Goal: Task Accomplishment & Management: Manage account settings

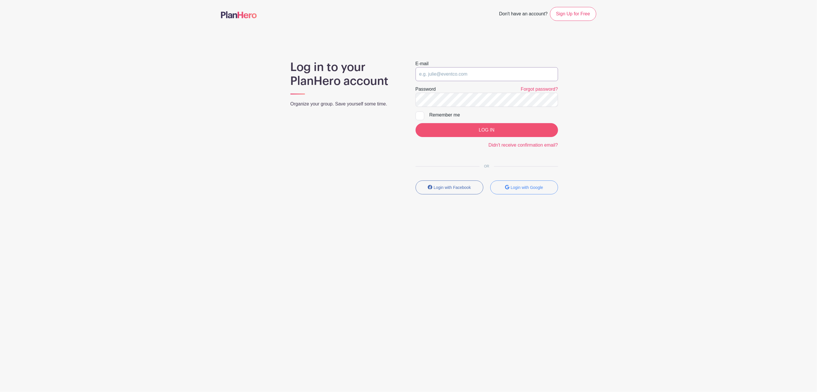
type input "[PERSON_NAME][EMAIL_ADDRESS][DOMAIN_NAME]"
click at [503, 131] on input "LOG IN" at bounding box center [487, 130] width 142 height 14
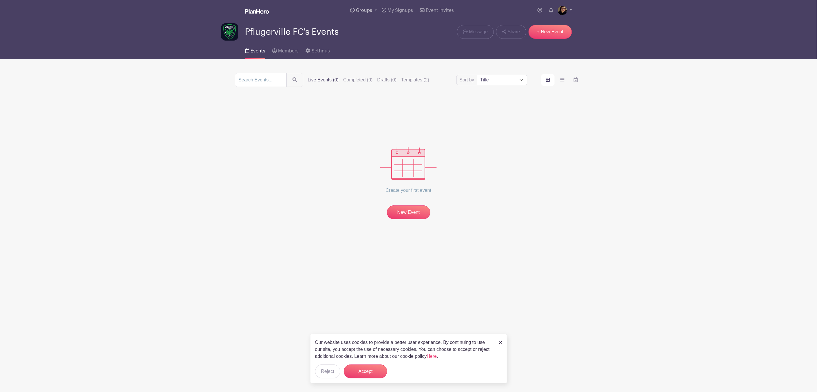
click at [366, 11] on span "Groups" at bounding box center [364, 10] width 16 height 5
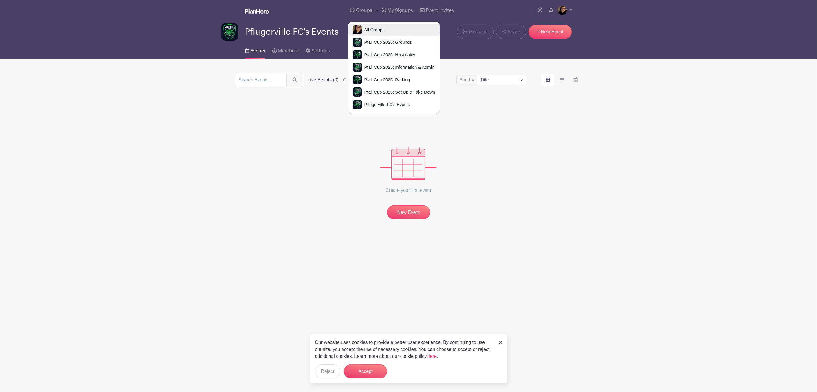
click at [371, 26] on link "All Groups" at bounding box center [394, 30] width 92 height 12
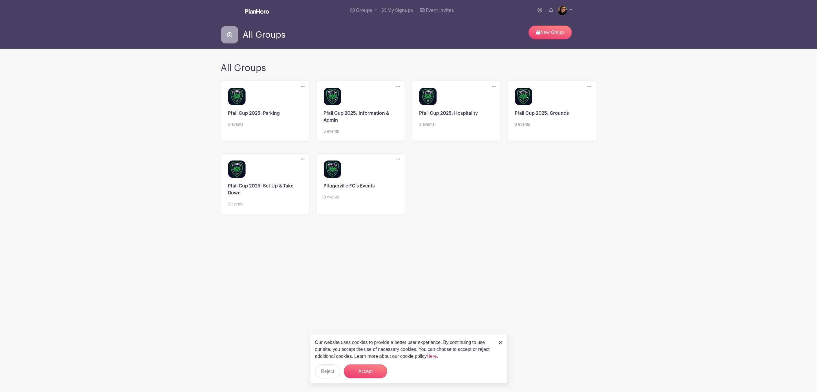
click at [277, 207] on link at bounding box center [265, 207] width 74 height 0
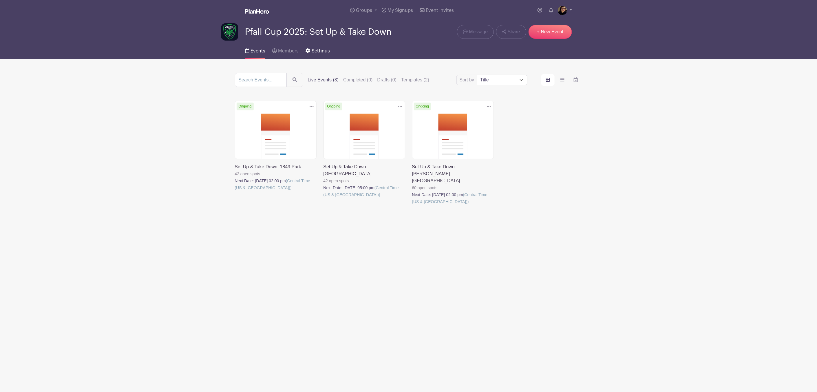
click at [317, 49] on link "Settings" at bounding box center [317, 50] width 24 height 19
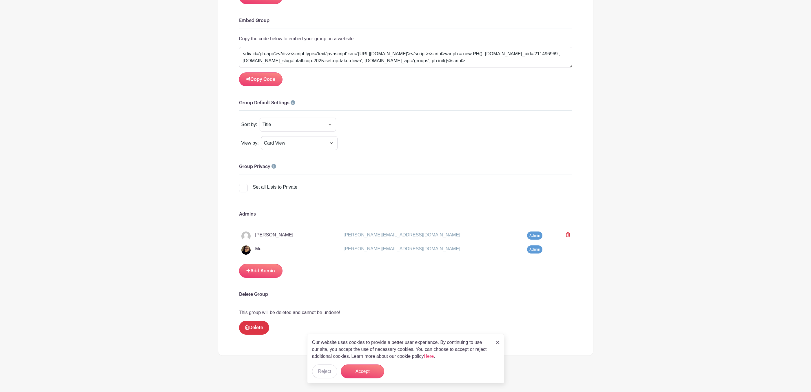
scroll to position [395, 0]
click at [369, 372] on button "Accept" at bounding box center [362, 371] width 43 height 14
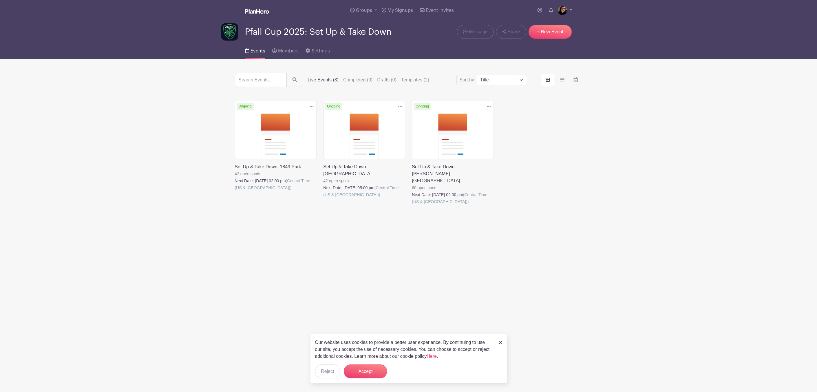
click at [235, 191] on link at bounding box center [235, 191] width 0 height 0
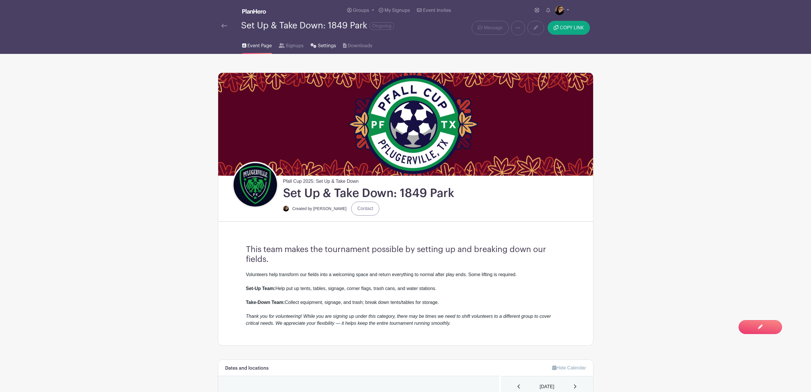
click at [326, 49] on span "Settings" at bounding box center [327, 45] width 18 height 7
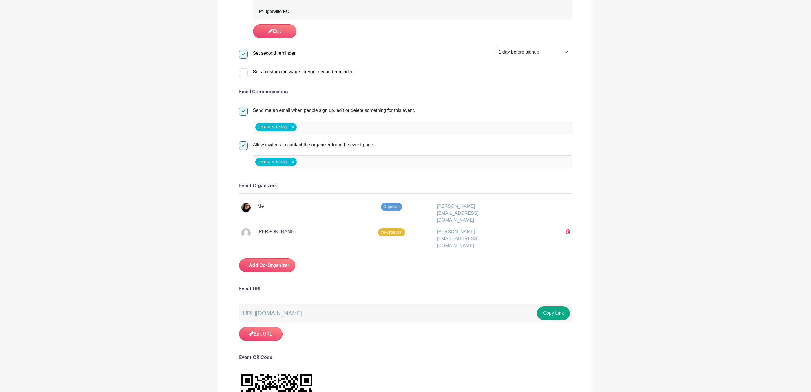
scroll to position [391, 0]
click at [253, 259] on link "Add Co-Organizer" at bounding box center [267, 266] width 56 height 14
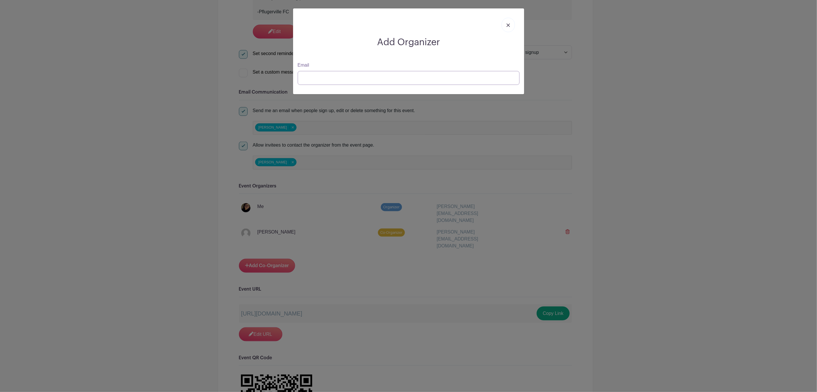
click at [395, 74] on input "Email" at bounding box center [409, 78] width 222 height 14
type input "larissa@paysl"
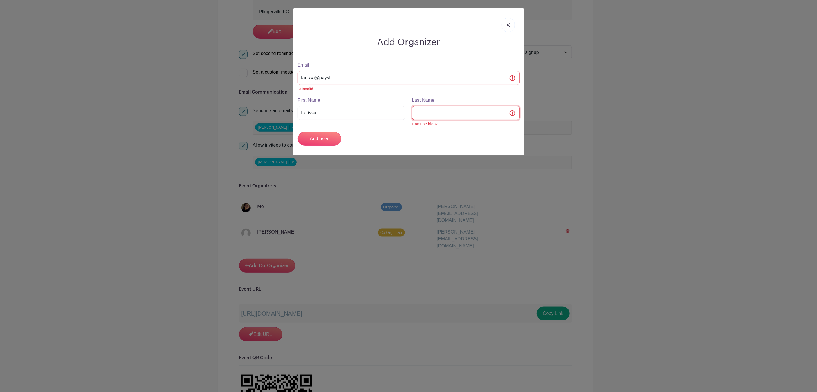
click at [440, 113] on input "Last Name" at bounding box center [465, 113] width 107 height 14
type input "[PERSON_NAME]"
click at [510, 22] on link at bounding box center [508, 25] width 13 height 14
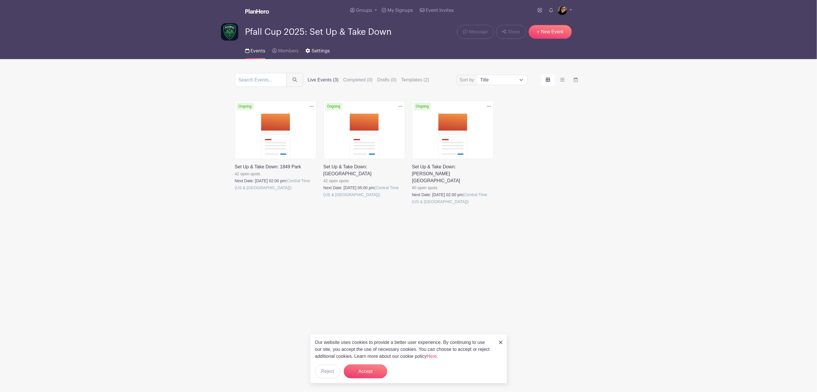
click at [321, 50] on span "Settings" at bounding box center [321, 51] width 18 height 5
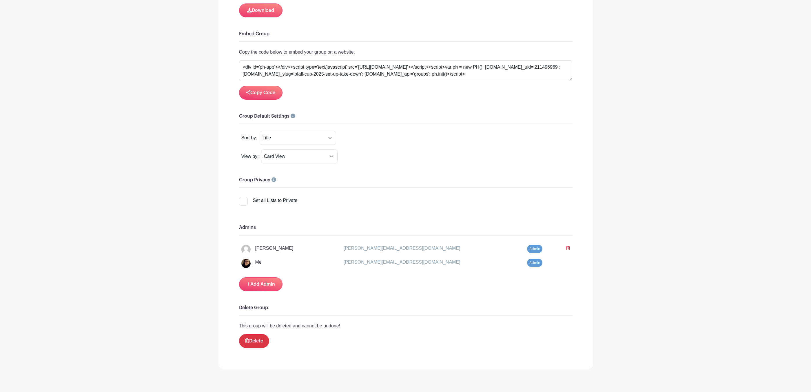
scroll to position [395, 0]
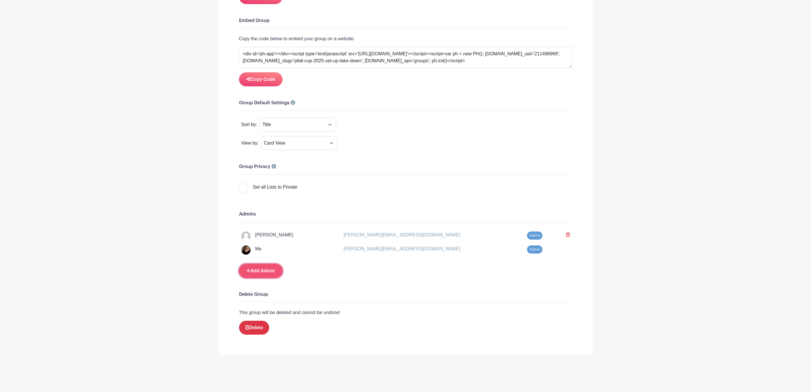
click at [266, 268] on link "Add Admin" at bounding box center [260, 271] width 43 height 14
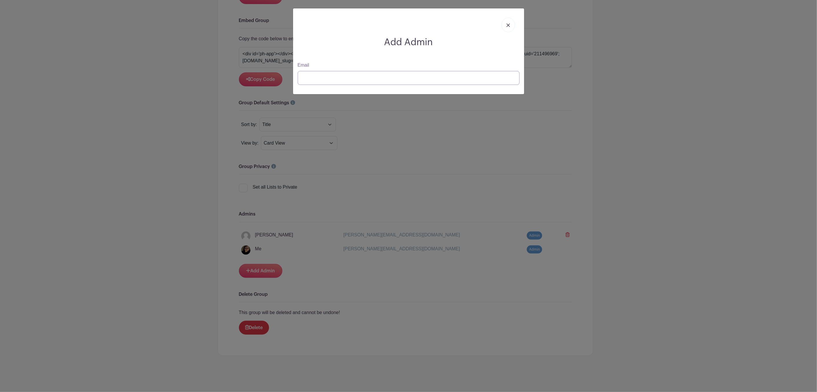
click at [358, 79] on input "Email" at bounding box center [409, 78] width 222 height 14
type input "larissa@paysl"
click at [357, 76] on input "larissa@paysl" at bounding box center [409, 78] width 222 height 14
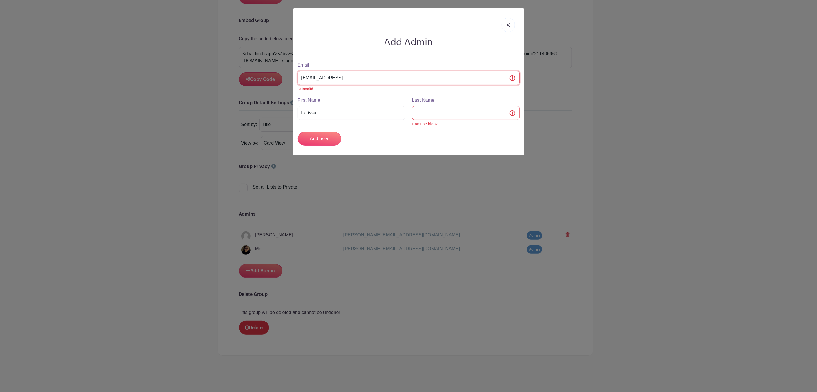
type input "[EMAIL_ADDRESS][DOMAIN_NAME]"
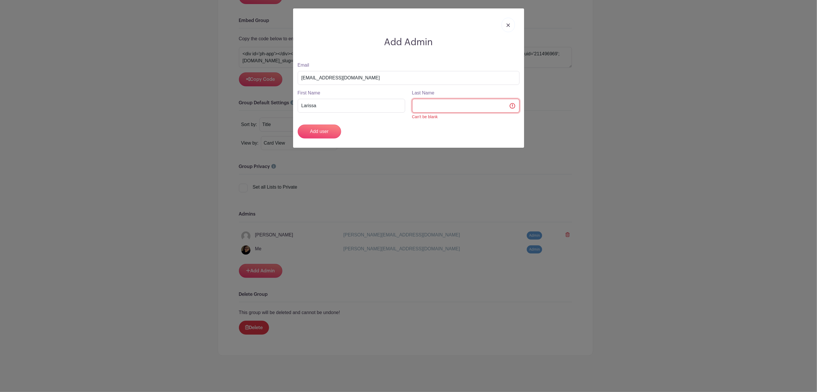
click at [441, 103] on input "Last Name" at bounding box center [465, 106] width 107 height 14
type input "[PERSON_NAME]"
click at [383, 135] on div "Add user" at bounding box center [408, 132] width 229 height 14
click at [391, 109] on input "Larissa" at bounding box center [351, 106] width 107 height 14
click at [461, 107] on input "[PERSON_NAME]" at bounding box center [465, 106] width 107 height 14
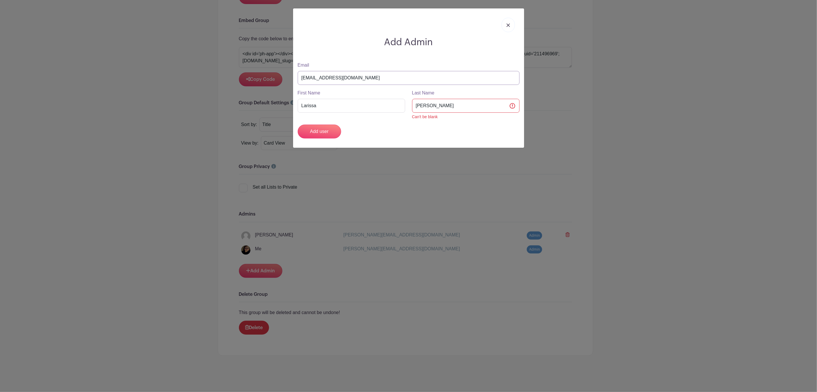
click at [408, 76] on input "[EMAIL_ADDRESS][DOMAIN_NAME]" at bounding box center [409, 78] width 222 height 14
click at [480, 104] on input "[PERSON_NAME]" at bounding box center [465, 106] width 107 height 14
click at [325, 130] on input "Add user" at bounding box center [319, 132] width 43 height 14
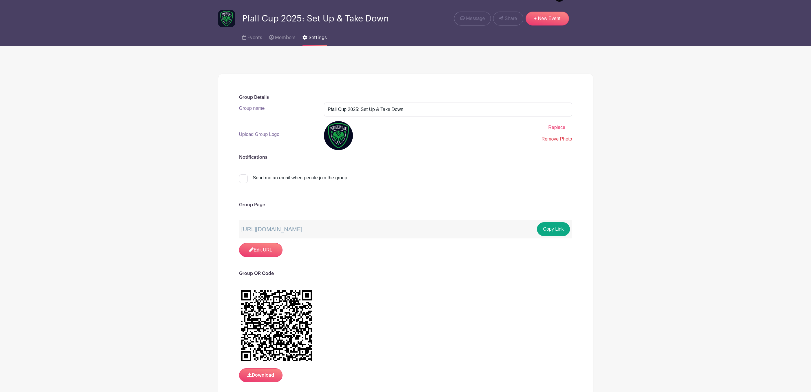
scroll to position [0, 0]
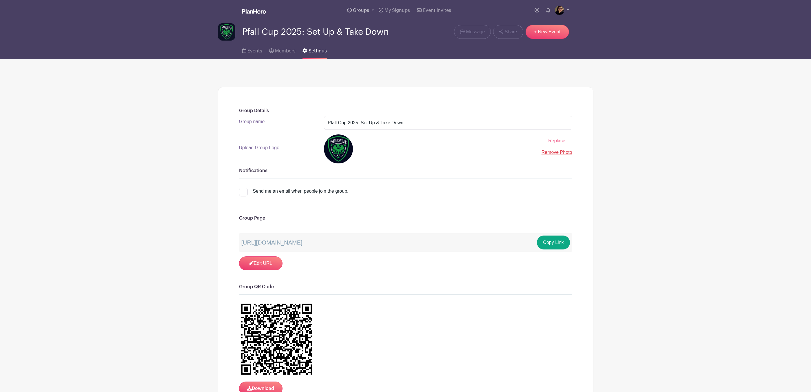
click at [364, 10] on span "Groups" at bounding box center [361, 10] width 16 height 5
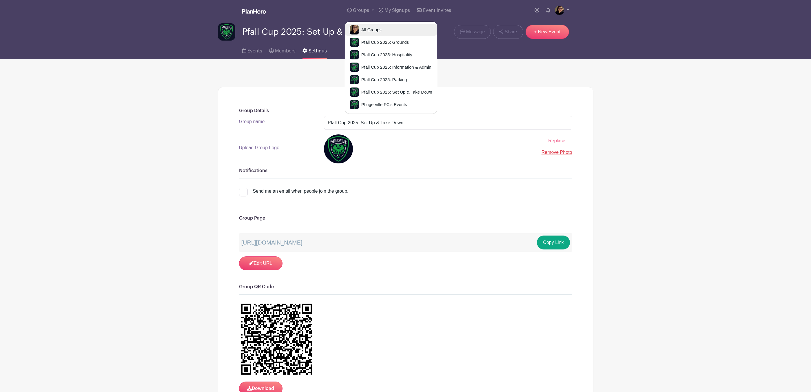
click at [394, 30] on link "All Groups" at bounding box center [391, 30] width 92 height 12
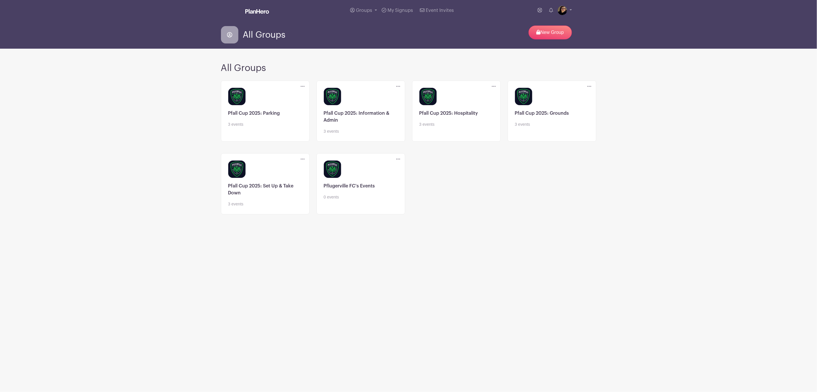
click at [440, 127] on link at bounding box center [456, 127] width 74 height 0
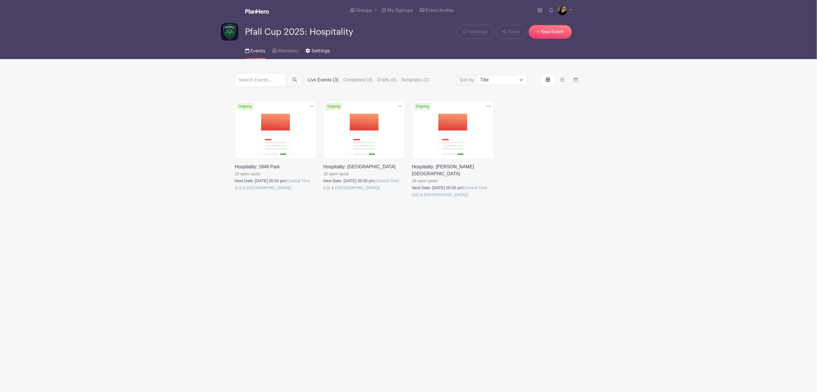
click at [315, 51] on span "Settings" at bounding box center [321, 51] width 18 height 5
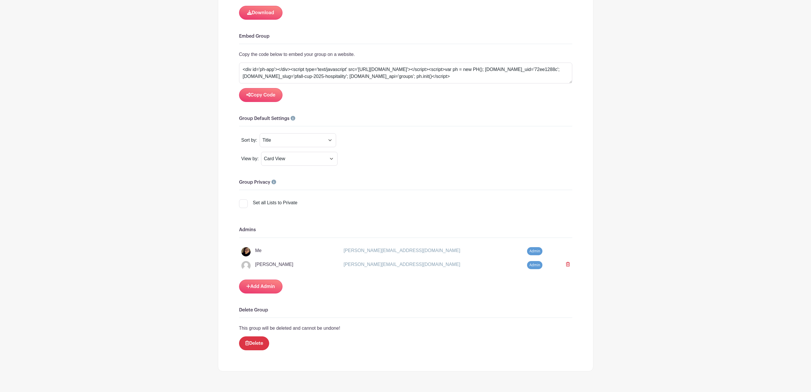
scroll to position [395, 0]
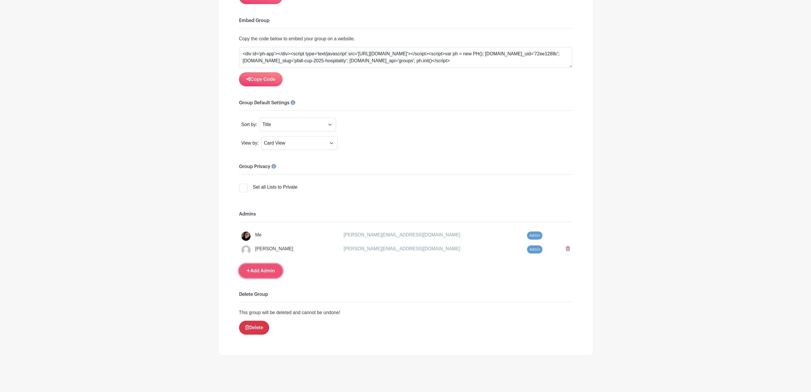
click at [257, 268] on link "Add Admin" at bounding box center [260, 271] width 43 height 14
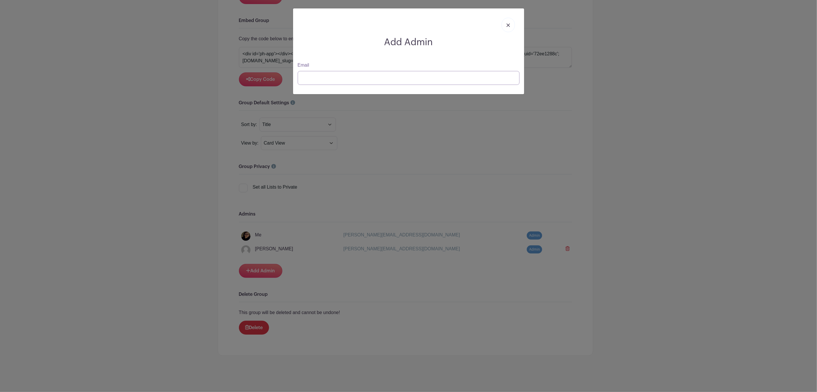
click at [355, 78] on input "Email" at bounding box center [409, 78] width 222 height 14
type input "tumy@pflugerville"
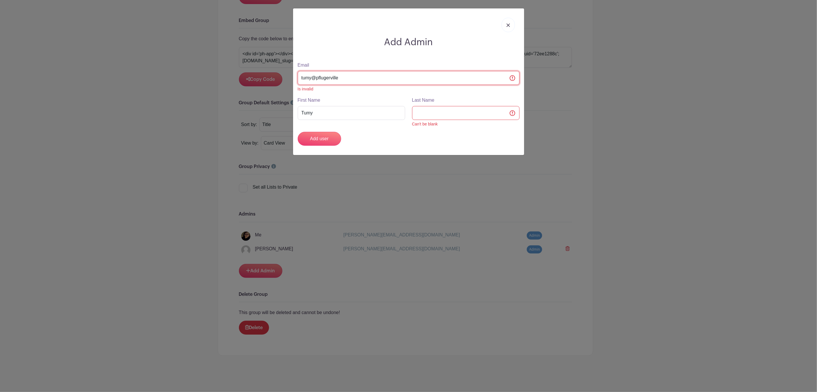
click at [351, 79] on input "tumy@pflugerville" at bounding box center [409, 78] width 222 height 14
type input "[EMAIL_ADDRESS][DOMAIN_NAME]"
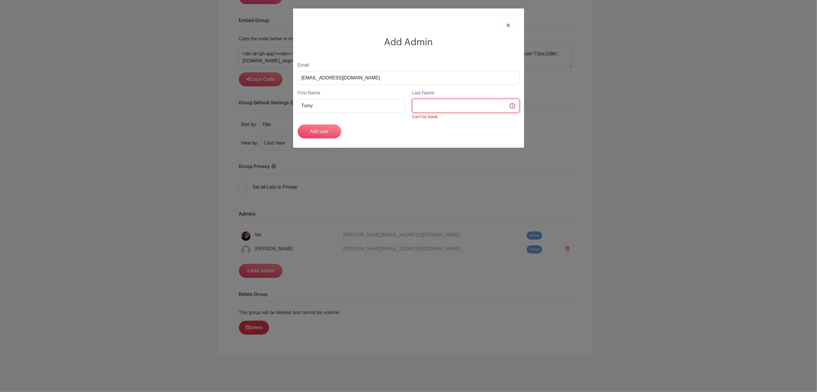
click at [437, 109] on input "Last Name" at bounding box center [465, 106] width 107 height 14
type input "[PERSON_NAME]"
click at [319, 131] on input "Add user" at bounding box center [319, 132] width 43 height 14
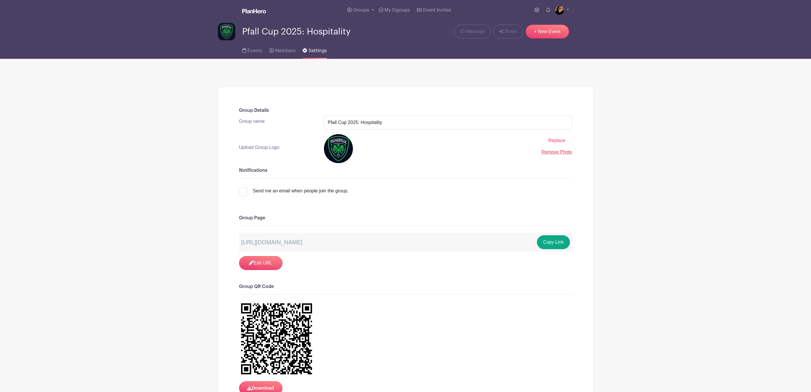
scroll to position [0, 0]
click at [361, 8] on span "Groups" at bounding box center [361, 10] width 16 height 5
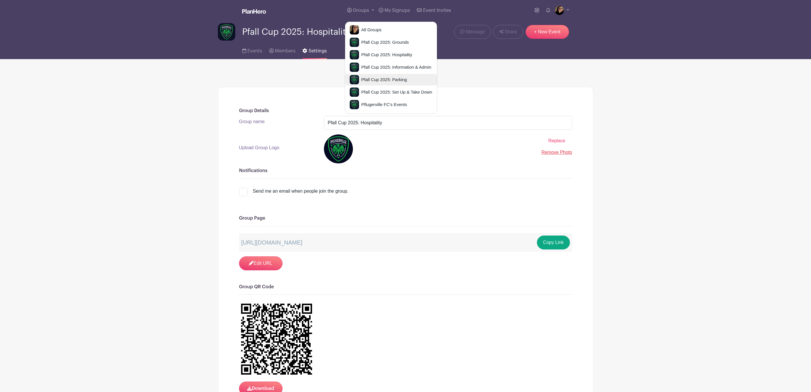
click at [392, 74] on link "Pfall Cup 2025: Parking" at bounding box center [391, 80] width 92 height 12
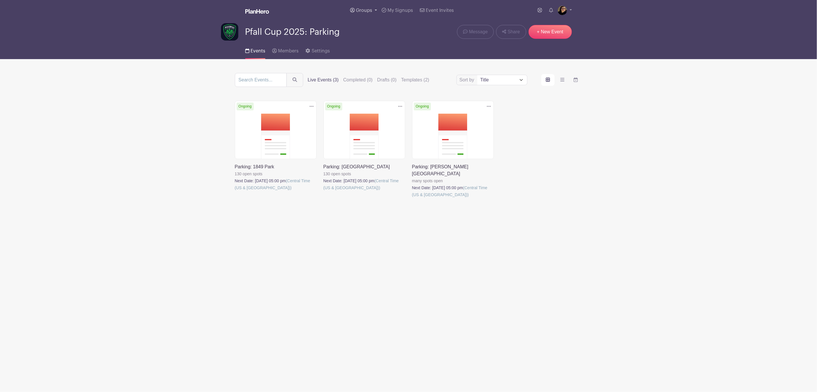
click at [366, 9] on span "Groups" at bounding box center [364, 10] width 16 height 5
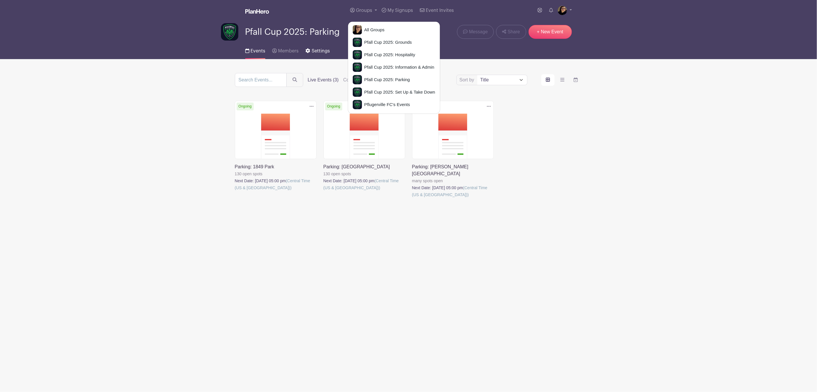
click at [315, 49] on span "Settings" at bounding box center [321, 51] width 18 height 5
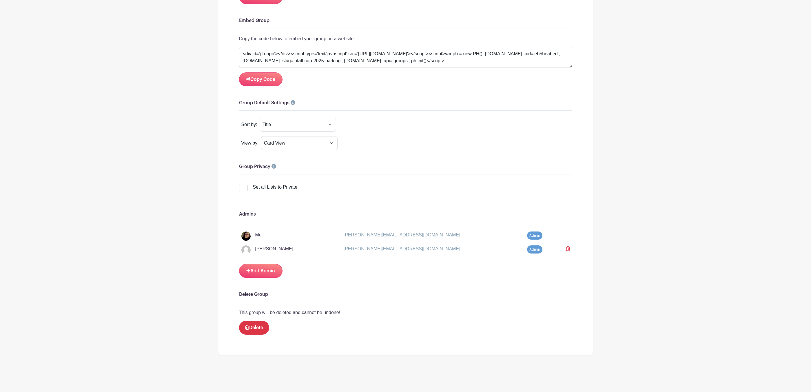
scroll to position [395, 0]
click at [265, 270] on link "Add Admin" at bounding box center [260, 271] width 43 height 14
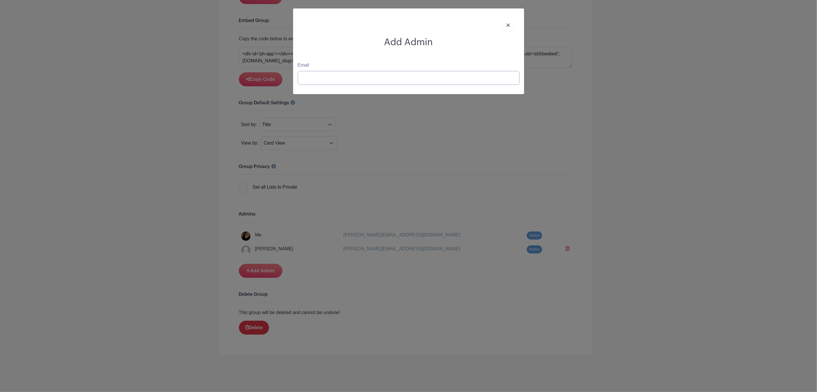
click at [339, 79] on input "Email" at bounding box center [409, 78] width 222 height 14
type input "S"
type input "[PERSON_NAME][EMAIL_ADDRESS][PERSON_NAME][DOMAIN_NAME]"
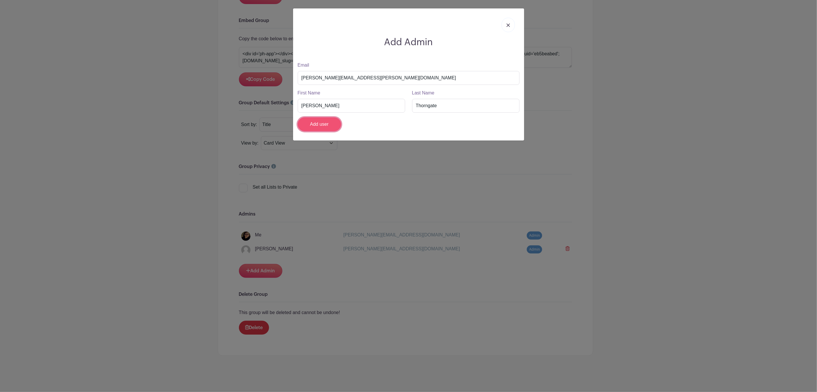
click at [324, 124] on input "Add user" at bounding box center [319, 124] width 43 height 14
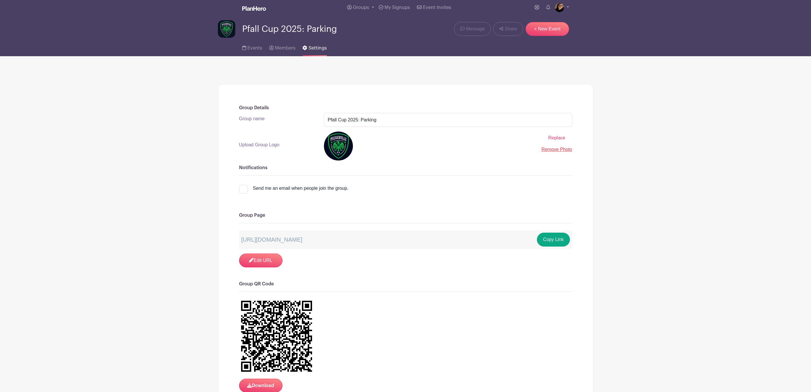
scroll to position [0, 0]
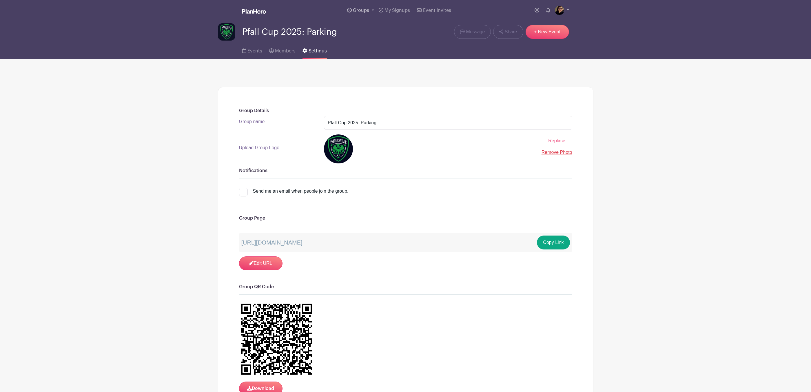
click at [361, 10] on span "Groups" at bounding box center [361, 10] width 16 height 5
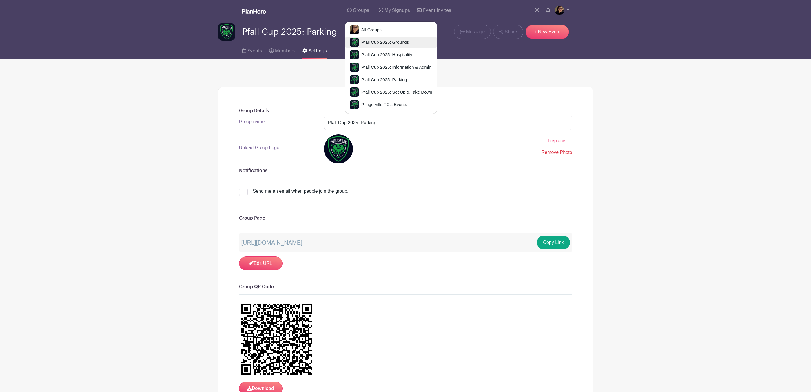
click at [387, 44] on span "Pfall Cup 2025: Grounds" at bounding box center [384, 42] width 50 height 7
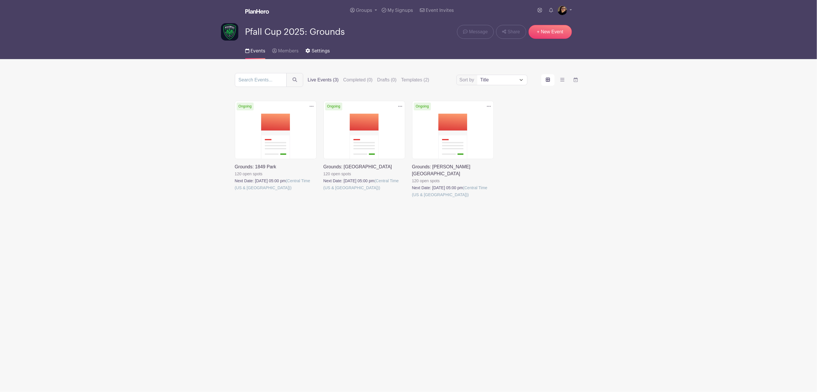
click at [327, 50] on span "Settings" at bounding box center [321, 51] width 18 height 5
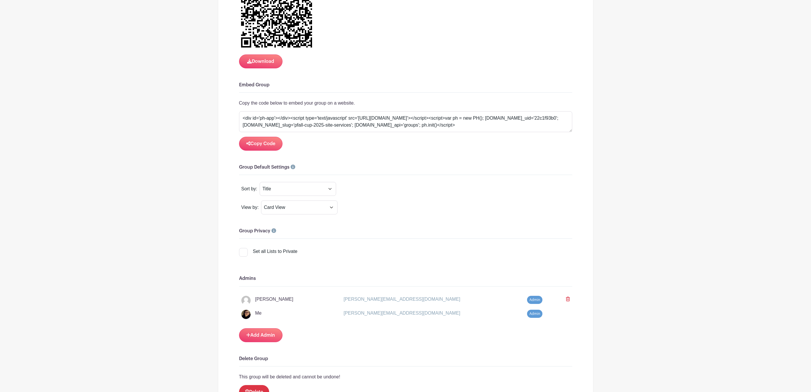
scroll to position [347, 0]
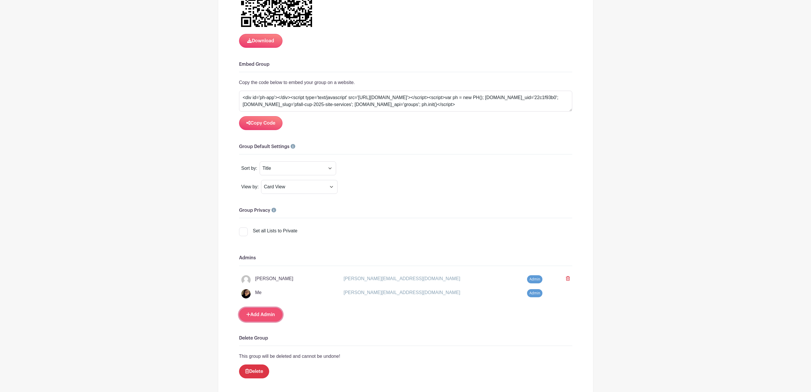
click at [264, 320] on link "Add Admin" at bounding box center [260, 315] width 43 height 14
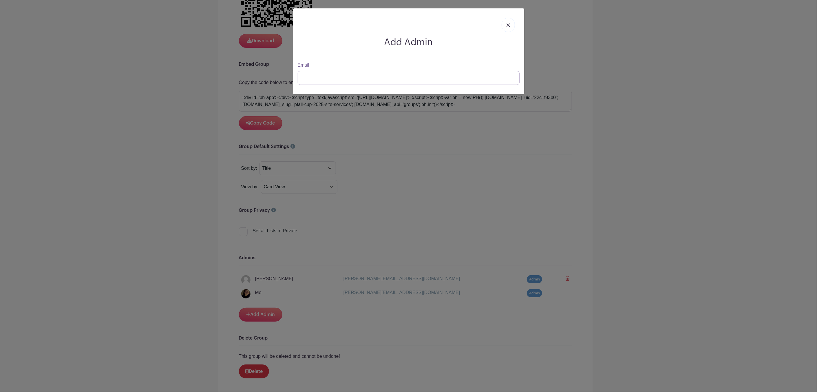
click at [365, 77] on input "Email" at bounding box center [409, 78] width 222 height 14
type input "[PERSON_NAME][EMAIL_ADDRESS][DOMAIN_NAME]"
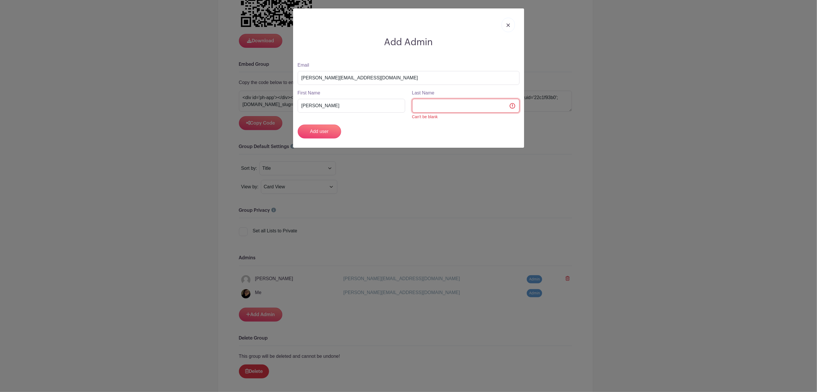
click at [429, 104] on input "Last Name" at bounding box center [465, 106] width 107 height 14
type input "[PERSON_NAME]"
click at [383, 130] on div "Add user" at bounding box center [408, 132] width 229 height 14
click at [321, 129] on input "Add user" at bounding box center [319, 132] width 43 height 14
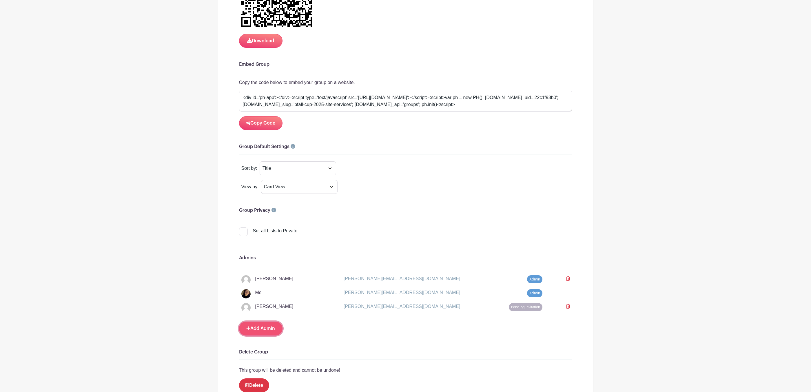
click at [264, 329] on link "Add Admin" at bounding box center [260, 328] width 43 height 14
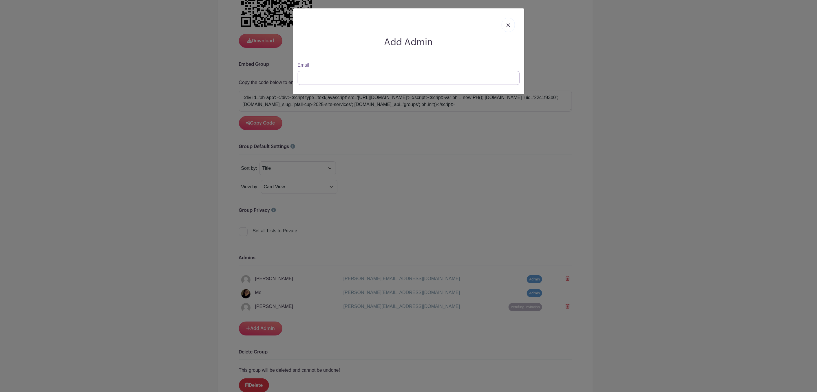
click at [350, 78] on input "Email" at bounding box center [409, 78] width 222 height 14
type input "e"
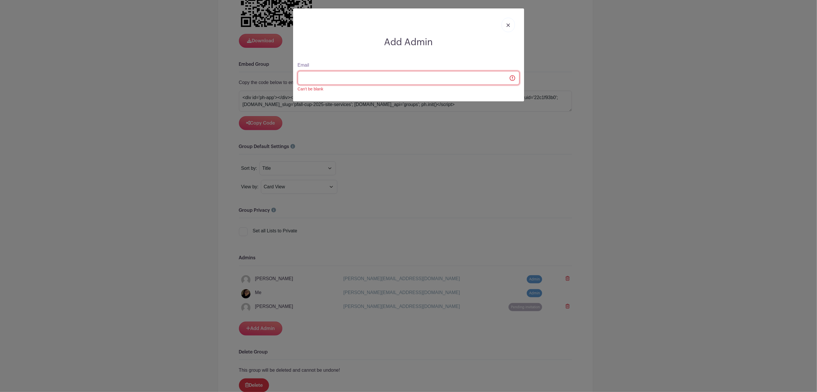
click at [350, 78] on input "Email" at bounding box center [409, 78] width 222 height 14
type input "[PERSON_NAME]"
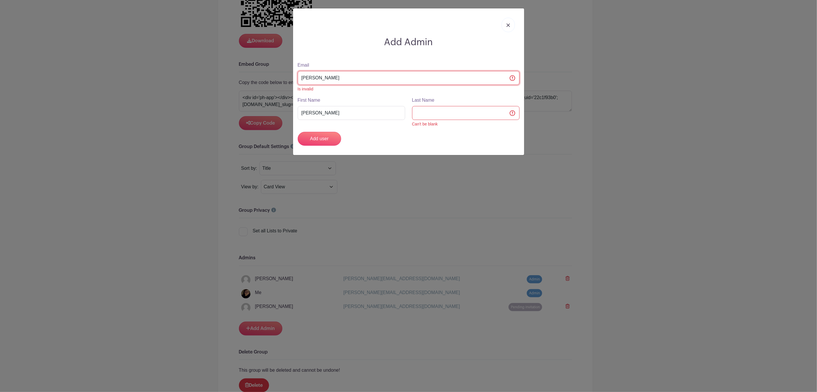
type input "[PERSON_NAME]"
click at [350, 78] on input "[PERSON_NAME]" at bounding box center [409, 78] width 222 height 14
type input "[PERSON_NAME]"
type input "[PERSON_NAME][EMAIL_ADDRESS][DOMAIN_NAME]"
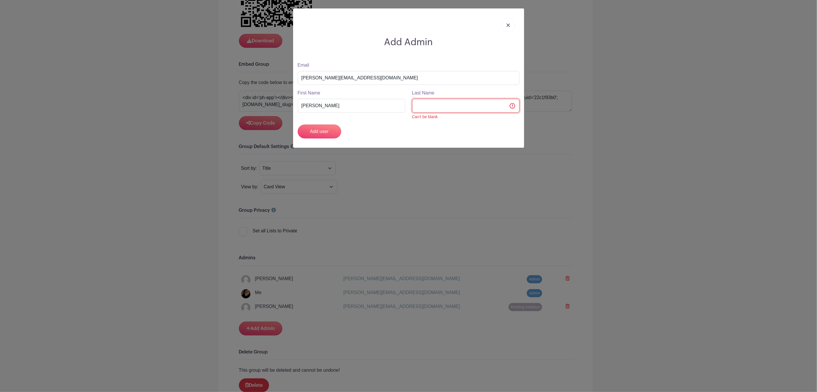
click at [425, 106] on input "Last Name" at bounding box center [465, 106] width 107 height 14
type input "[PERSON_NAME]"
click at [434, 129] on div "Add user" at bounding box center [408, 132] width 229 height 14
click at [323, 130] on input "Add user" at bounding box center [319, 132] width 43 height 14
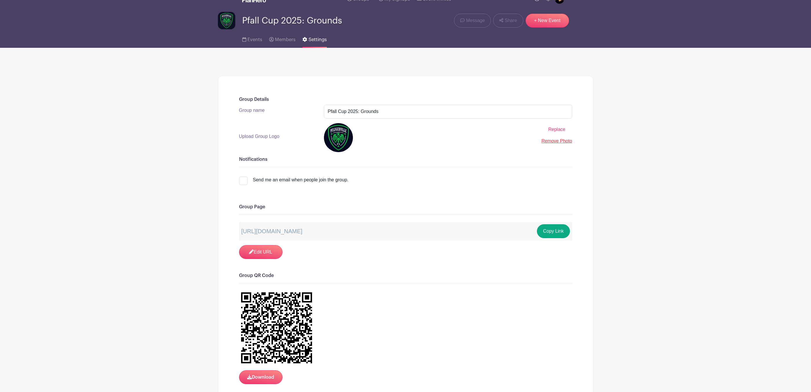
scroll to position [0, 0]
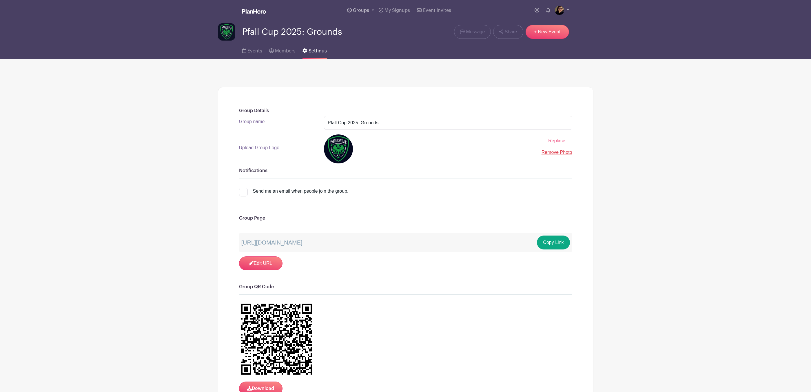
click at [358, 10] on span "Groups" at bounding box center [361, 10] width 16 height 5
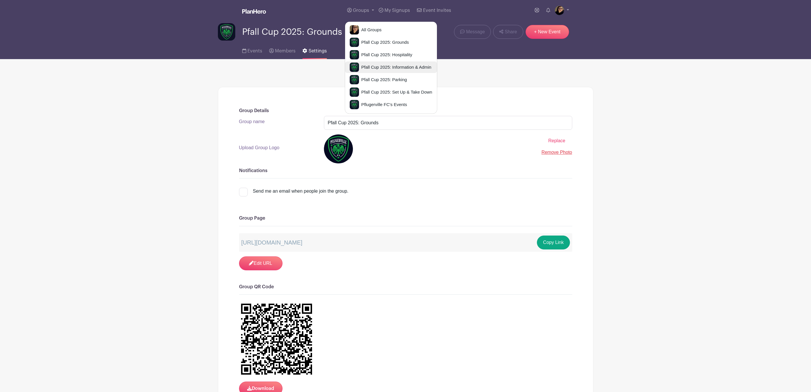
click at [386, 67] on span "Pfall Cup 2025: Information & Admin" at bounding box center [395, 67] width 72 height 7
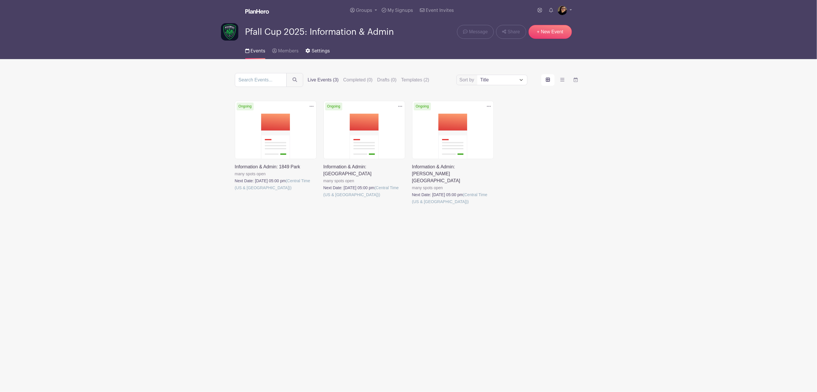
click at [320, 52] on span "Settings" at bounding box center [321, 51] width 18 height 5
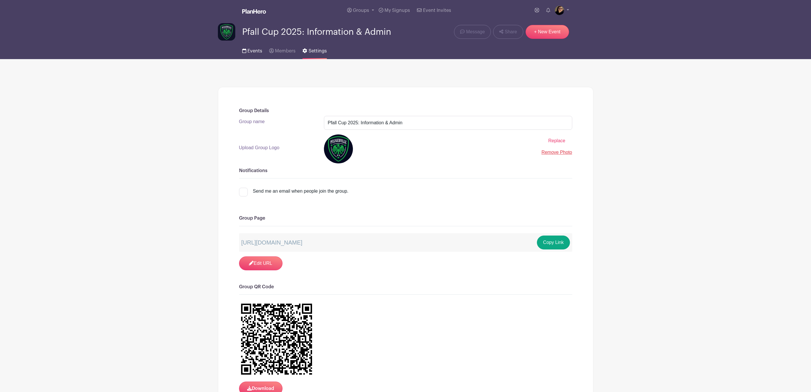
click at [249, 50] on span "Events" at bounding box center [254, 51] width 15 height 5
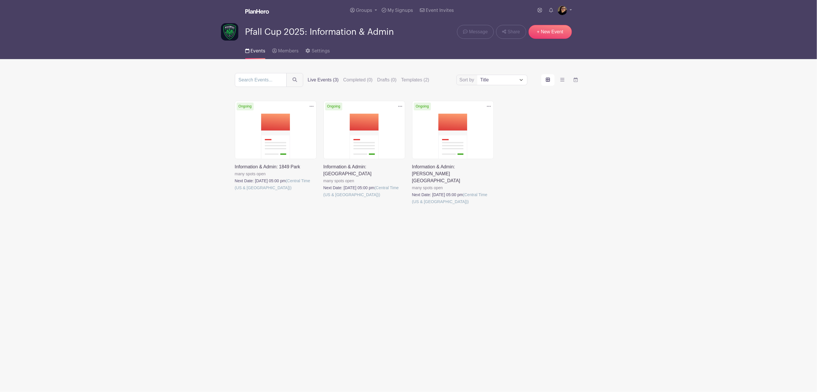
click at [412, 205] on link at bounding box center [412, 205] width 0 height 0
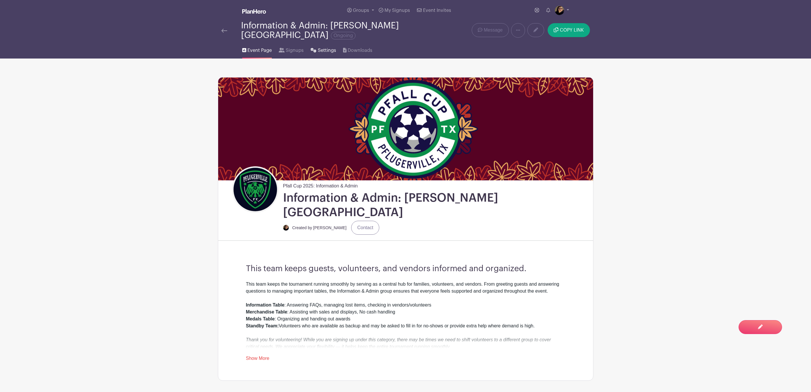
click at [320, 48] on span "Settings" at bounding box center [327, 50] width 18 height 7
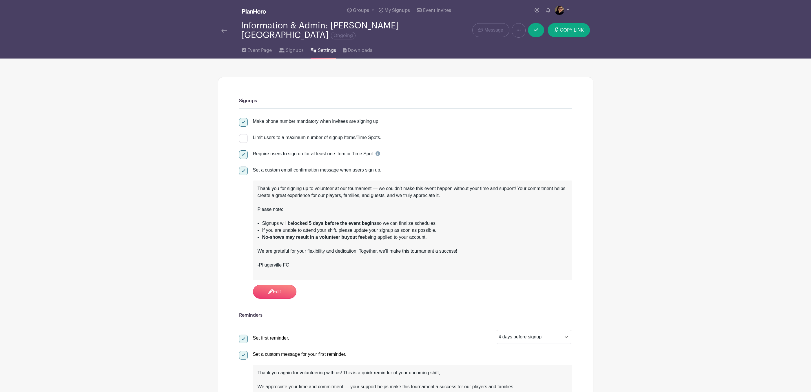
click at [221, 21] on div "Information & Admin: [PERSON_NAME][GEOGRAPHIC_DATA] Ongoing" at bounding box center [327, 30] width 219 height 19
click at [224, 29] on img at bounding box center [224, 31] width 6 height 4
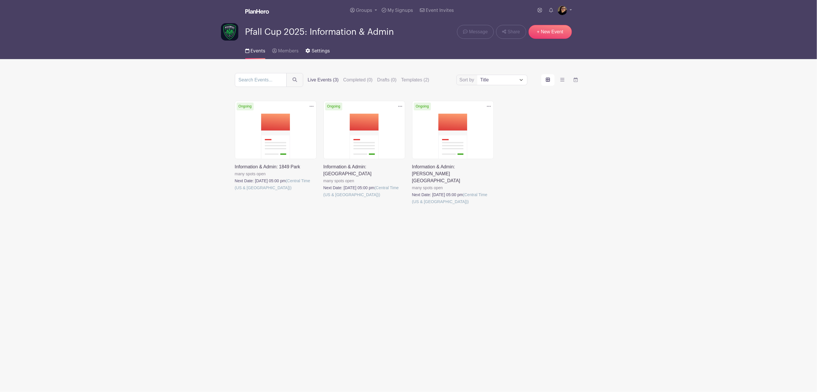
click at [321, 48] on link "Settings" at bounding box center [317, 50] width 24 height 19
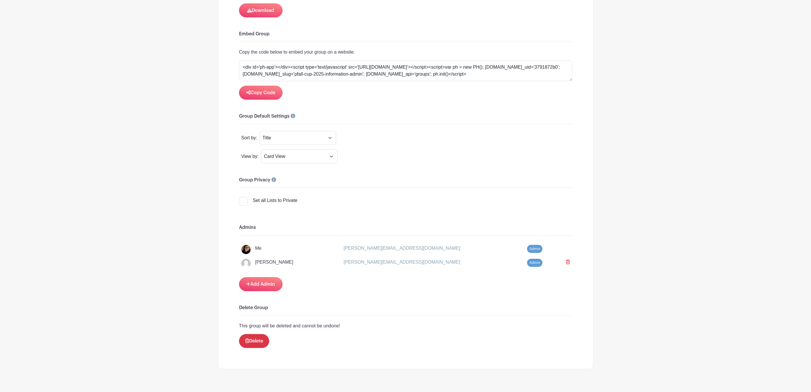
scroll to position [395, 0]
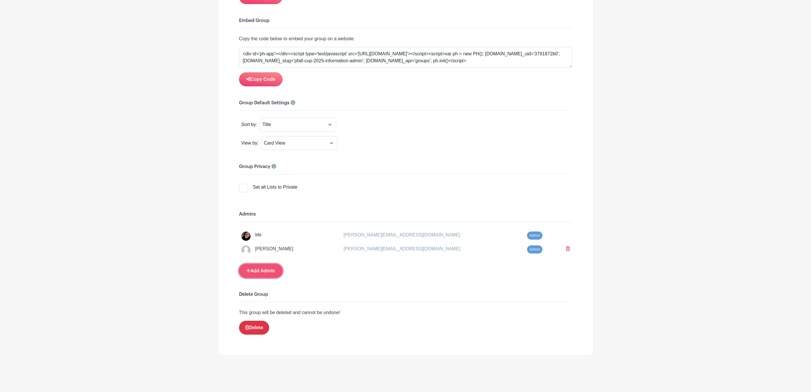
click at [274, 270] on link "Add Admin" at bounding box center [260, 271] width 43 height 14
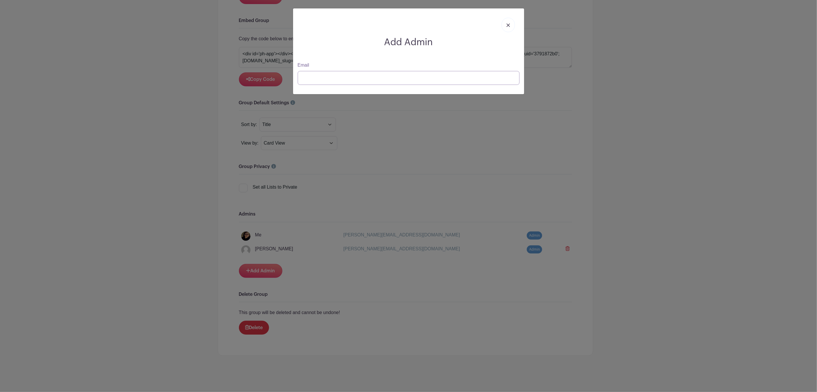
click at [366, 84] on input "Email" at bounding box center [409, 78] width 222 height 14
type input "[PERSON_NAME]@p"
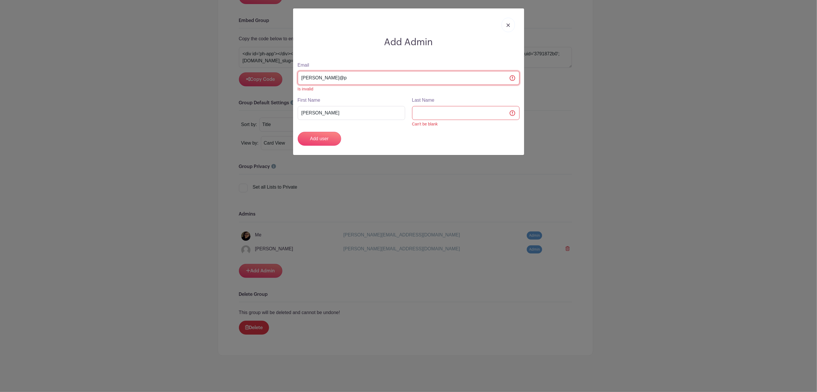
click at [354, 79] on input "[PERSON_NAME]@p" at bounding box center [409, 78] width 222 height 14
type input "[PERSON_NAME][EMAIL_ADDRESS][DOMAIN_NAME]"
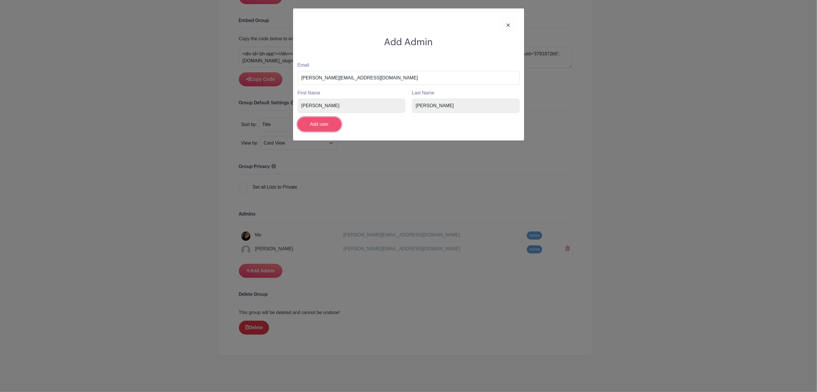
click at [326, 122] on input "Add user" at bounding box center [319, 124] width 43 height 14
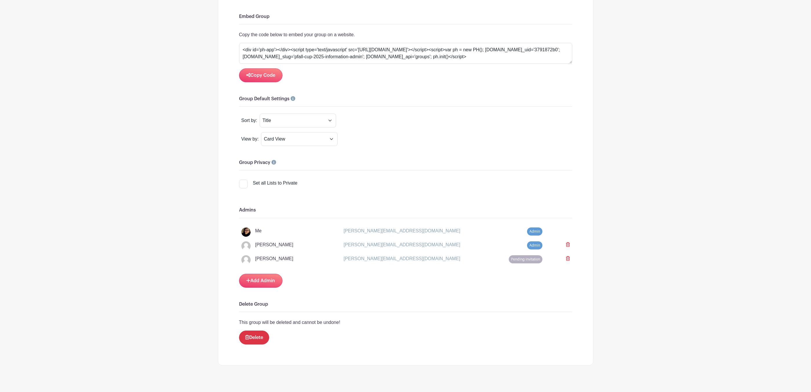
drag, startPoint x: 567, startPoint y: 248, endPoint x: 449, endPoint y: 25, distance: 252.1
click at [567, 247] on icon at bounding box center [568, 244] width 4 height 5
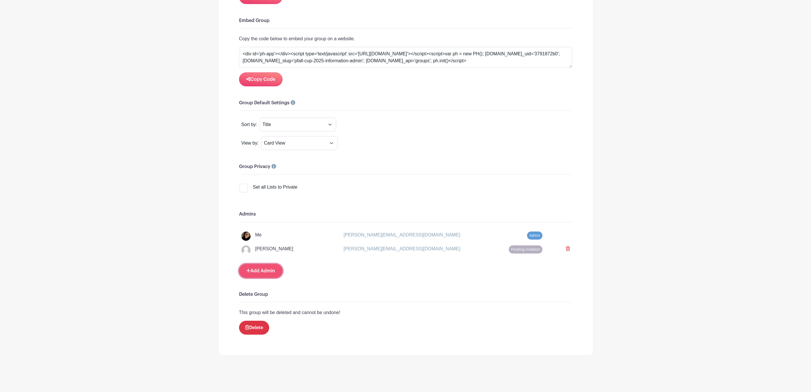
click at [266, 271] on link "Add Admin" at bounding box center [260, 271] width 43 height 14
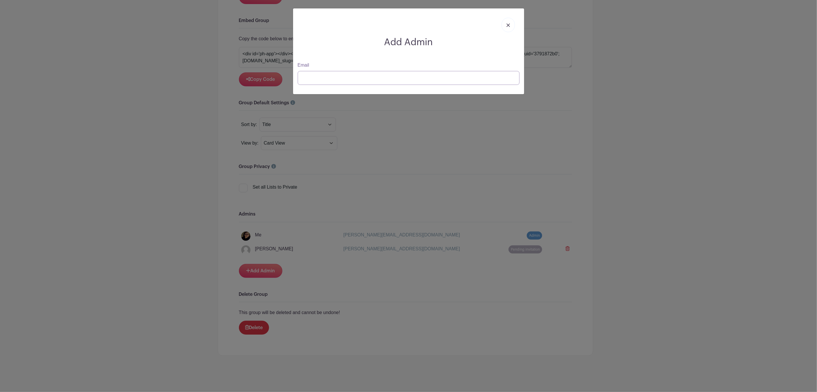
click at [342, 79] on input "Email" at bounding box center [409, 78] width 222 height 14
type input "[EMAIL_ADDRESS][DOMAIN_NAME]"
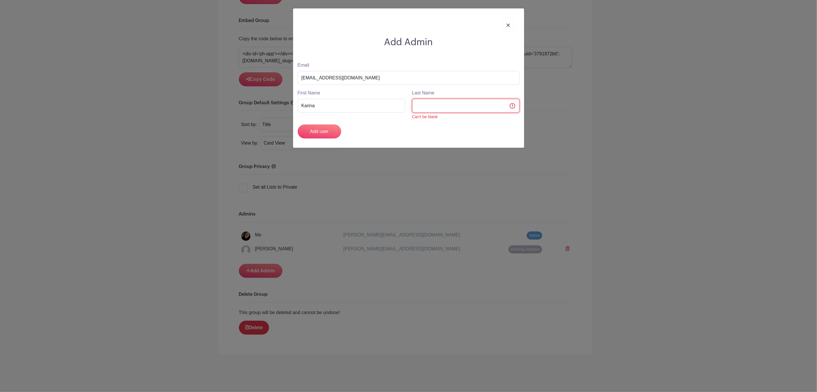
click at [453, 105] on input "Last Name" at bounding box center [465, 106] width 107 height 14
type input "[PERSON_NAME]"
click at [319, 130] on input "Add user" at bounding box center [319, 132] width 43 height 14
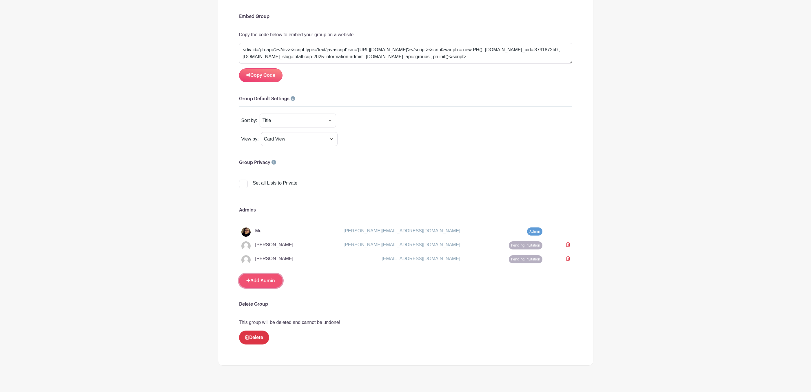
click at [264, 282] on link "Add Admin" at bounding box center [260, 281] width 43 height 14
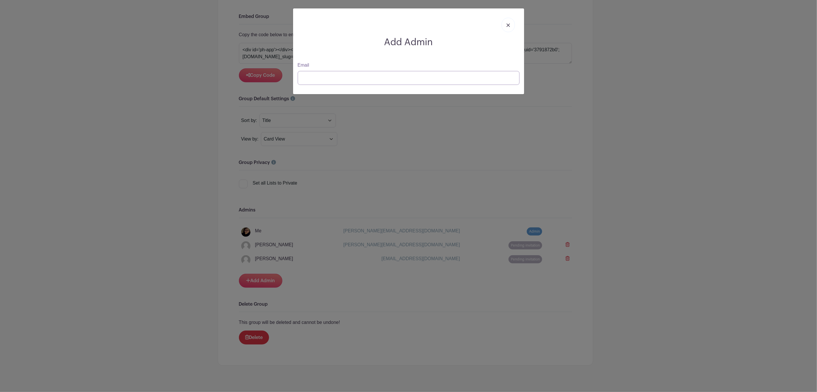
click at [330, 77] on input "Email" at bounding box center [409, 78] width 222 height 14
type input "l"
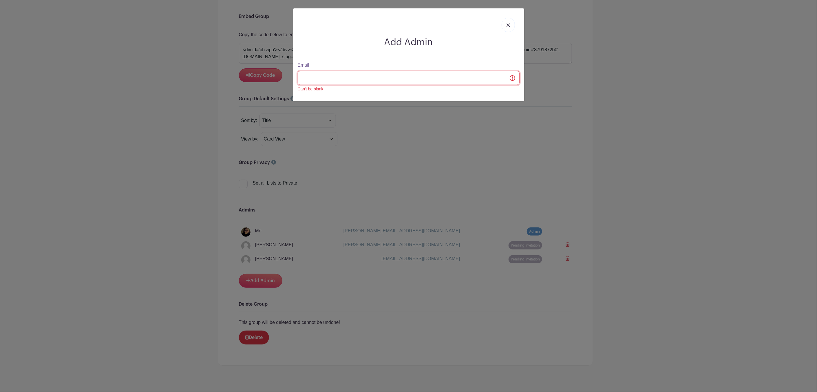
click at [330, 77] on input "Email" at bounding box center [409, 78] width 222 height 14
type input "lauren@paysl"
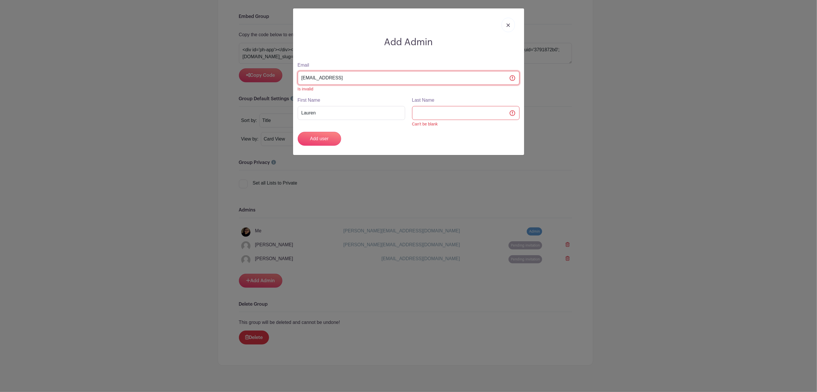
type input "[EMAIL_ADDRESS][DOMAIN_NAME]"
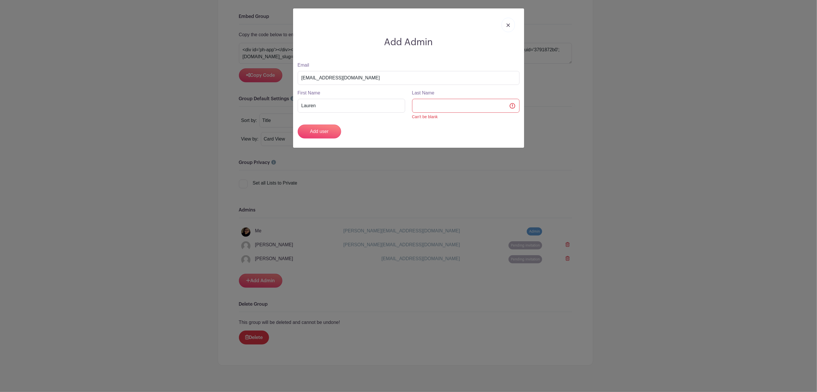
click at [458, 116] on div "Can't be blank" at bounding box center [465, 117] width 107 height 6
click at [457, 105] on input "Last Name" at bounding box center [465, 106] width 107 height 14
type input "Joosten"
click at [327, 131] on input "Add user" at bounding box center [319, 132] width 43 height 14
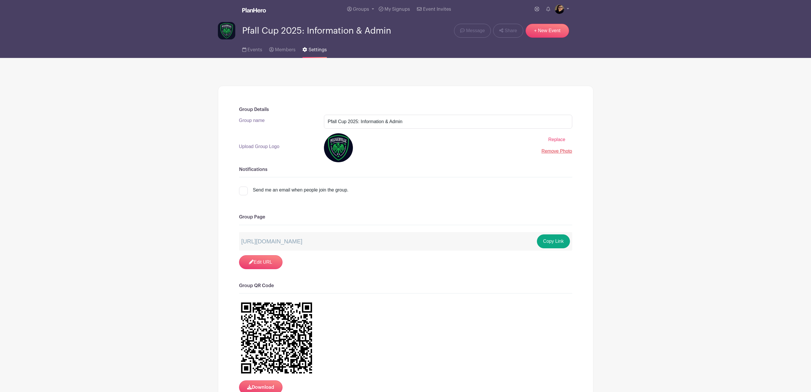
scroll to position [0, 0]
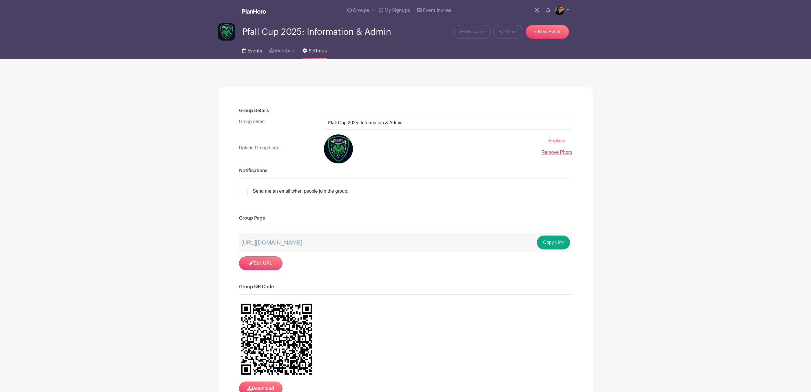
click at [255, 51] on span "Events" at bounding box center [254, 51] width 15 height 5
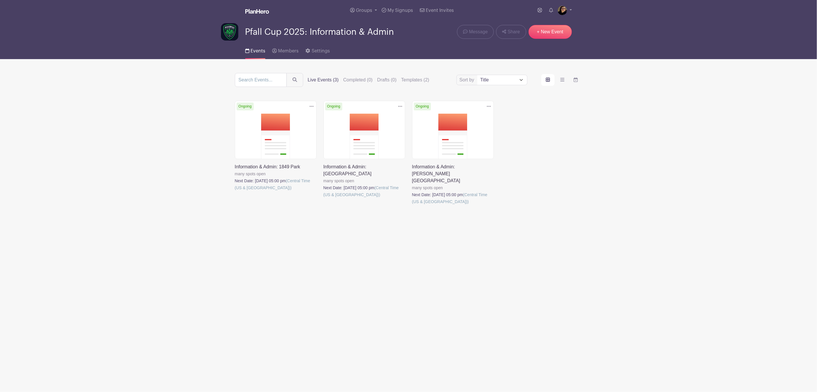
click at [412, 205] on link at bounding box center [412, 205] width 0 height 0
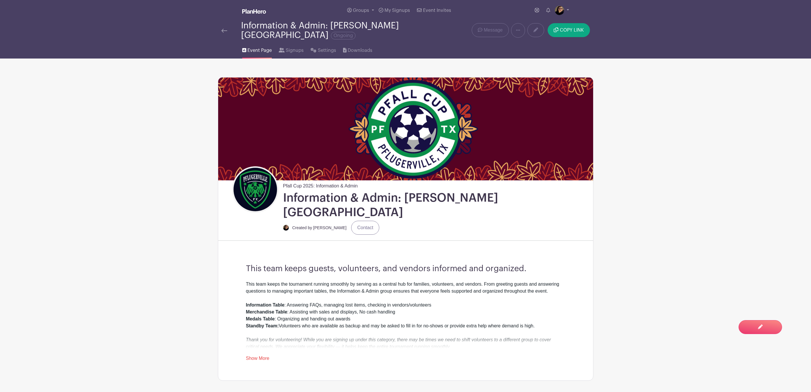
scroll to position [43, 0]
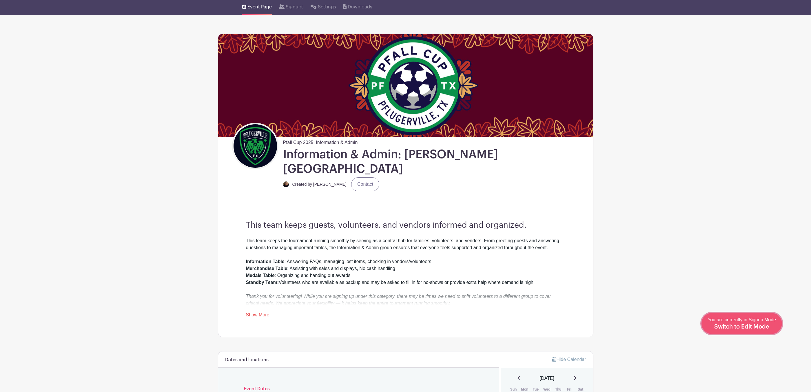
click at [760, 325] on span "Switch to Edit Mode" at bounding box center [741, 327] width 55 height 6
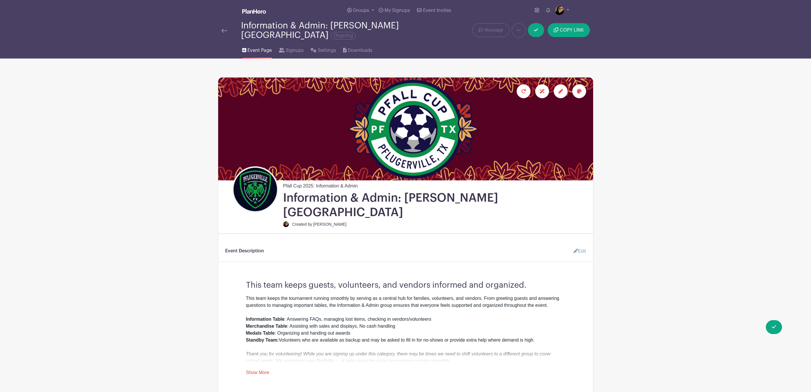
click at [357, 317] on div "This team keeps the tournament running smoothly by serving as a central hub for…" at bounding box center [405, 329] width 319 height 69
drag, startPoint x: 359, startPoint y: 314, endPoint x: 232, endPoint y: 316, distance: 126.6
click at [232, 316] on div "This team keeps guests, volunteers, and vendors informed and organized. This te…" at bounding box center [405, 326] width 347 height 100
copy div "Medals Table : Organizing and handing out awards"
click at [352, 320] on div "This team keeps the tournament running smoothly by serving as a central hub for…" at bounding box center [405, 329] width 319 height 69
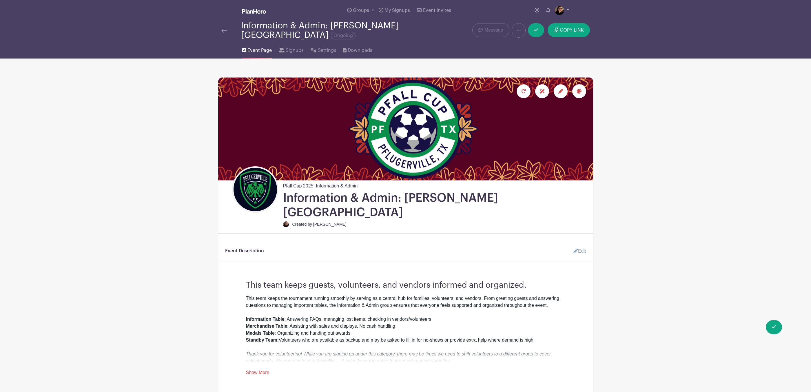
click at [585, 245] on link "Edit" at bounding box center [576, 251] width 17 height 12
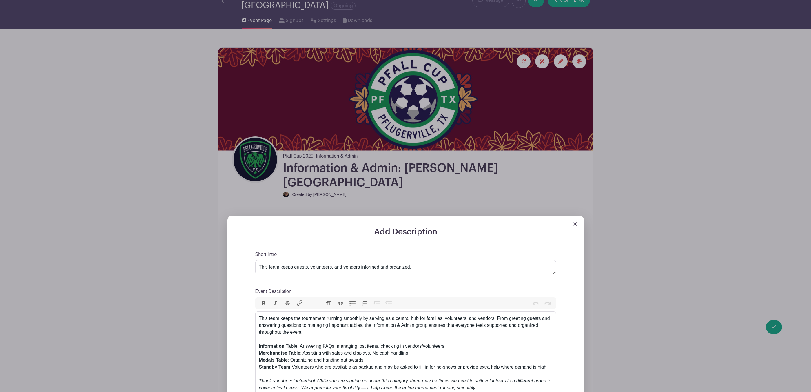
scroll to position [43, 0]
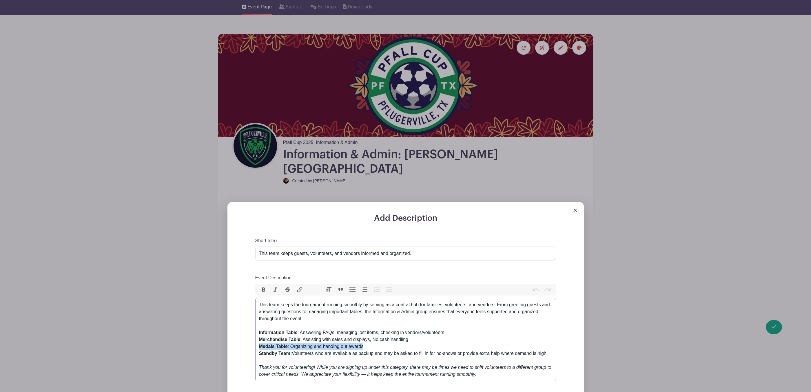
drag, startPoint x: 313, startPoint y: 331, endPoint x: 232, endPoint y: 330, distance: 81.1
click at [232, 330] on div "Add Description Short Intro This team keeps guests, volunteers, and vendors inf…" at bounding box center [405, 338] width 356 height 273
type trix-editor "<div>This team keeps the tournament running smoothly by serving as a central hu…"
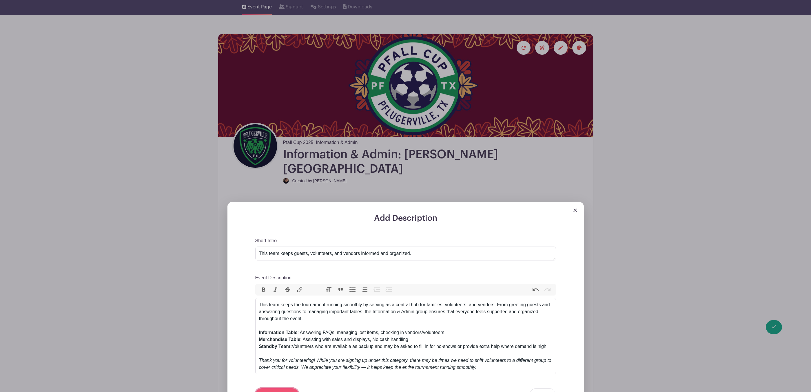
click at [288, 388] on input "Save" at bounding box center [276, 395] width 43 height 14
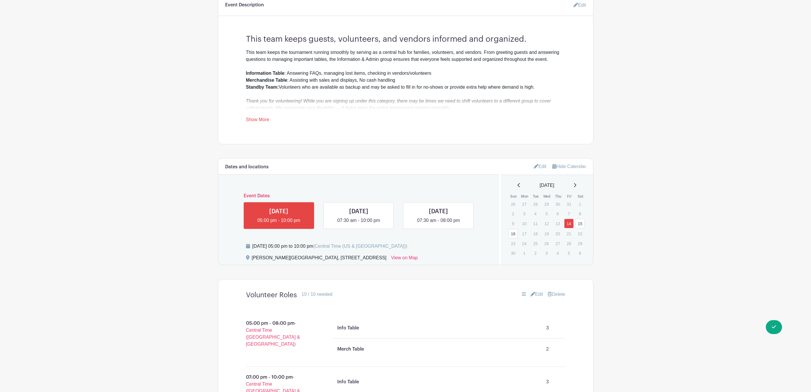
scroll to position [347, 0]
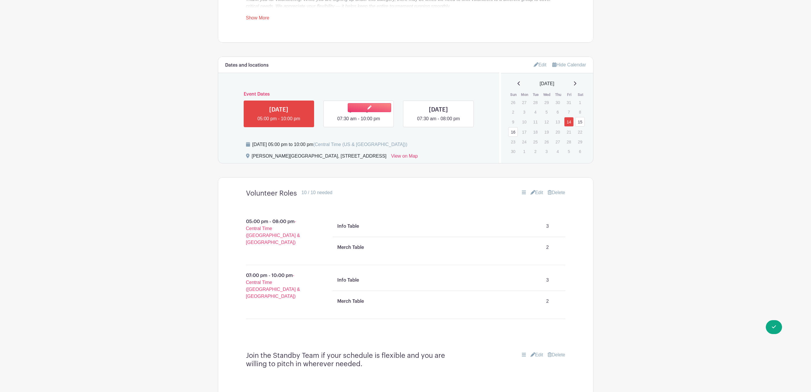
click at [358, 122] on link at bounding box center [358, 122] width 0 height 0
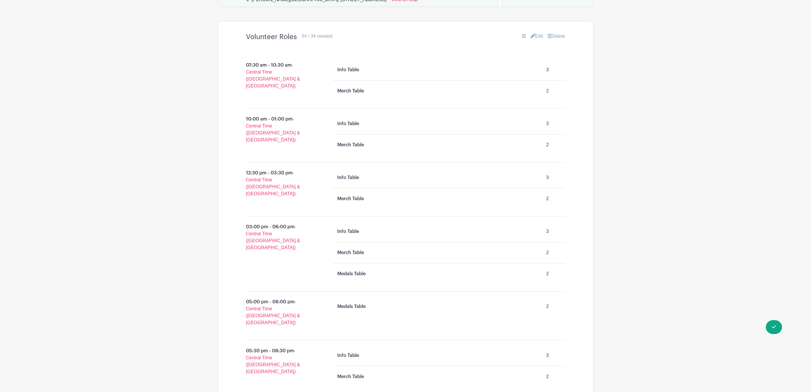
scroll to position [521, 0]
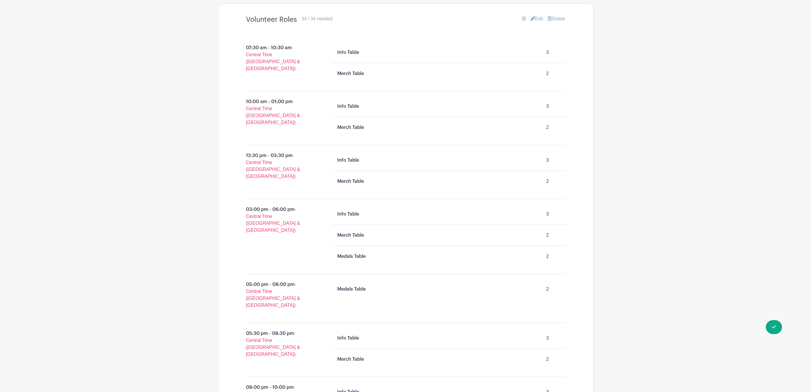
click at [537, 15] on link "Edit" at bounding box center [536, 18] width 13 height 7
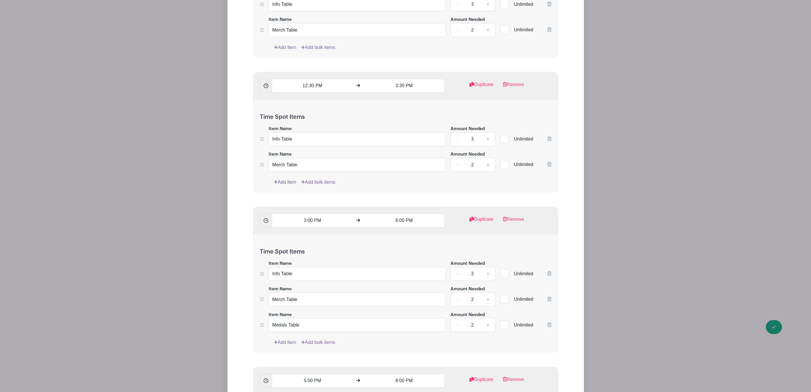
scroll to position [912, 0]
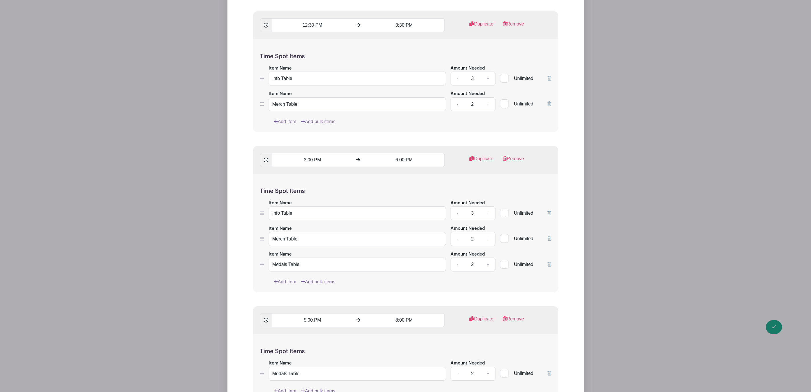
click at [547, 262] on icon at bounding box center [549, 264] width 4 height 5
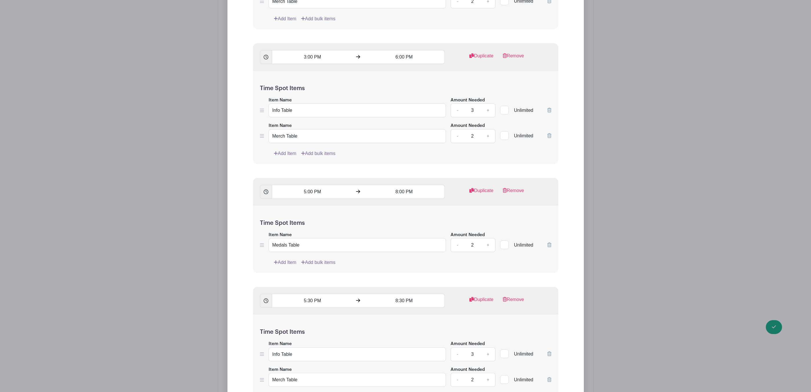
scroll to position [1086, 0]
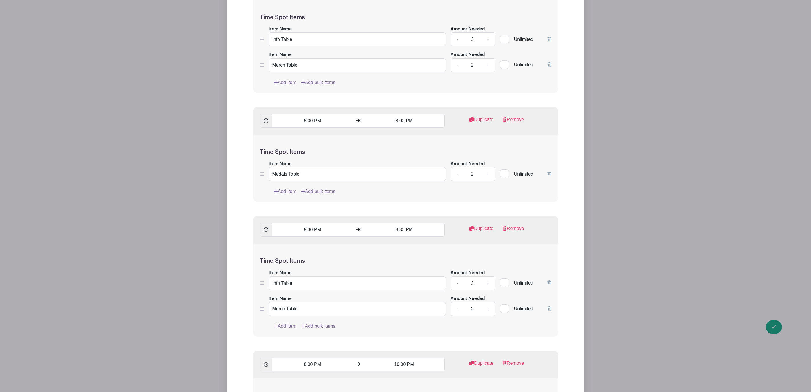
click at [552, 163] on div "Time Spot Items Item Name Medals Table Amount Needed - 2 + Unlimited Add Item A…" at bounding box center [405, 168] width 305 height 67
click at [550, 171] on icon at bounding box center [549, 173] width 4 height 5
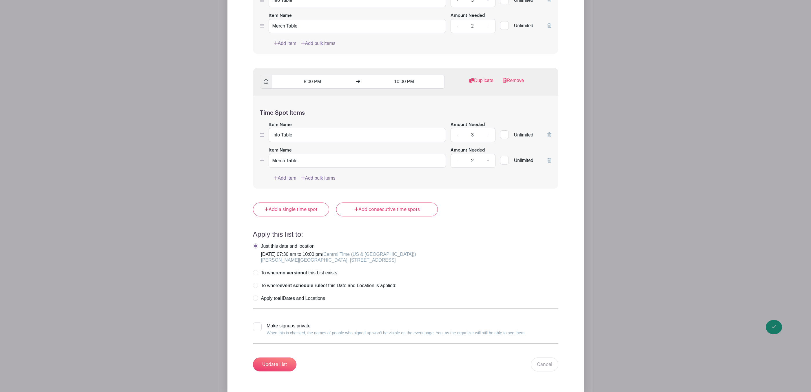
scroll to position [1347, 0]
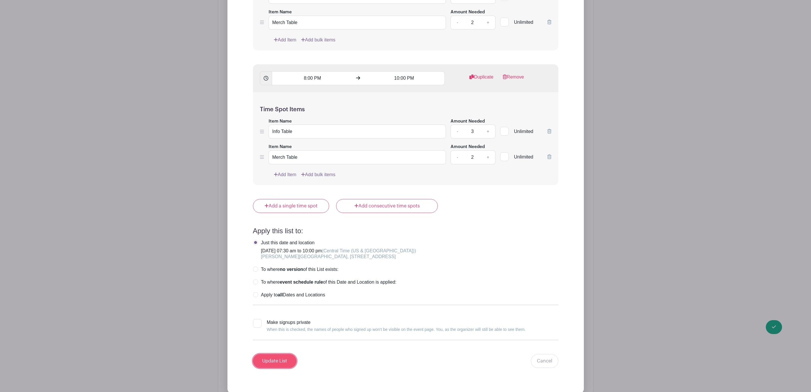
click at [274, 356] on input "Update List" at bounding box center [274, 361] width 43 height 14
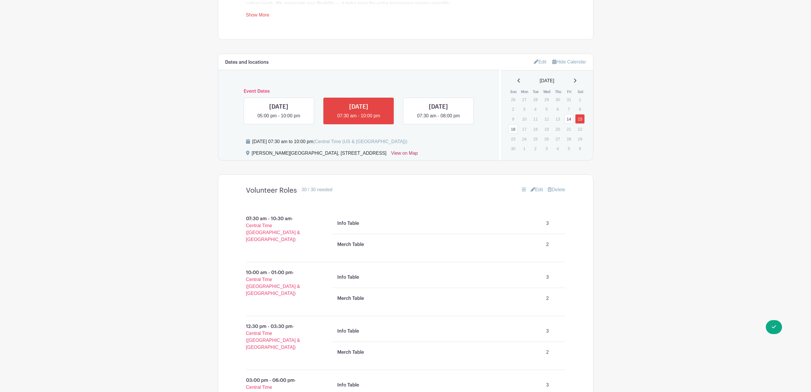
scroll to position [301, 0]
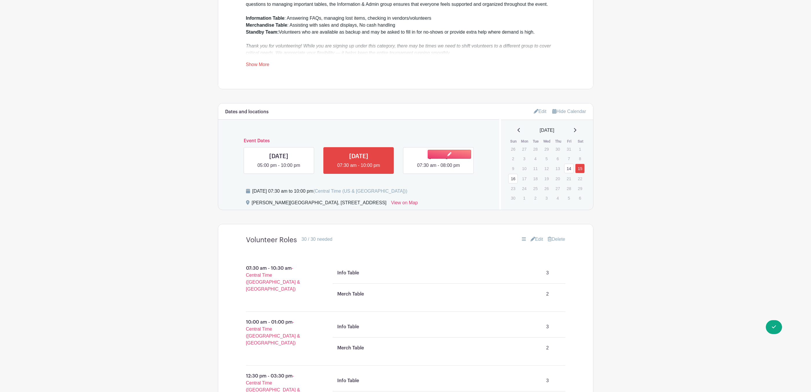
click at [438, 169] on link at bounding box center [438, 169] width 0 height 0
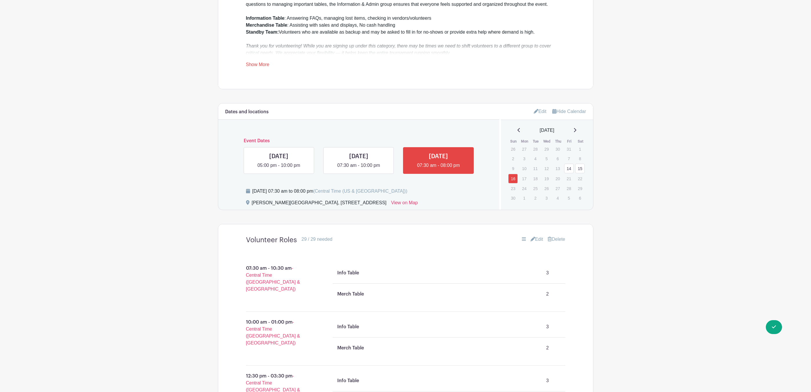
click at [539, 107] on link "Edit" at bounding box center [539, 112] width 13 height 10
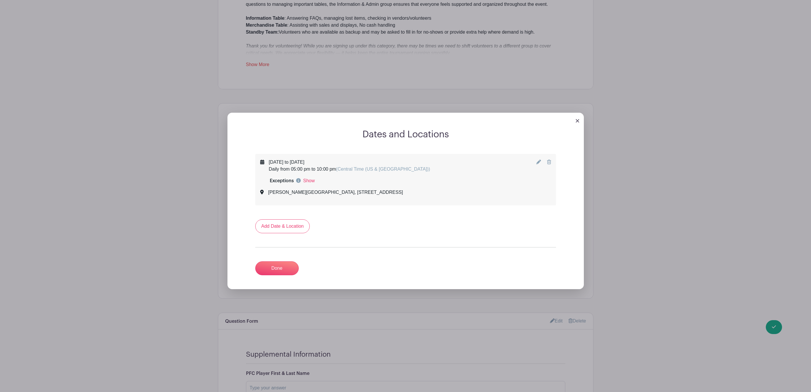
click at [579, 119] on img at bounding box center [576, 120] width 3 height 3
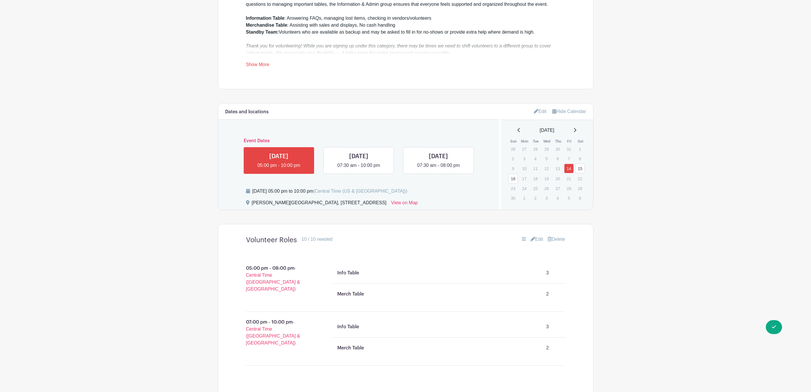
click at [537, 236] on link "Edit" at bounding box center [536, 239] width 13 height 7
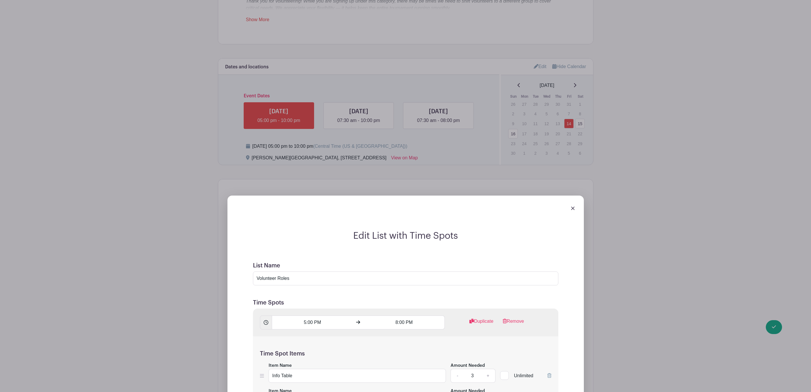
scroll to position [344, 0]
click at [572, 208] on img at bounding box center [572, 209] width 3 height 3
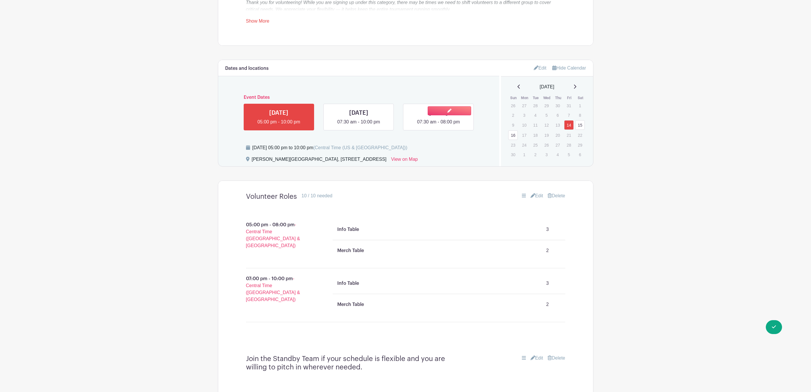
click at [438, 125] on link at bounding box center [438, 125] width 0 height 0
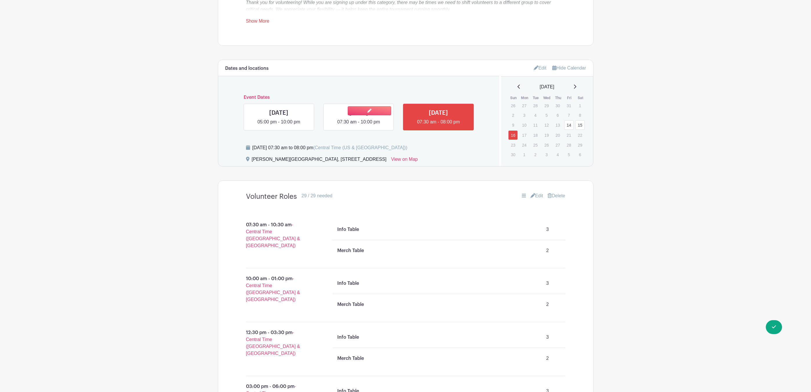
click at [358, 125] on link at bounding box center [358, 125] width 0 height 0
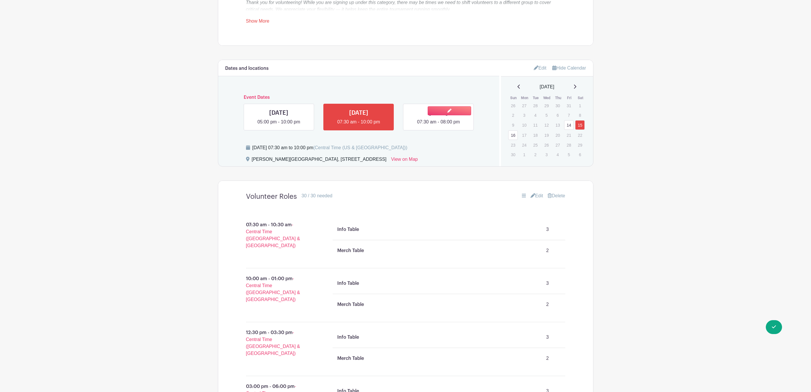
click at [438, 125] on link at bounding box center [438, 125] width 0 height 0
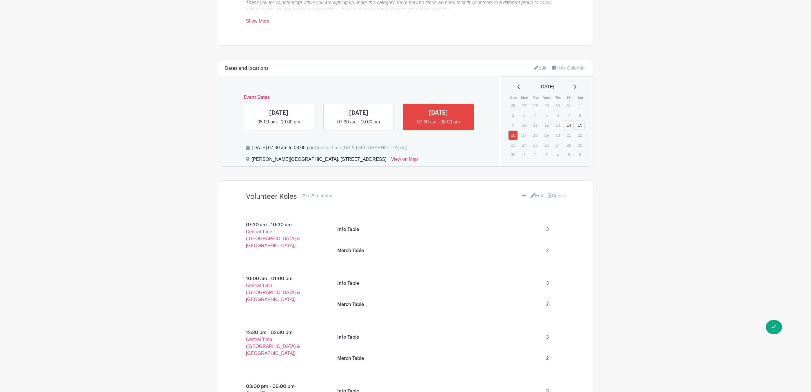
click at [534, 192] on link "Edit" at bounding box center [536, 195] width 13 height 7
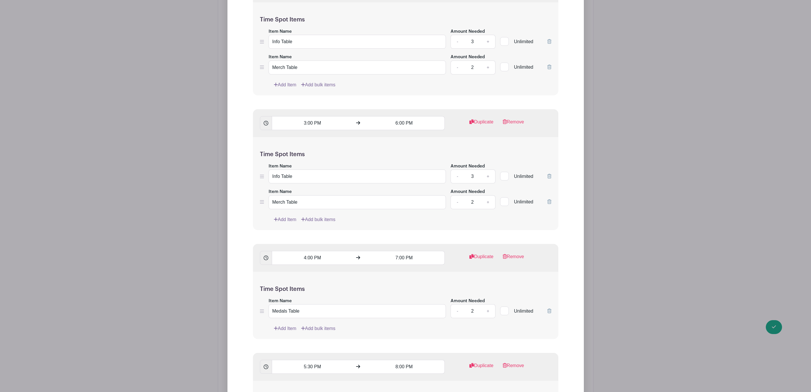
scroll to position [952, 0]
click at [550, 196] on icon at bounding box center [549, 198] width 4 height 5
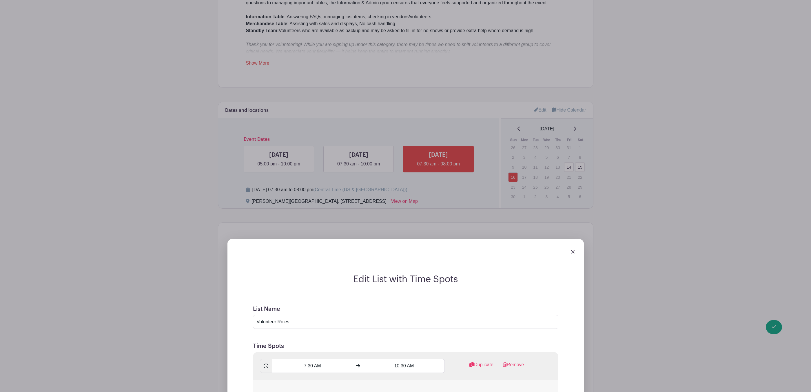
scroll to position [301, 0]
click at [572, 251] on img at bounding box center [572, 252] width 3 height 3
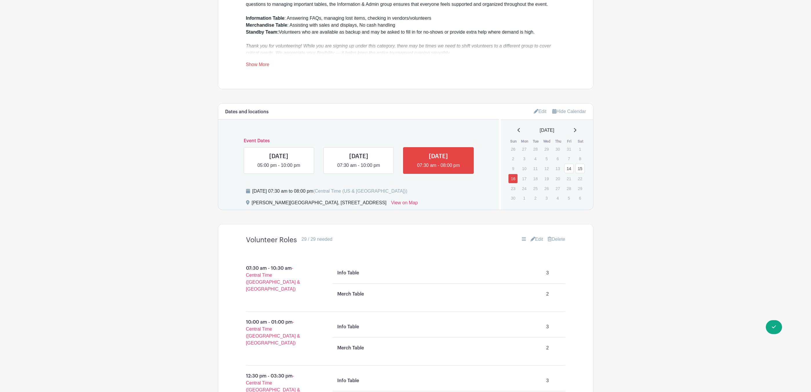
click at [540, 236] on link "Edit" at bounding box center [536, 239] width 13 height 7
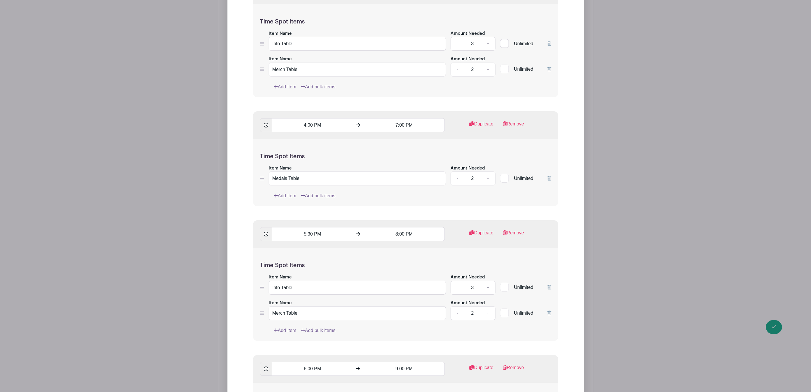
scroll to position [1083, 0]
click at [548, 175] on icon at bounding box center [549, 177] width 4 height 5
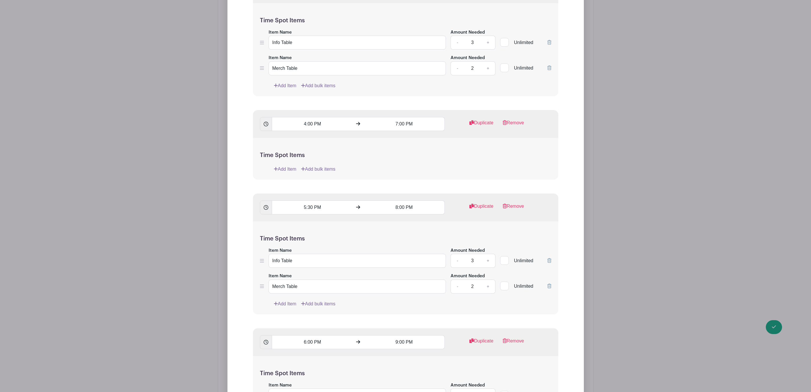
click at [547, 283] on icon at bounding box center [549, 285] width 4 height 5
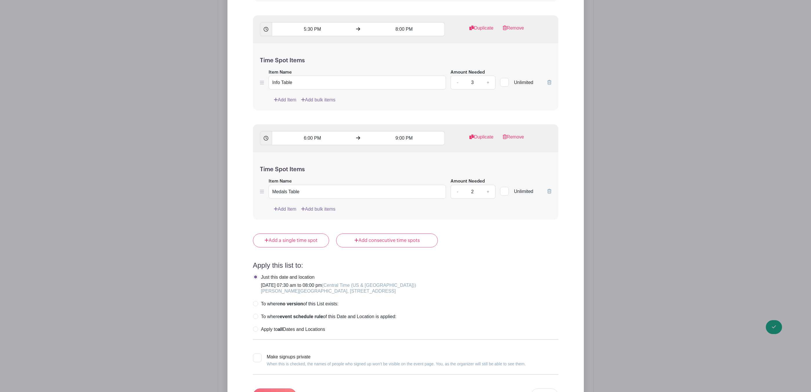
scroll to position [1256, 0]
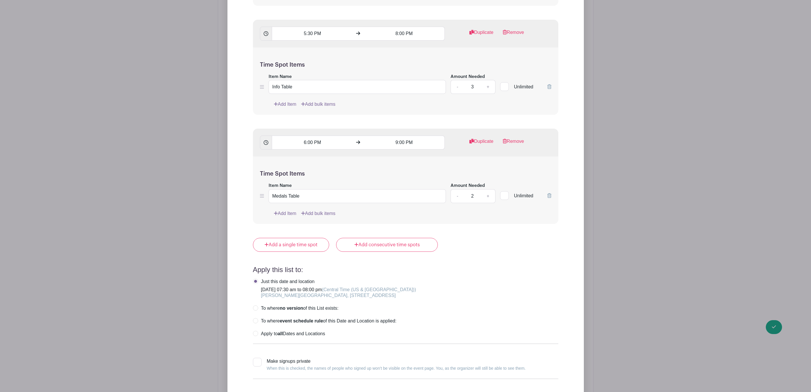
click at [548, 193] on icon at bounding box center [549, 195] width 4 height 5
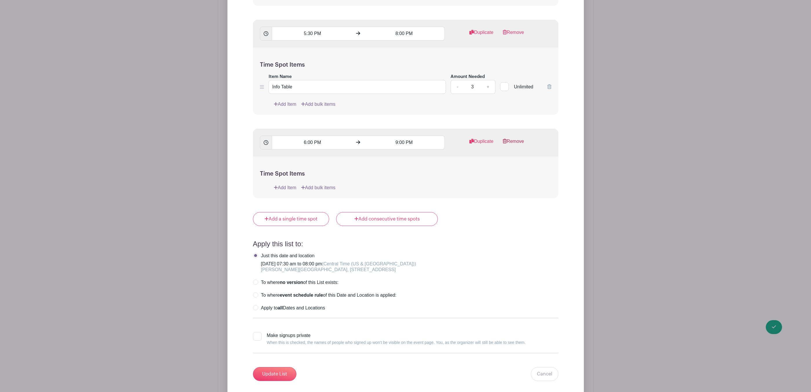
click at [510, 138] on link "Remove" at bounding box center [512, 144] width 21 height 12
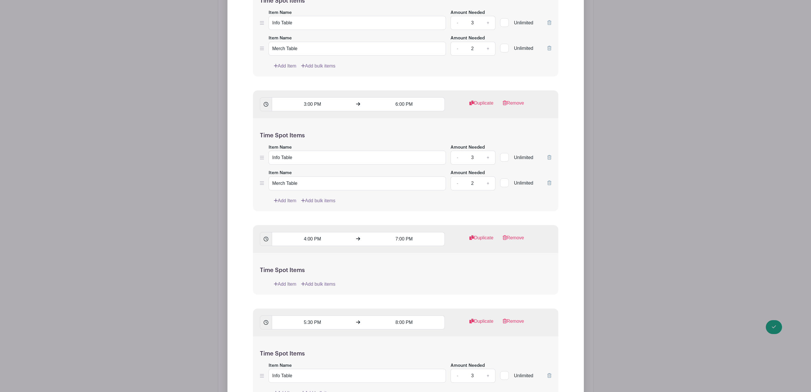
scroll to position [952, 0]
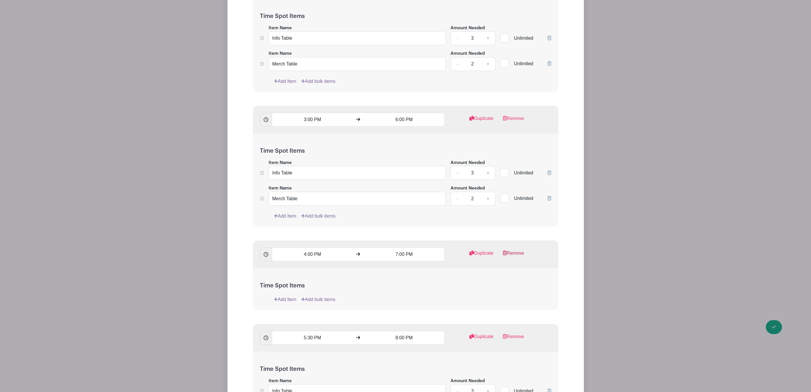
click at [515, 250] on link "Remove" at bounding box center [512, 256] width 21 height 12
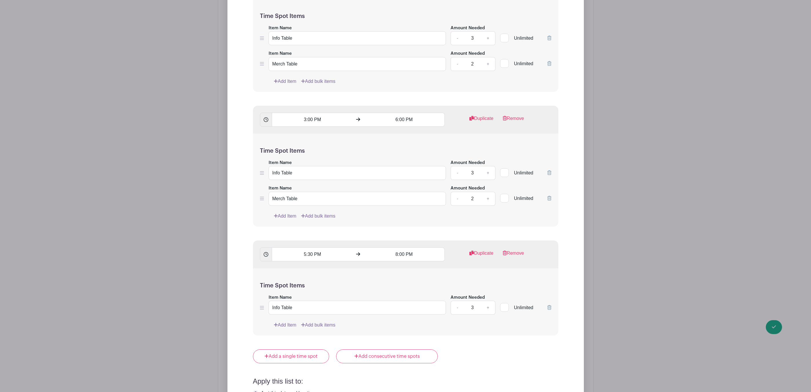
click at [285, 321] on link "Add Item" at bounding box center [285, 324] width 23 height 7
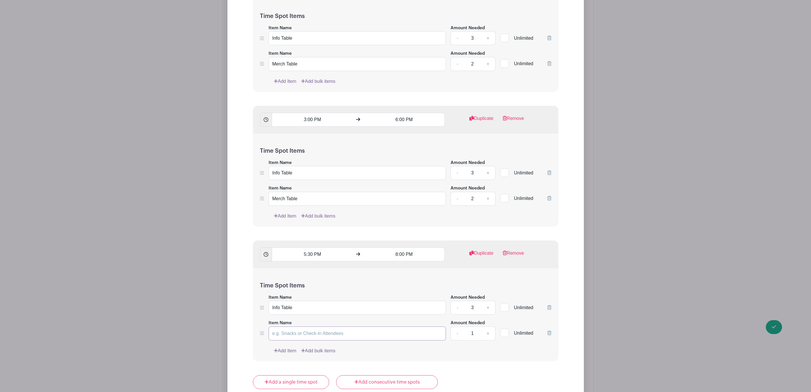
click at [288, 326] on input "Item Name" at bounding box center [357, 333] width 178 height 14
type input "Merch Table"
click at [488, 326] on link "+" at bounding box center [487, 333] width 14 height 14
type input "2"
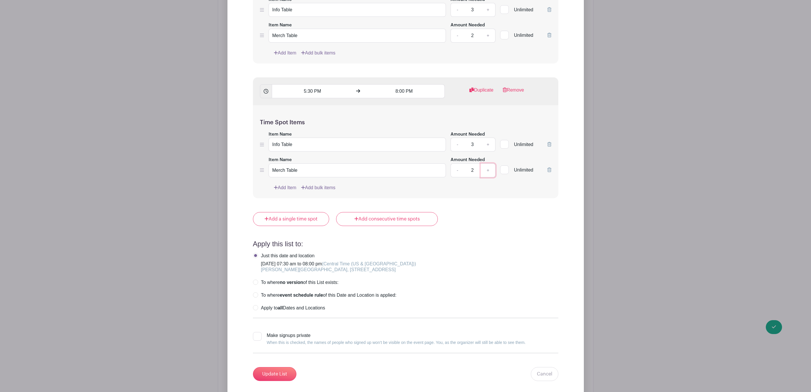
scroll to position [1126, 0]
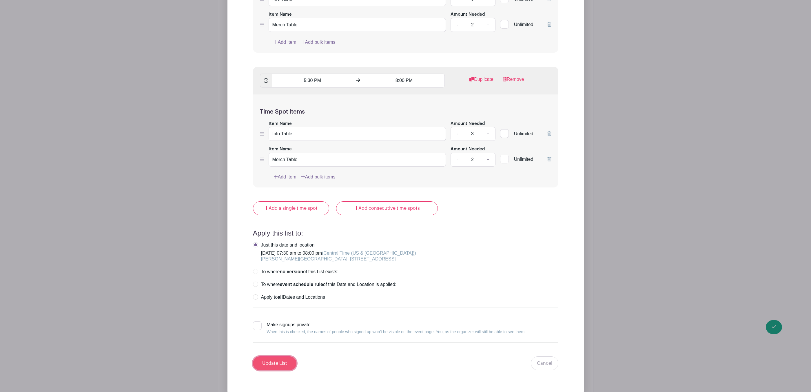
click at [275, 356] on input "Update List" at bounding box center [274, 363] width 43 height 14
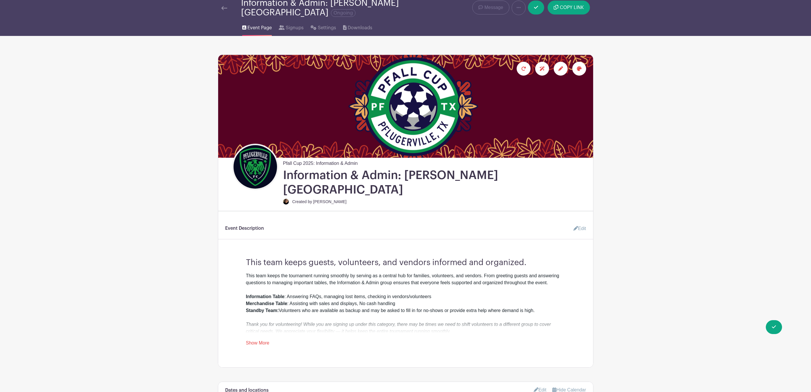
scroll to position [0, 0]
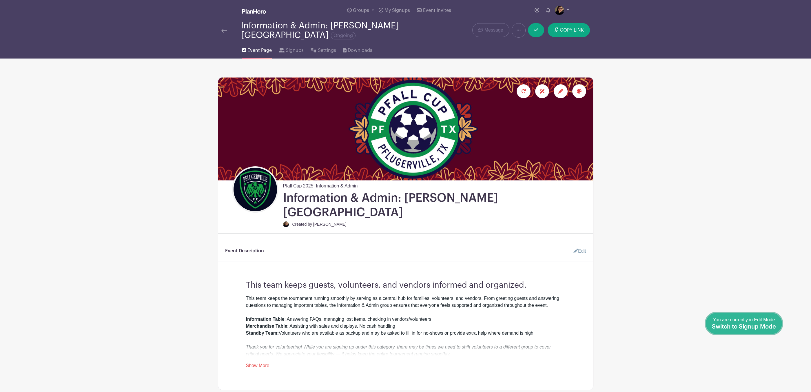
click at [776, 327] on link "Done Editing You are currently in Edit Mode Switch to Signup Mode" at bounding box center [743, 323] width 76 height 21
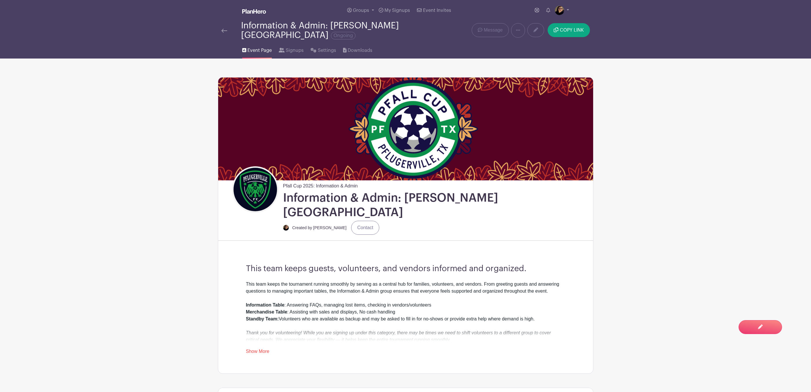
click at [222, 29] on img at bounding box center [224, 31] width 6 height 4
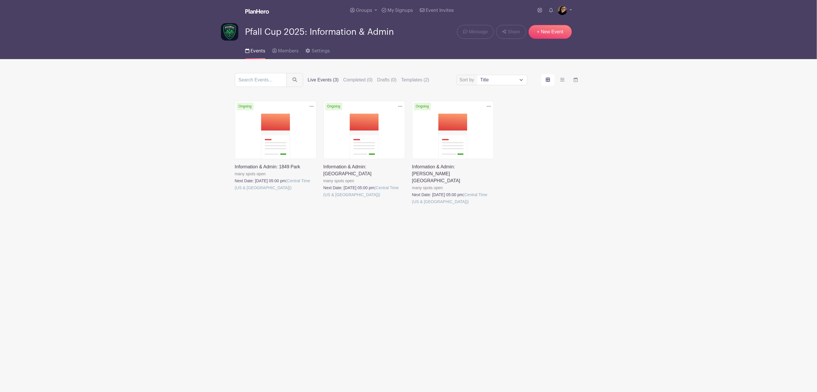
click at [235, 191] on link at bounding box center [235, 191] width 0 height 0
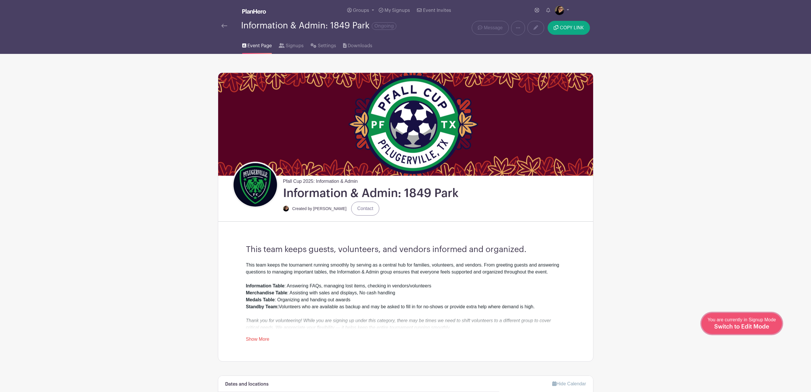
click at [766, 323] on div "You are currently in Signup Mode Switch to Edit Mode" at bounding box center [741, 323] width 68 height 14
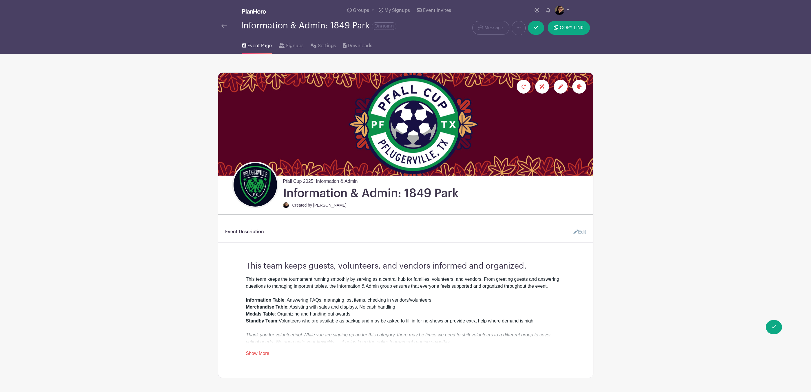
click at [579, 237] on link "Edit" at bounding box center [576, 232] width 17 height 12
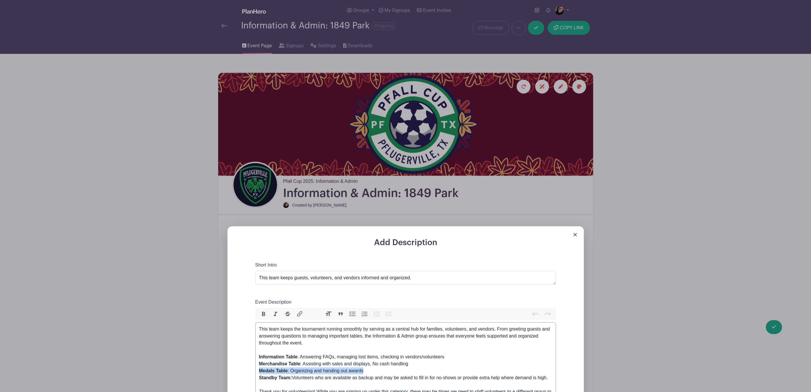
drag, startPoint x: 374, startPoint y: 374, endPoint x: 239, endPoint y: 371, distance: 135.5
click at [239, 371] on div "Add Description Short Intro This team keeps guests, volunteers, and vendors inf…" at bounding box center [405, 362] width 356 height 273
type trix-editor "<div>This team keeps the tournament running smoothly by serving as a central hu…"
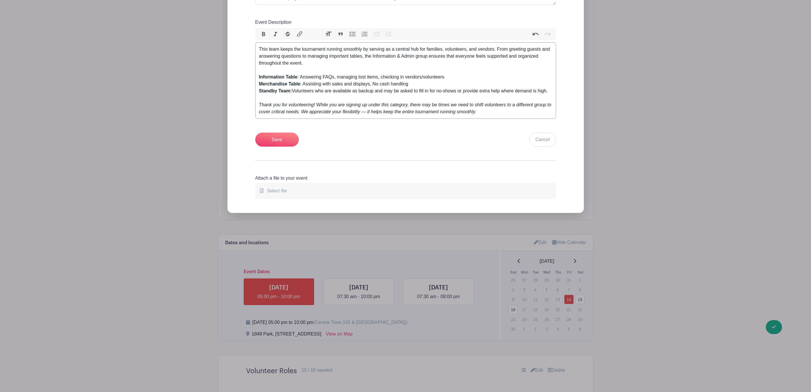
scroll to position [304, 0]
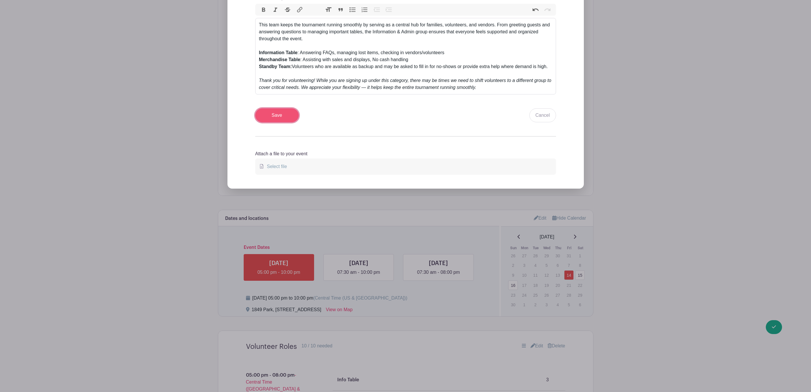
click at [281, 118] on input "Save" at bounding box center [276, 115] width 43 height 14
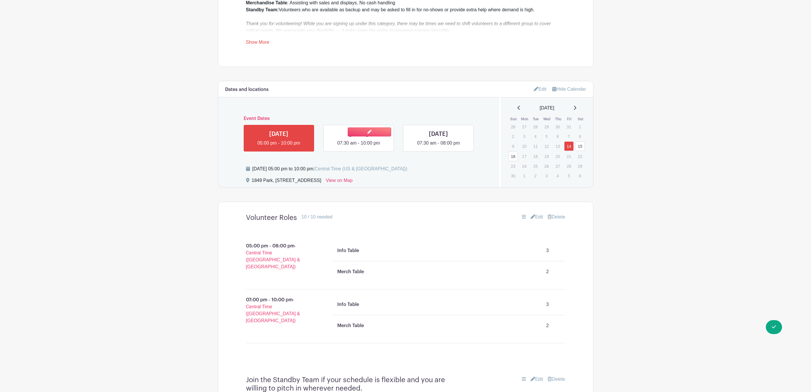
click at [358, 147] on link at bounding box center [358, 147] width 0 height 0
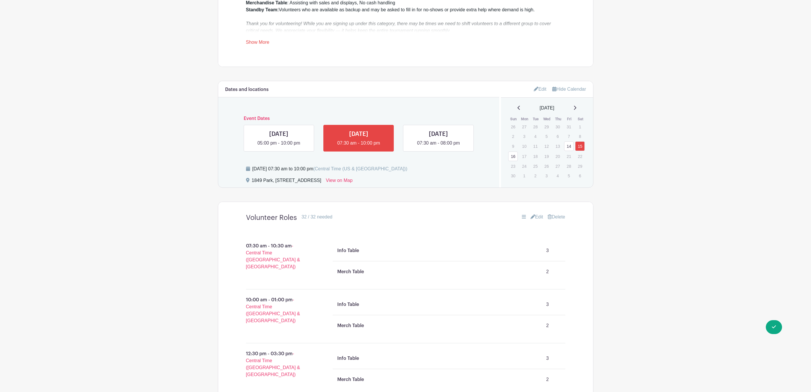
click at [536, 220] on link "Edit" at bounding box center [536, 216] width 13 height 7
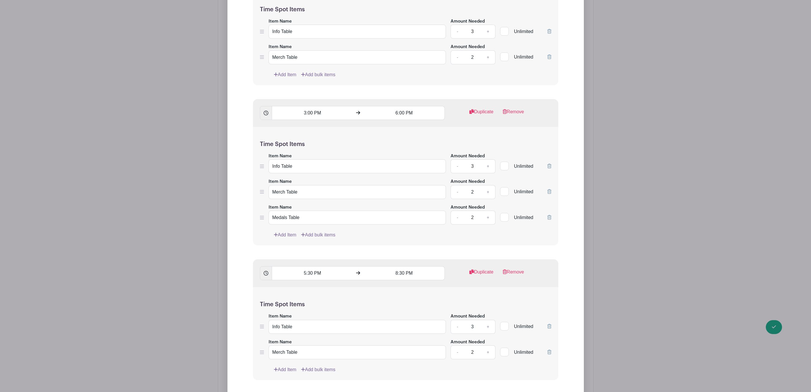
scroll to position [956, 0]
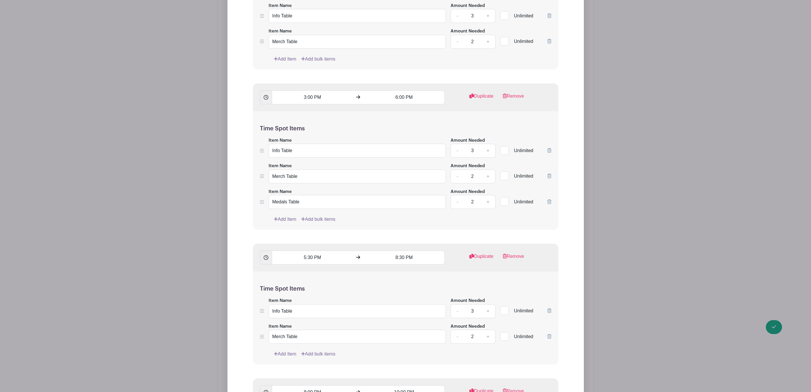
click at [549, 204] on icon at bounding box center [549, 201] width 4 height 5
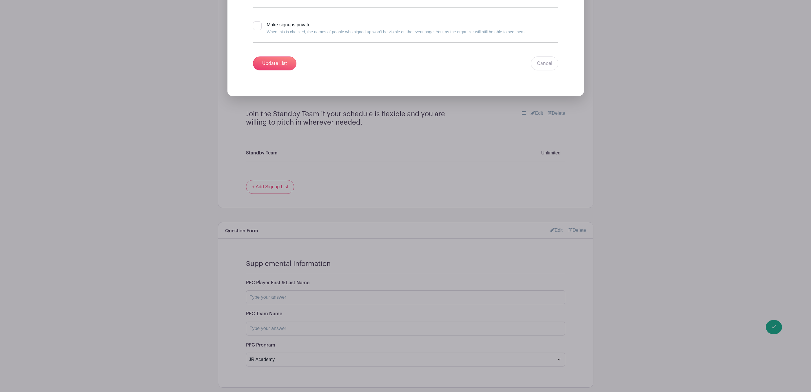
scroll to position [1564, 0]
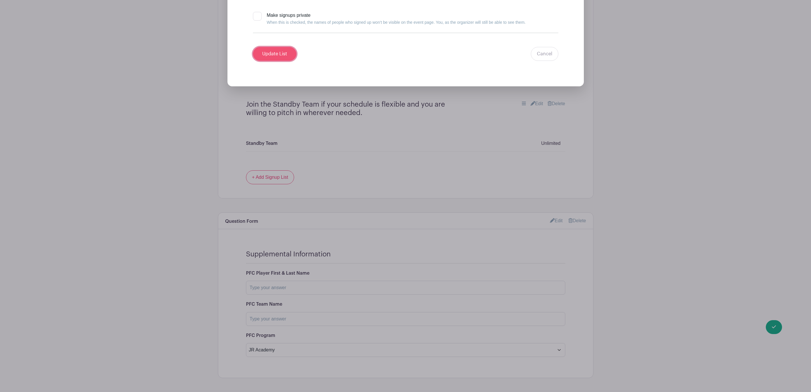
click at [276, 61] on input "Update List" at bounding box center [274, 54] width 43 height 14
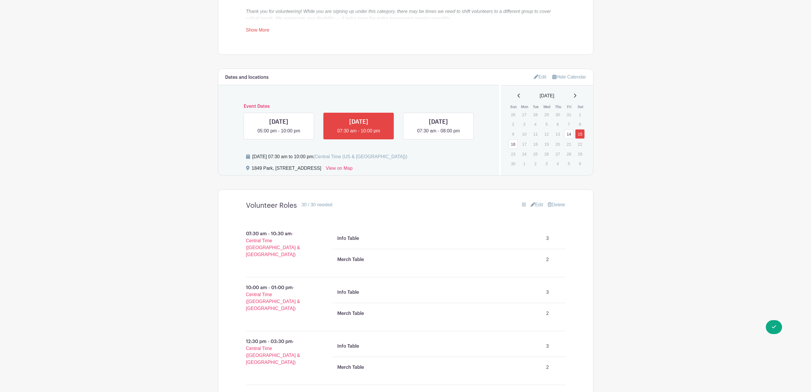
scroll to position [308, 0]
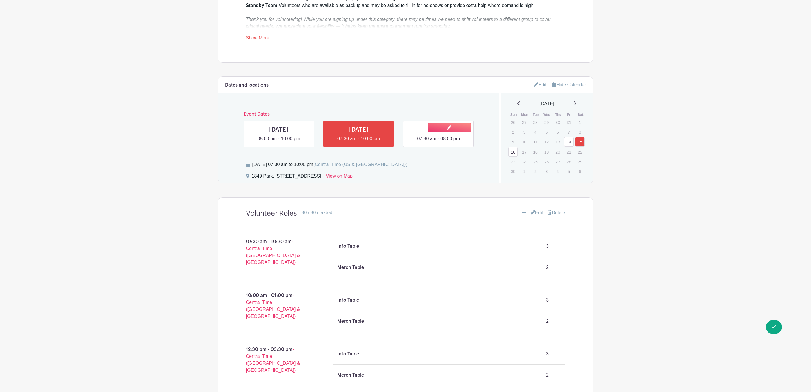
click at [438, 142] on link at bounding box center [438, 142] width 0 height 0
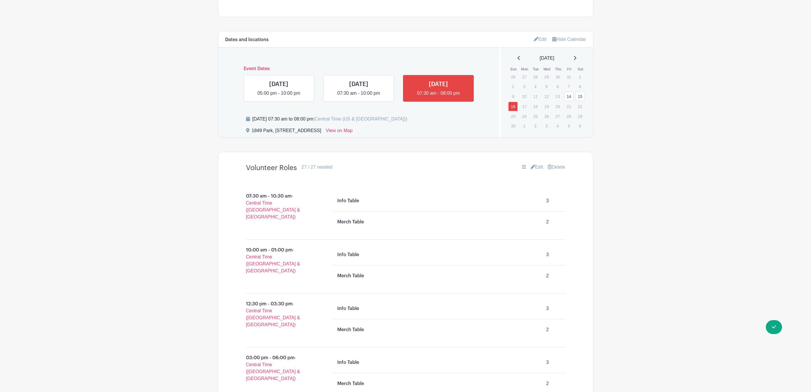
scroll to position [352, 0]
click at [530, 171] on icon at bounding box center [532, 169] width 5 height 5
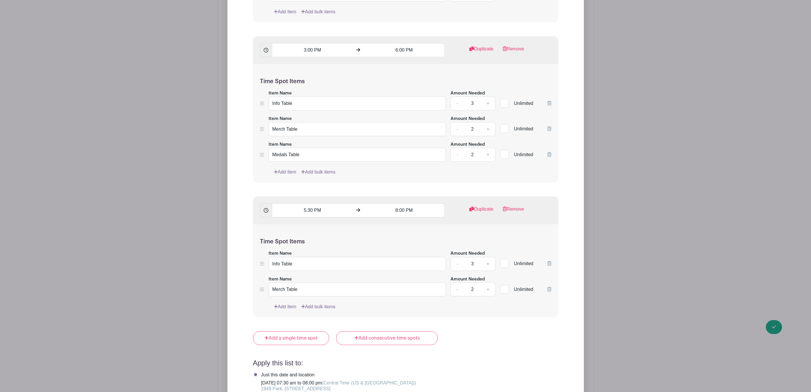
scroll to position [1003, 0]
click at [548, 160] on div at bounding box center [549, 151] width 4 height 19
click at [549, 156] on icon at bounding box center [549, 153] width 4 height 5
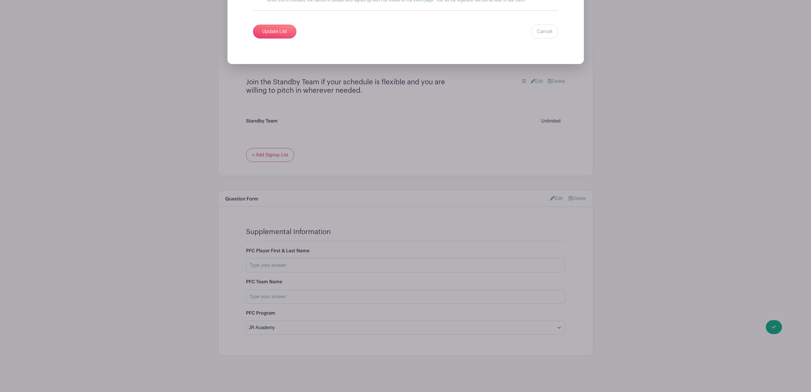
scroll to position [1464, 0]
click at [275, 26] on input "Update List" at bounding box center [274, 32] width 43 height 14
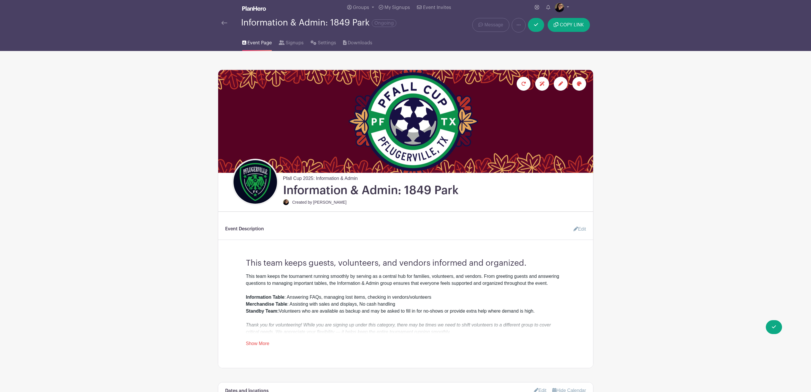
scroll to position [0, 0]
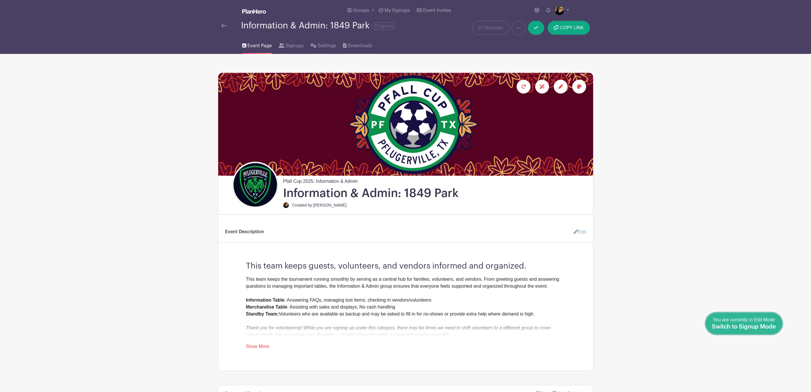
click at [771, 328] on span "Switch to Signup Mode" at bounding box center [743, 327] width 64 height 6
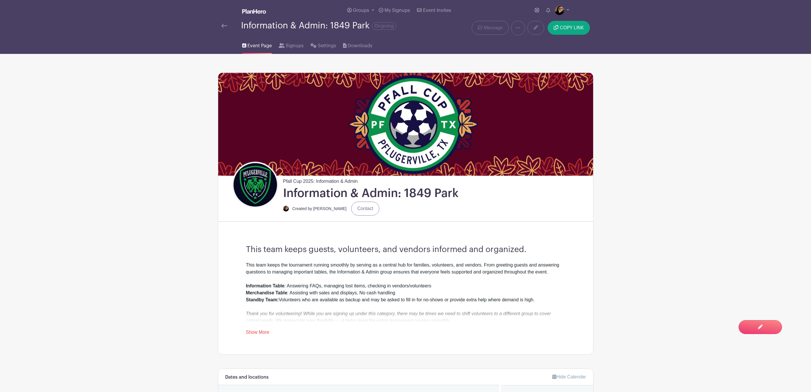
click at [223, 23] on link at bounding box center [224, 25] width 6 height 7
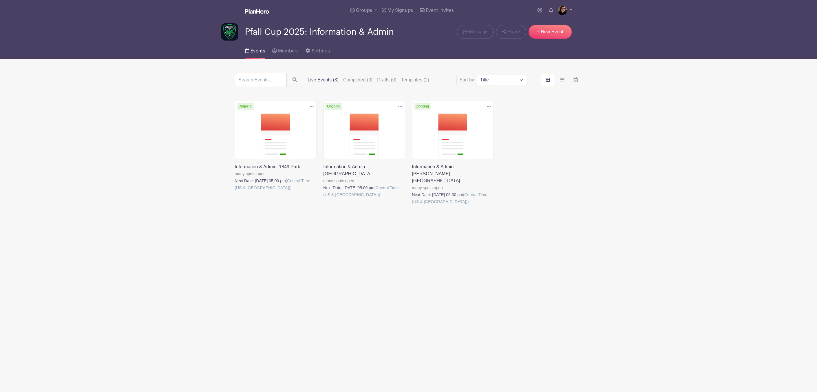
click at [323, 198] on link at bounding box center [323, 198] width 0 height 0
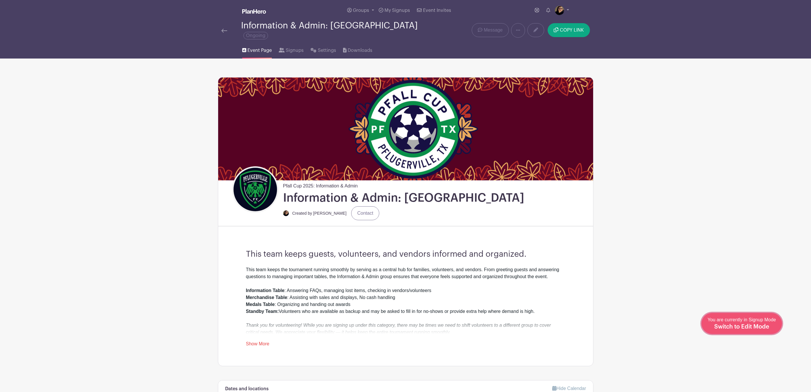
click at [763, 328] on span "Switch to Edit Mode" at bounding box center [741, 327] width 55 height 6
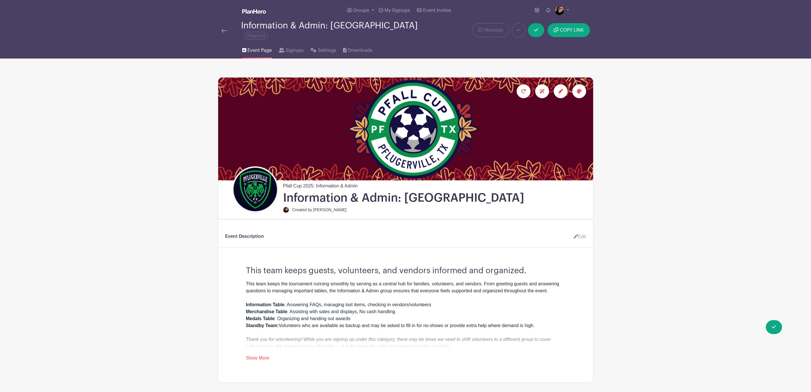
click at [577, 231] on link "Edit" at bounding box center [576, 237] width 17 height 12
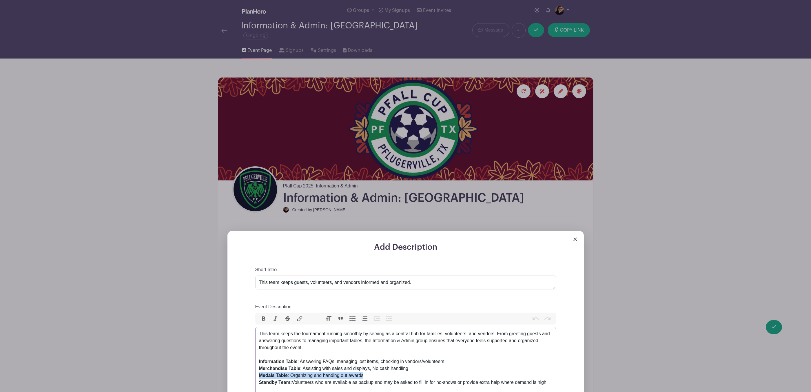
drag, startPoint x: 373, startPoint y: 373, endPoint x: 233, endPoint y: 374, distance: 139.6
click at [233, 374] on div "Add Description Short Intro This team keeps guests, volunteers, and vendors inf…" at bounding box center [405, 367] width 356 height 273
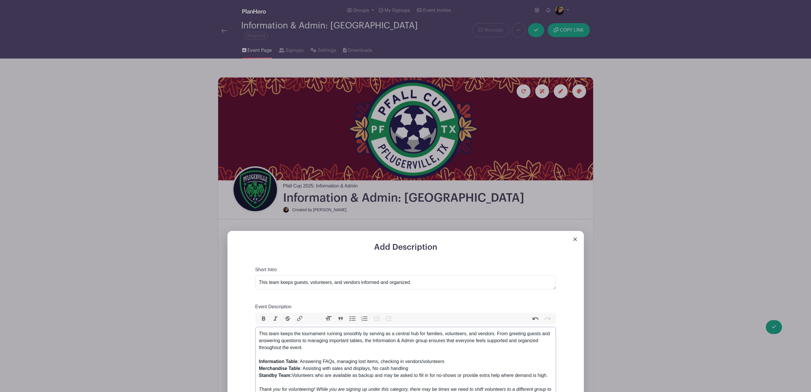
type trix-editor "<div>This team keeps the tournament running smoothly by serving as a central hu…"
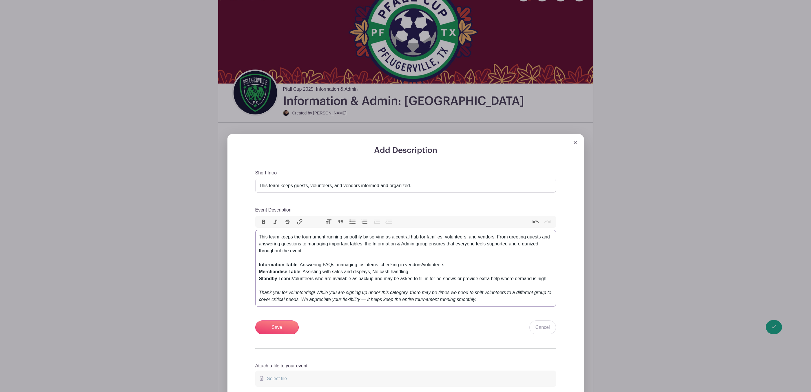
scroll to position [130, 0]
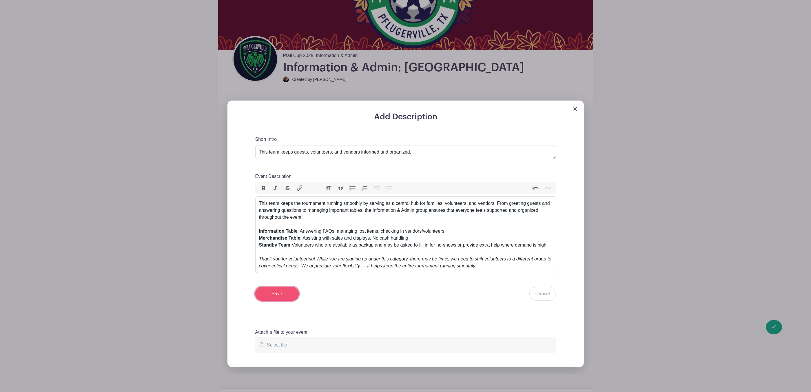
click at [279, 294] on input "Save" at bounding box center [276, 294] width 43 height 14
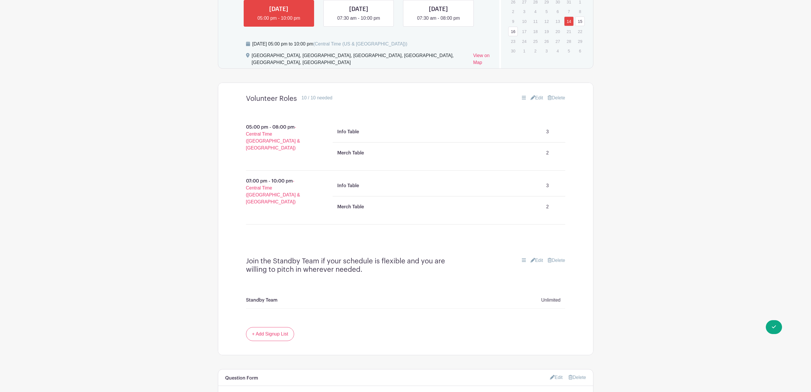
scroll to position [434, 0]
click at [358, 21] on link at bounding box center [358, 21] width 0 height 0
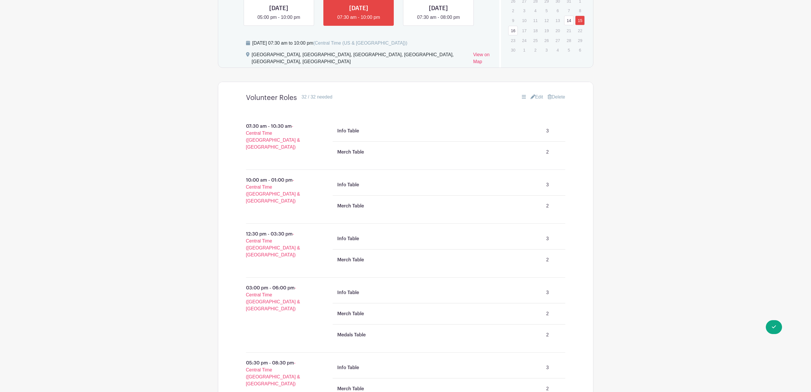
click at [534, 94] on link "Edit" at bounding box center [536, 97] width 13 height 7
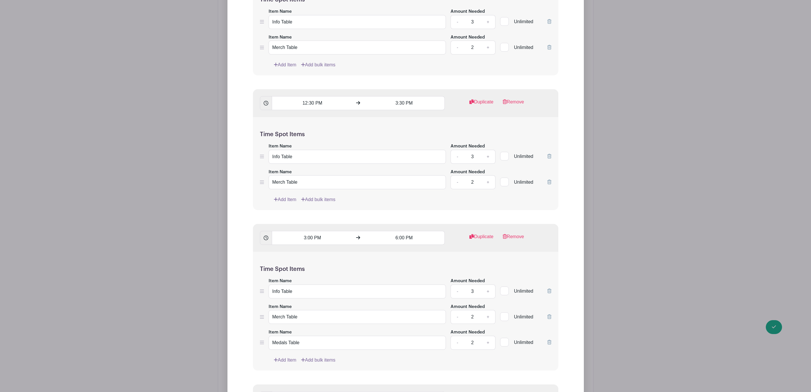
scroll to position [869, 0]
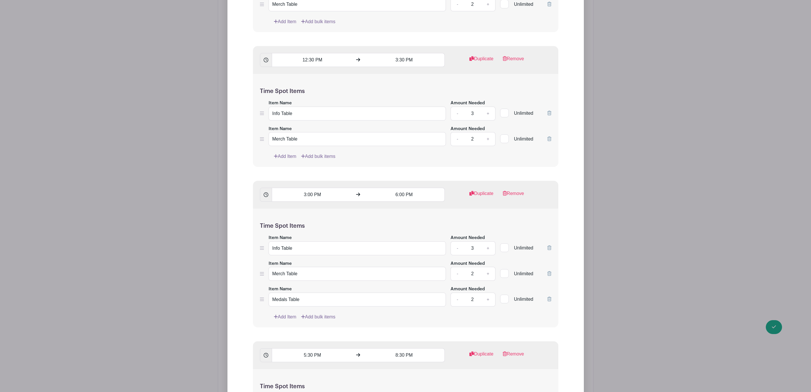
click at [548, 297] on icon at bounding box center [549, 299] width 4 height 5
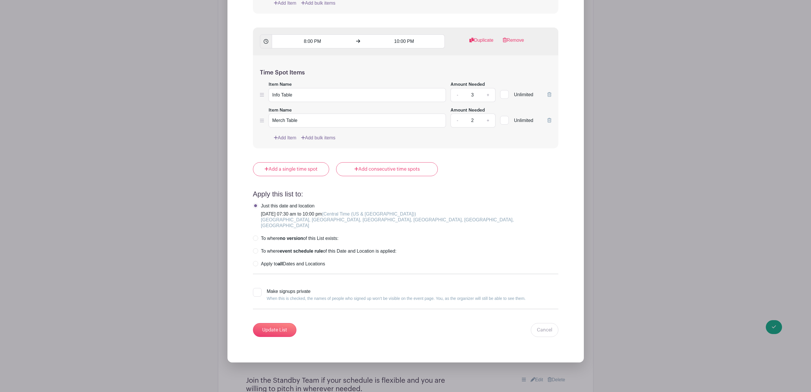
scroll to position [1347, 0]
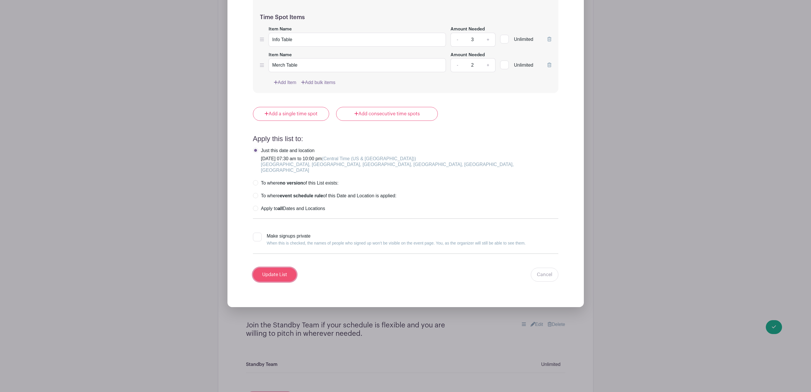
click at [263, 269] on input "Update List" at bounding box center [274, 275] width 43 height 14
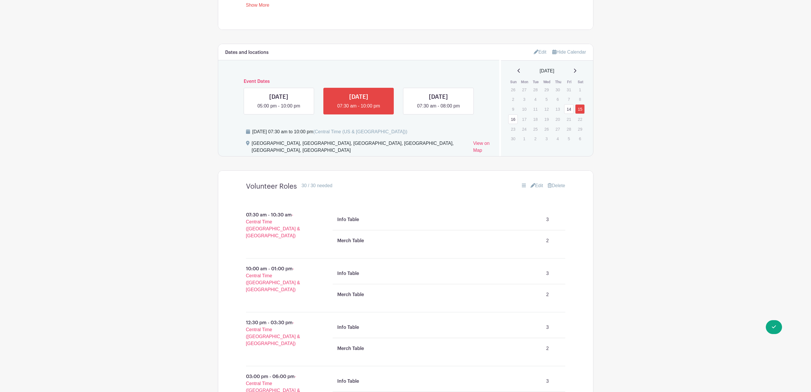
scroll to position [345, 0]
click at [438, 110] on link at bounding box center [438, 110] width 0 height 0
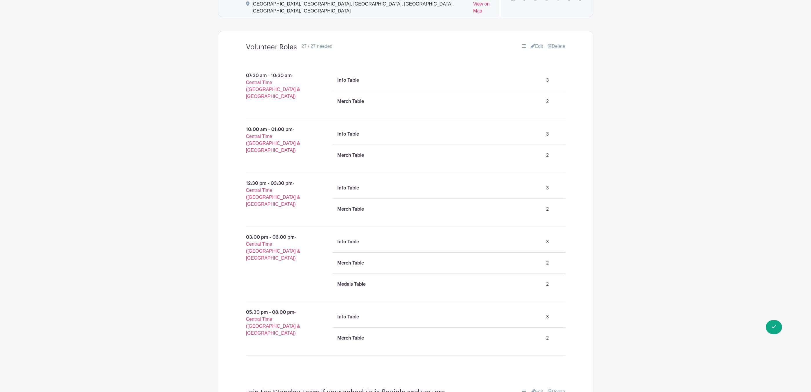
scroll to position [432, 0]
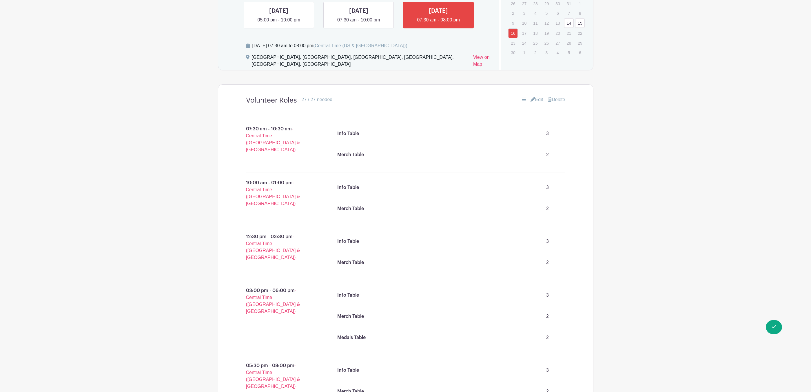
click at [538, 96] on link "Edit" at bounding box center [536, 99] width 13 height 7
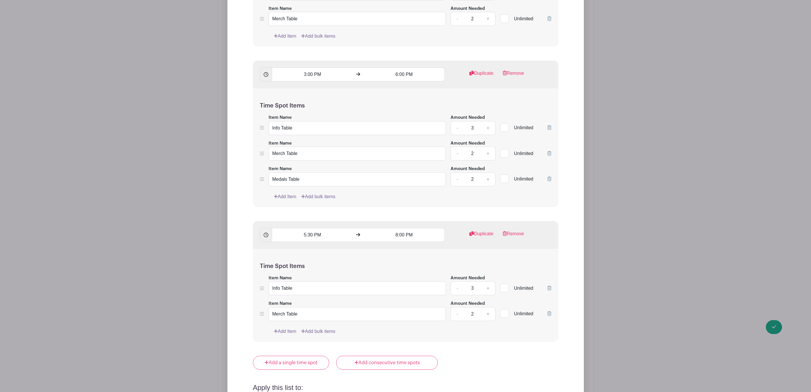
scroll to position [996, 0]
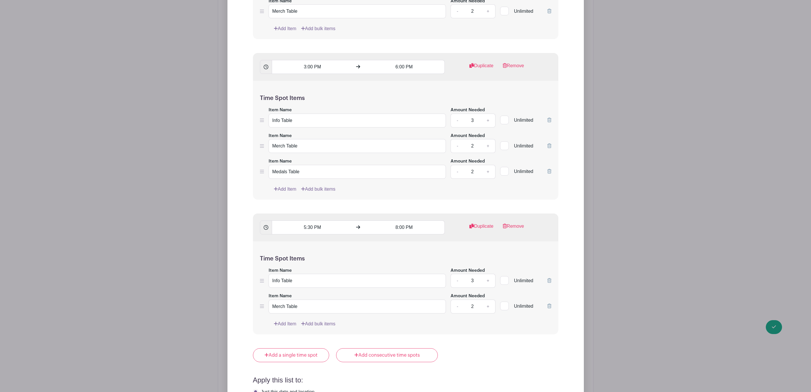
click at [550, 169] on icon at bounding box center [549, 171] width 4 height 5
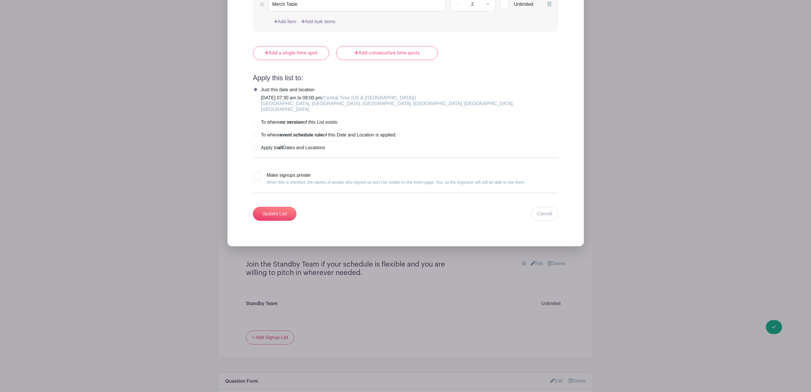
scroll to position [1257, 0]
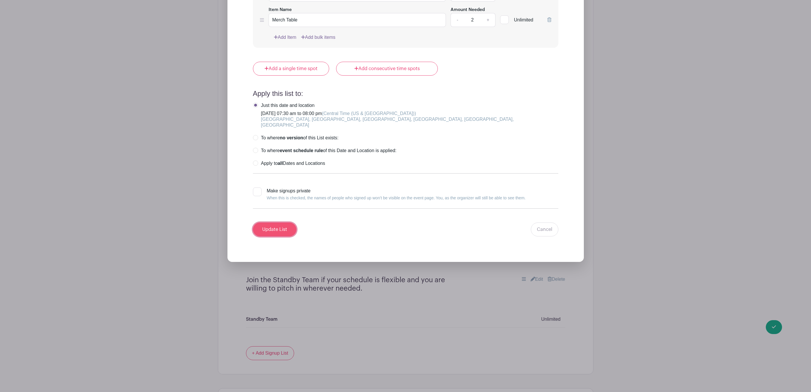
click at [282, 224] on input "Update List" at bounding box center [274, 229] width 43 height 14
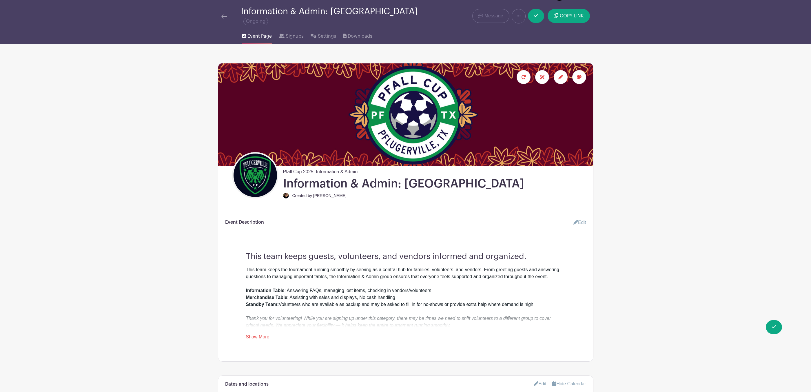
scroll to position [0, 0]
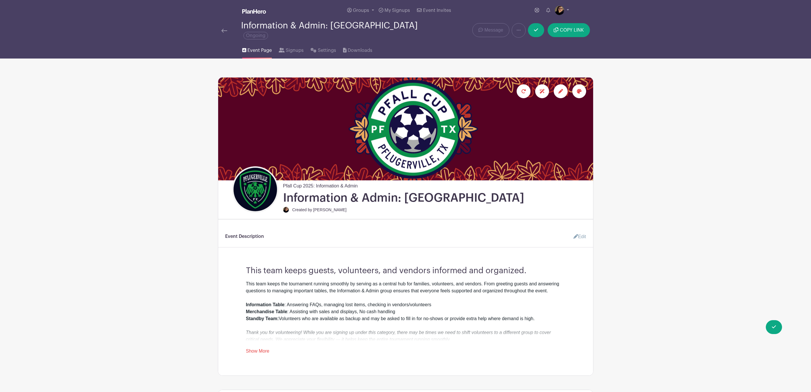
click at [222, 29] on img at bounding box center [224, 31] width 6 height 4
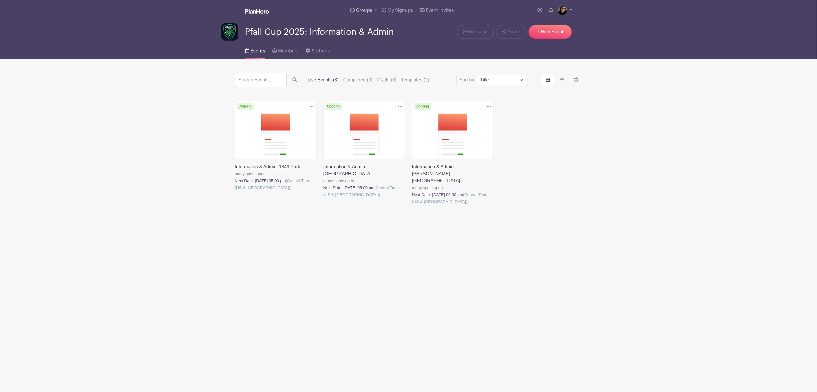
click at [361, 7] on link "Groups" at bounding box center [364, 10] width 32 height 21
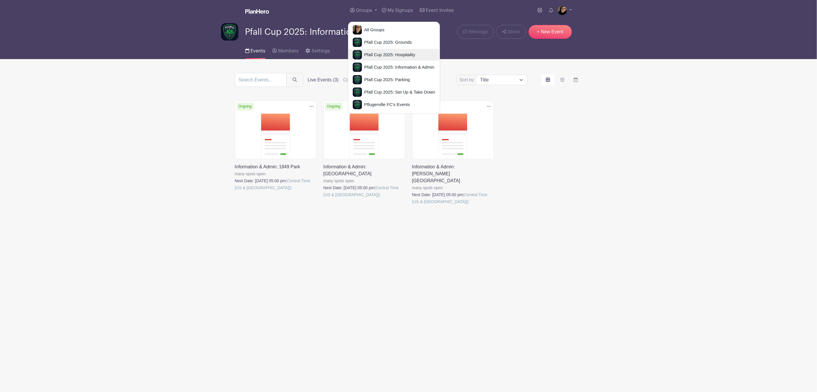
click at [397, 52] on span "Pfall Cup 2025: Hospitality" at bounding box center [388, 55] width 53 height 7
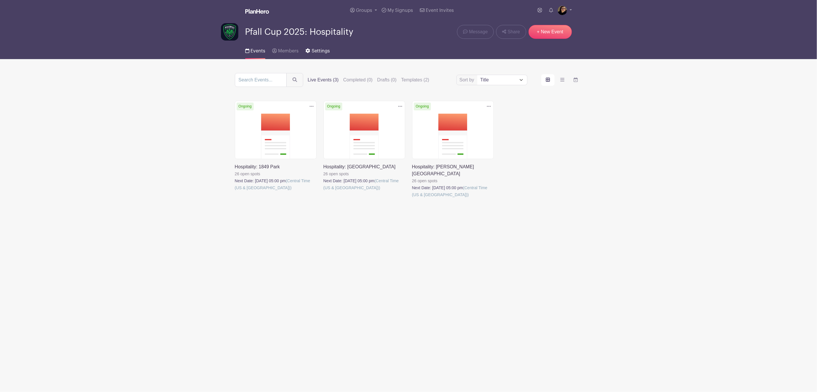
click at [318, 50] on span "Settings" at bounding box center [321, 51] width 18 height 5
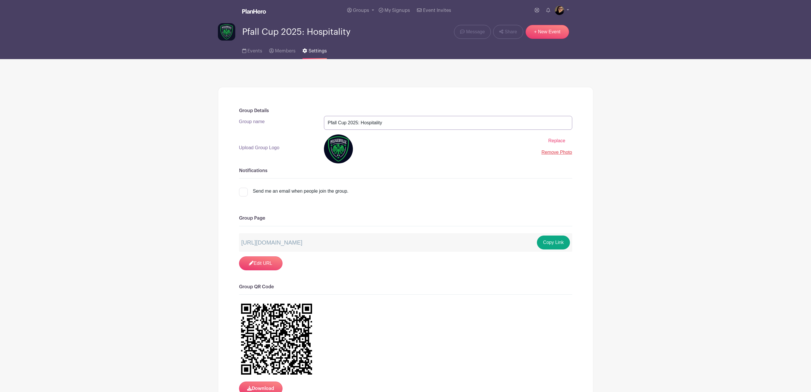
click at [398, 120] on input "Pfall Cup 2025: Hospitality" at bounding box center [448, 123] width 248 height 14
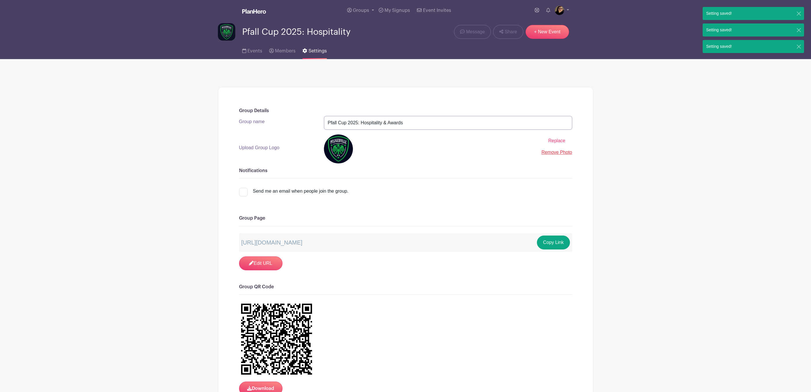
type input "Pfall Cup 2025: Hospitality & Awards"
click at [432, 162] on div "Replace Remove Photo" at bounding box center [448, 148] width 248 height 29
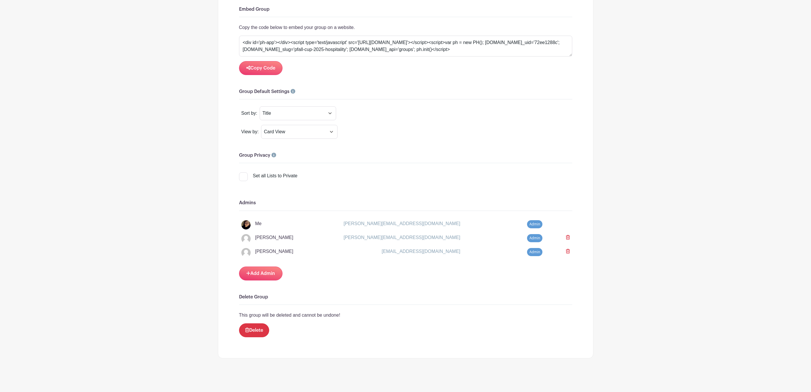
scroll to position [409, 0]
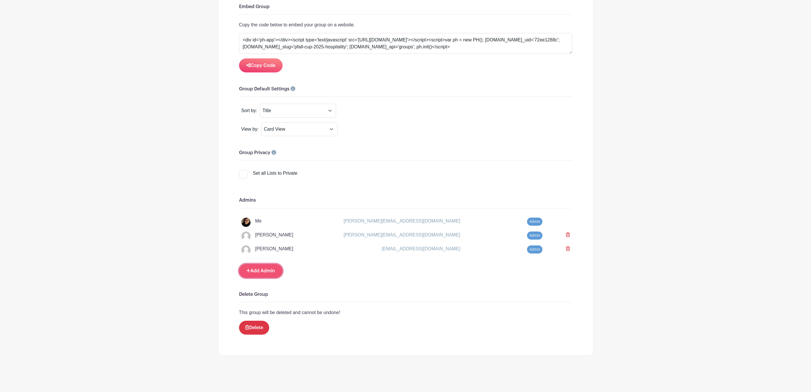
click at [258, 269] on link "Add Admin" at bounding box center [260, 271] width 43 height 14
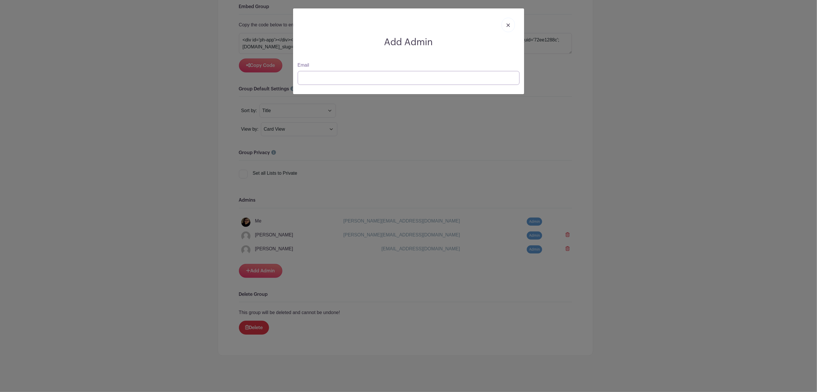
click at [362, 73] on input "Email" at bounding box center [409, 78] width 222 height 14
type input "will@pflugerville"
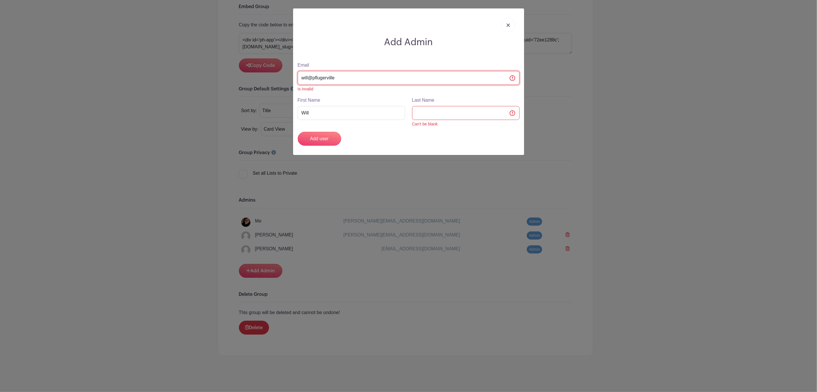
click at [364, 76] on input "will@pflugerville" at bounding box center [409, 78] width 222 height 14
type input "will@pflugervillefc"
type input "will@pflugervillefc.o"
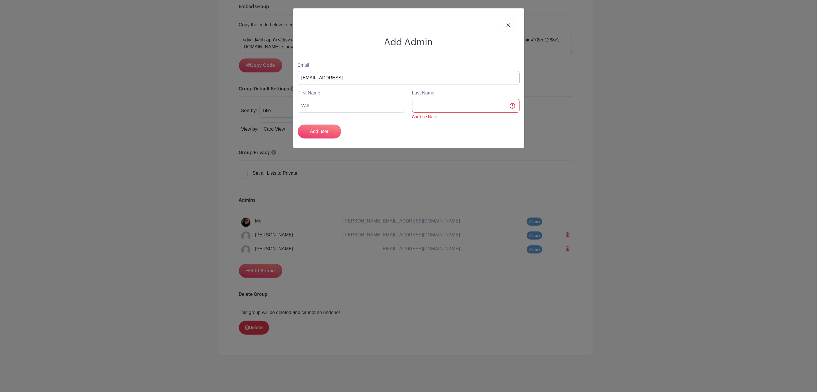
type input "[EMAIL_ADDRESS][DOMAIN_NAME]"
click at [467, 114] on div "Last Name Can't be blank" at bounding box center [466, 104] width 114 height 30
click at [464, 108] on input "Last Name" at bounding box center [465, 106] width 107 height 14
type input "Bruin"
click at [324, 132] on input "Add user" at bounding box center [319, 132] width 43 height 14
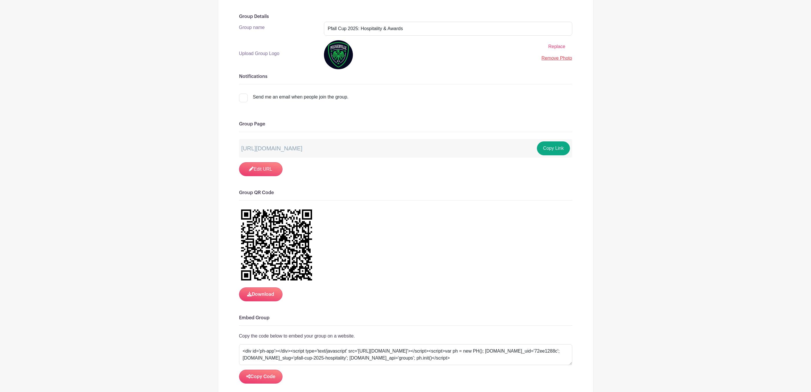
scroll to position [0, 0]
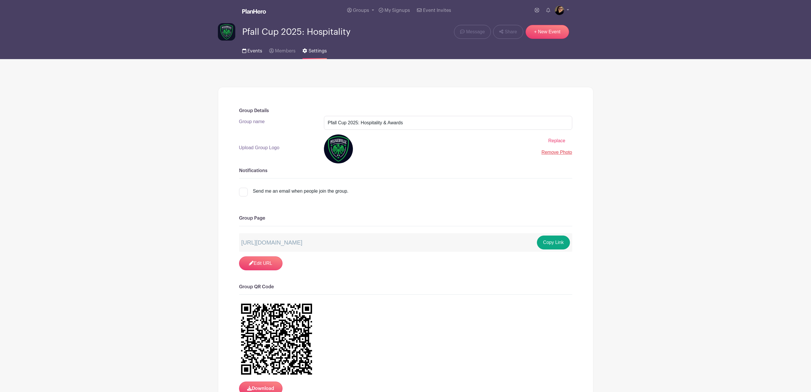
click at [251, 48] on link "Events" at bounding box center [252, 50] width 20 height 19
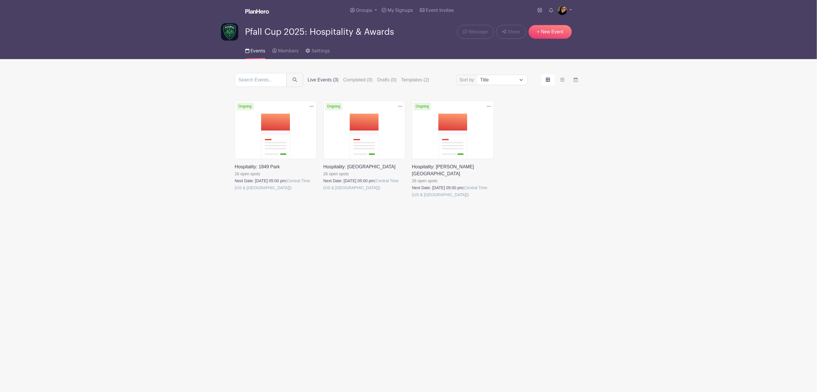
click at [412, 198] on link at bounding box center [412, 198] width 0 height 0
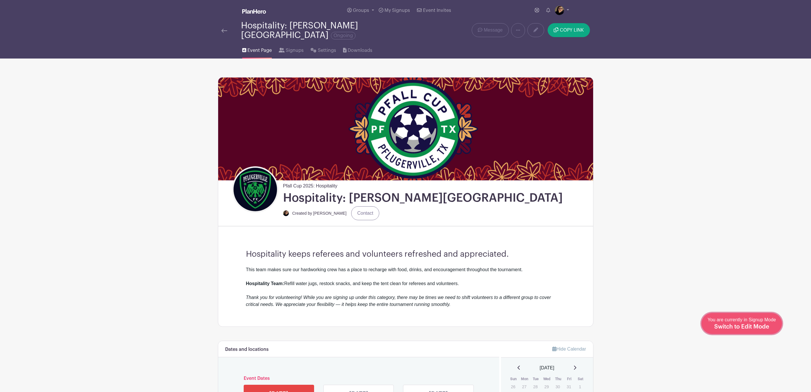
click at [762, 328] on span "Switch to Edit Mode" at bounding box center [741, 327] width 55 height 6
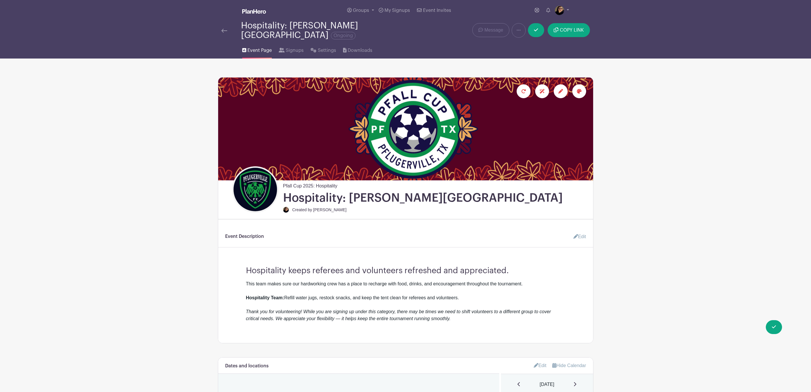
click at [582, 233] on link "Edit" at bounding box center [576, 237] width 17 height 12
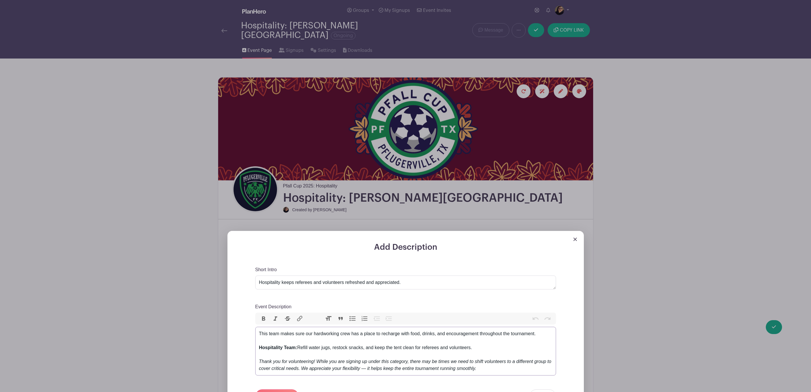
click at [475, 343] on div "This team makes sure our hardworking crew has a place to recharge with food, dr…" at bounding box center [405, 351] width 293 height 42
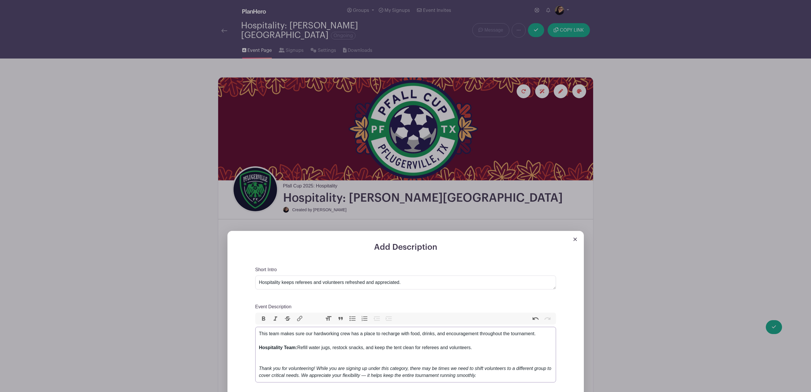
paste trix-editor "strong>Medals Table</strong>: Organizing and handing out awards<"
click at [540, 330] on div "This team makes sure our hardworking crew has a place to recharge with food, dr…" at bounding box center [405, 354] width 293 height 49
type trix-editor "<div>This team makes sure our hardworking crew has a place to recharge with foo…"
click at [408, 275] on textarea "Hospitality keeps referees and volunteers refreshed and appreciated." at bounding box center [405, 282] width 301 height 14
drag, startPoint x: 412, startPoint y: 279, endPoint x: 255, endPoint y: 276, distance: 157.3
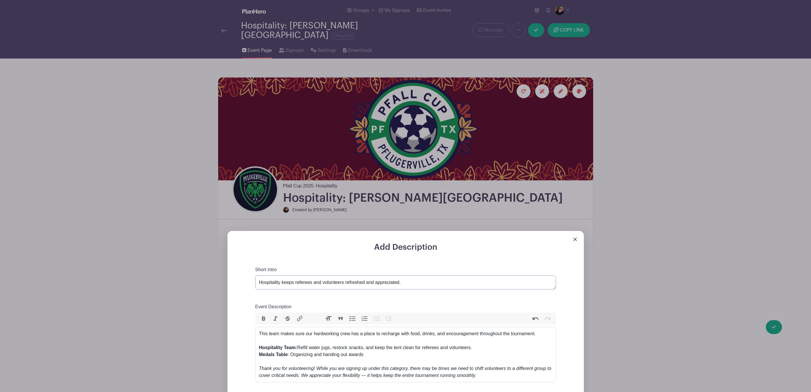
click at [255, 276] on div "Add Description Short Intro Hospitality keeps referees and volunteers refreshed…" at bounding box center [405, 359] width 328 height 234
paste textarea "This team helps create a welcoming experience for players, referees, and famili…"
type textarea "This team helps create a welcoming experience for players, referees, and famili…"
drag, startPoint x: 541, startPoint y: 332, endPoint x: 246, endPoint y: 327, distance: 295.4
click at [246, 327] on div "Add Description Short Intro Hospitality keeps referees and volunteers refreshed…" at bounding box center [405, 359] width 328 height 234
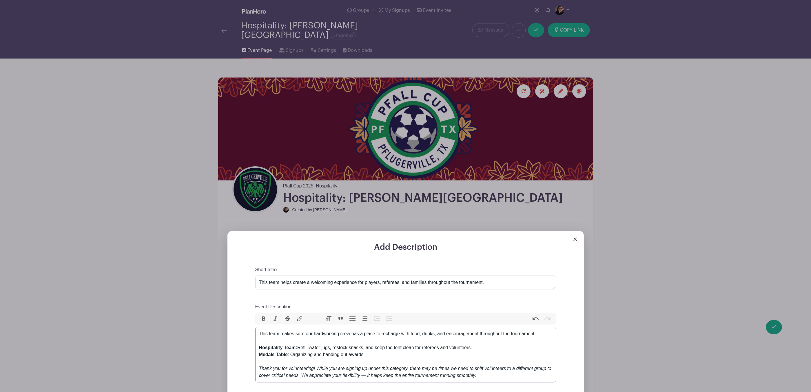
paste trix-editor "<div>&nbsp;From keeping the hospitality tent stocked and tidy to organizing and…"
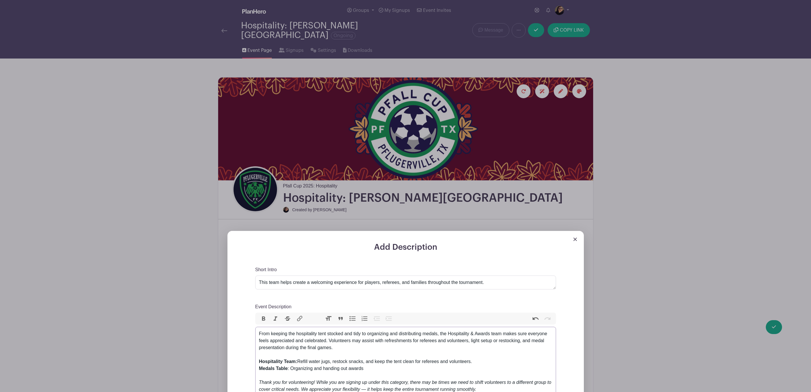
click at [260, 332] on div "From keeping the hospitality tent stocked and tidy to organizing and distributi…" at bounding box center [405, 361] width 293 height 63
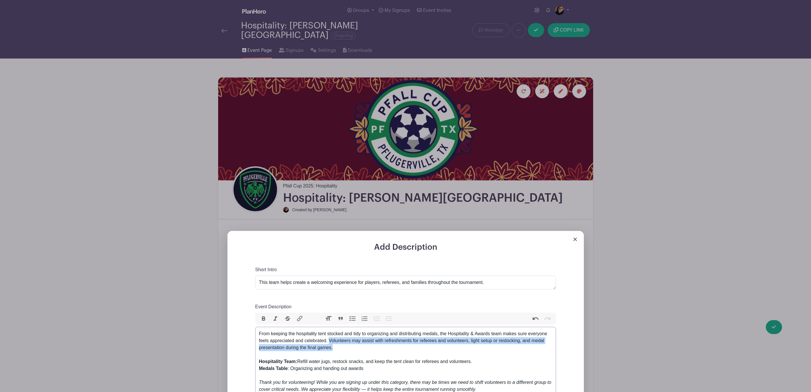
drag, startPoint x: 340, startPoint y: 343, endPoint x: 330, endPoint y: 339, distance: 10.4
click at [330, 339] on div "From keeping the hospitality tent stocked and tidy to organizing and distributi…" at bounding box center [405, 361] width 293 height 63
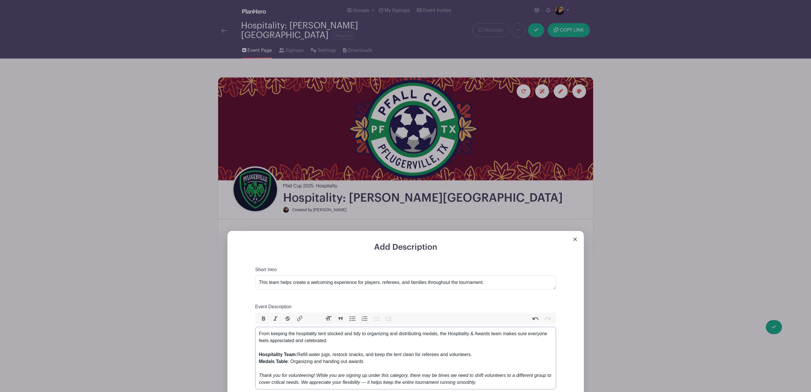
type trix-editor "<div>From keeping the hospitality tent stocked and tidy to organizing and distr…"
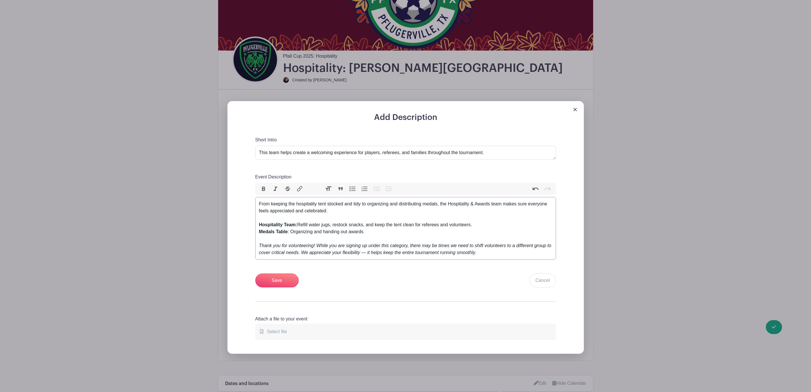
scroll to position [130, 0]
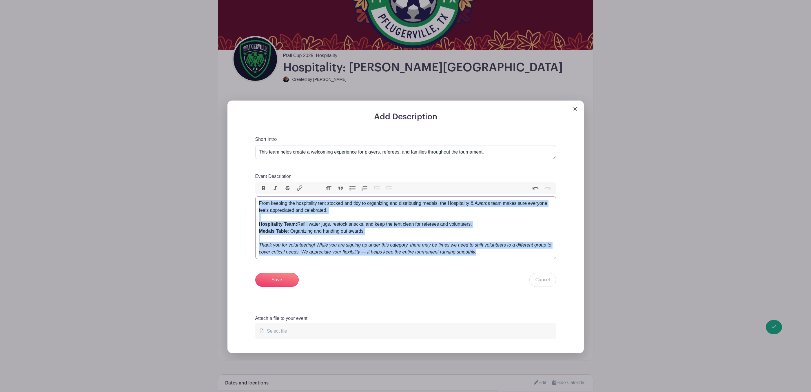
drag, startPoint x: 487, startPoint y: 249, endPoint x: 257, endPoint y: 200, distance: 235.5
click at [257, 200] on trix-editor "From keeping the hospitality tent stocked and tidy to organizing and distributi…" at bounding box center [405, 227] width 301 height 63
copy div "From keeping the hospitality tent stocked and tidy to organizing and distributi…"
click at [276, 277] on input "Save" at bounding box center [276, 280] width 43 height 14
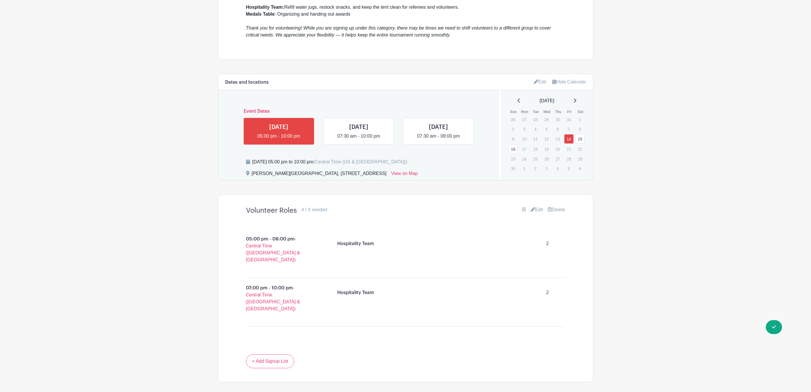
scroll to position [347, 0]
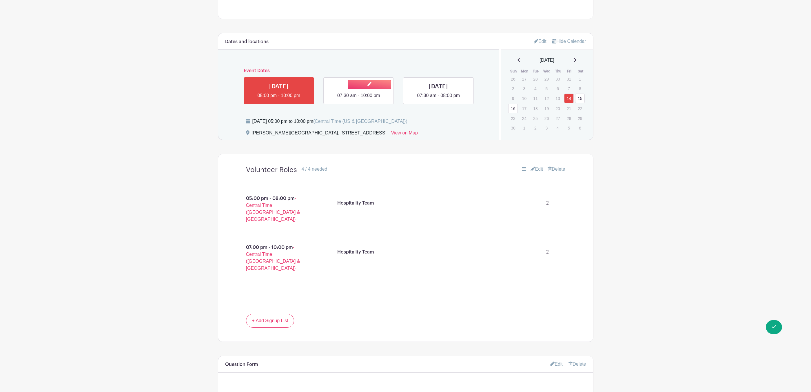
click at [358, 99] on link at bounding box center [358, 99] width 0 height 0
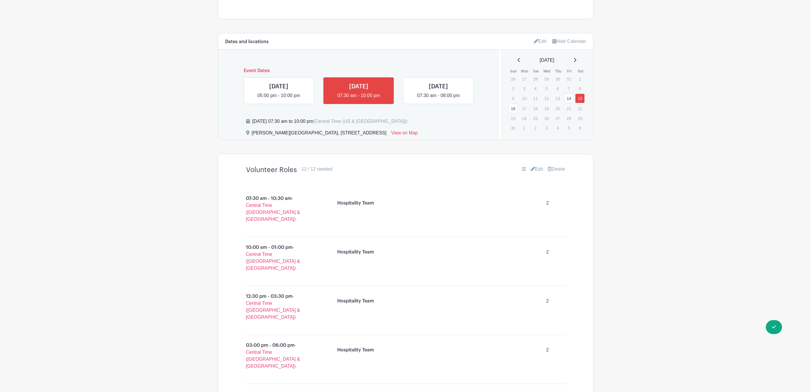
click at [539, 166] on link "Edit" at bounding box center [536, 169] width 13 height 7
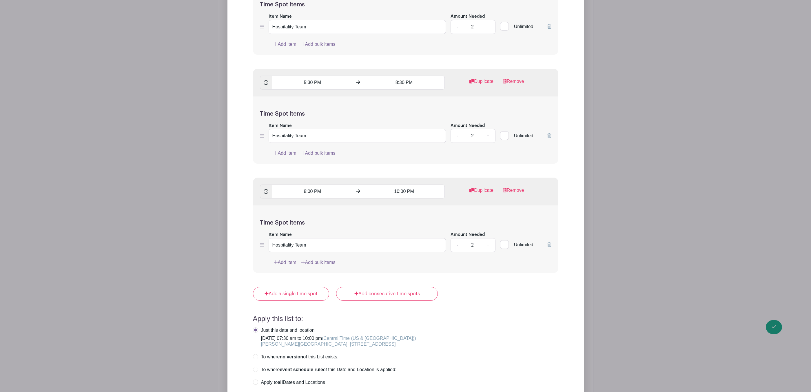
scroll to position [999, 0]
click at [408, 295] on link "Add consecutive time spots" at bounding box center [387, 293] width 102 height 14
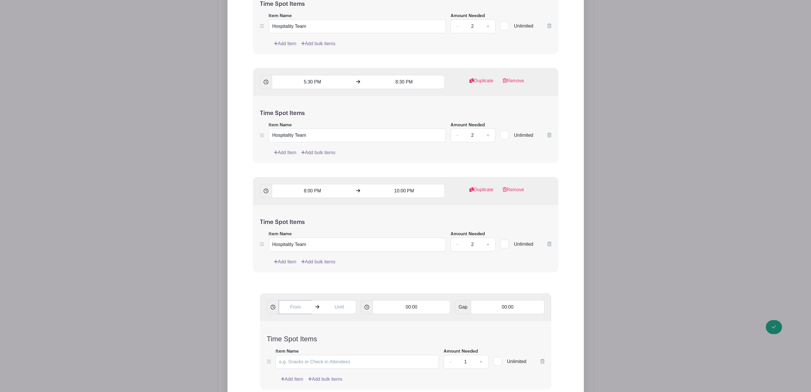
click at [287, 310] on input "text" at bounding box center [296, 307] width 34 height 14
click at [328, 350] on icon at bounding box center [326, 349] width 3 height 4
type input "2:00 PM"
click at [334, 311] on input "text" at bounding box center [339, 307] width 34 height 14
drag, startPoint x: 332, startPoint y: 310, endPoint x: 327, endPoint y: 309, distance: 5.2
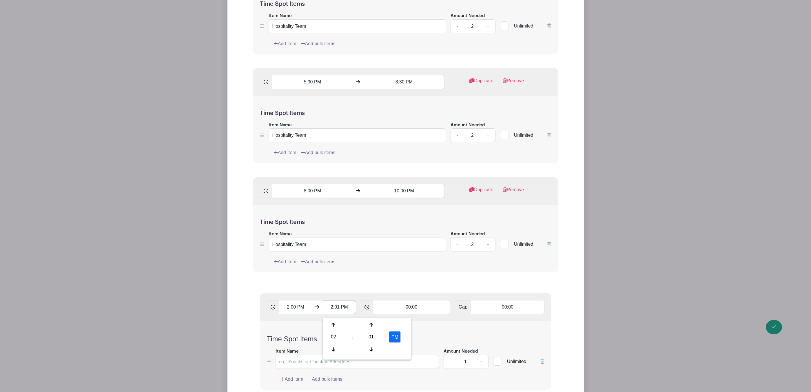
click at [327, 309] on input "2:01 PM" at bounding box center [339, 307] width 34 height 14
click at [328, 310] on input ":01 P2M" at bounding box center [339, 307] width 34 height 14
click at [335, 325] on div at bounding box center [333, 324] width 19 height 11
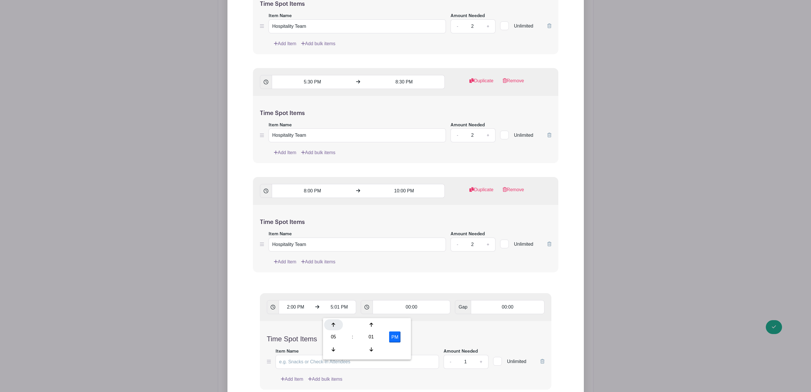
click at [335, 325] on div at bounding box center [333, 324] width 19 height 11
click at [374, 338] on div "01" at bounding box center [371, 336] width 19 height 11
click at [334, 324] on div "00" at bounding box center [333, 324] width 19 height 11
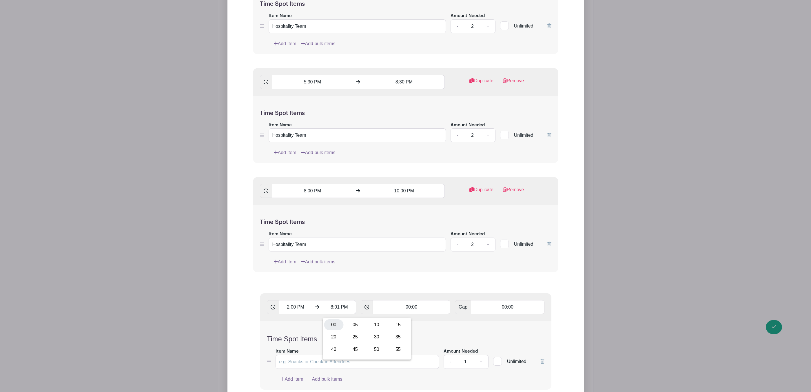
type input "8:00 PM"
click at [409, 310] on input "00:00" at bounding box center [411, 307] width 78 height 14
drag, startPoint x: 405, startPoint y: 310, endPoint x: 419, endPoint y: 310, distance: 14.2
click at [419, 310] on input "00:00" at bounding box center [411, 307] width 78 height 14
click at [406, 310] on input "00:00" at bounding box center [411, 307] width 78 height 14
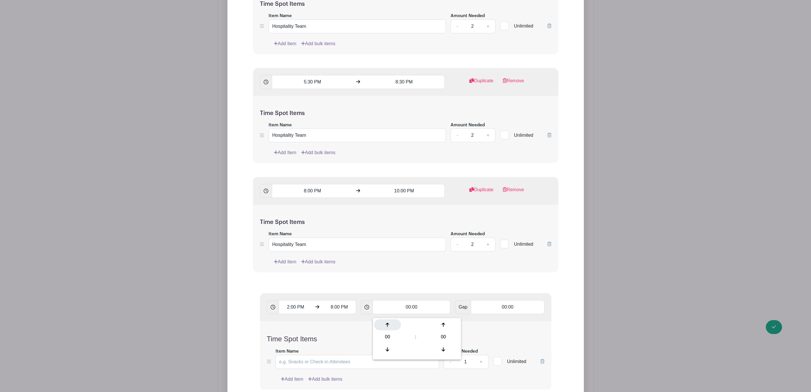
click at [389, 328] on div at bounding box center [387, 324] width 27 height 11
type input "01:00"
type input "Add 6 timespots"
click at [393, 328] on div at bounding box center [387, 324] width 27 height 11
type input "02:00"
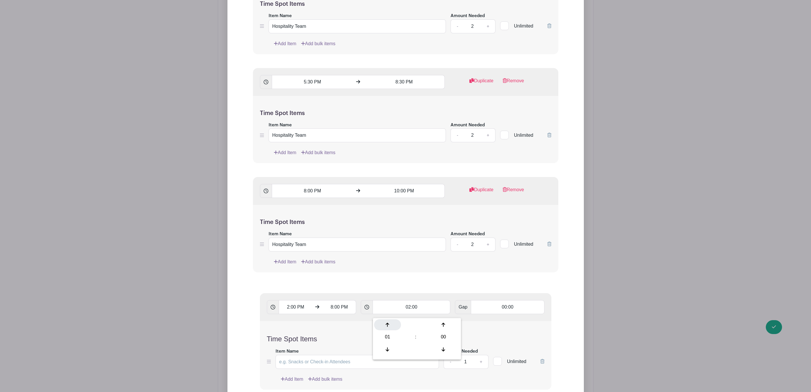
type input "Add 3 timespots"
click at [393, 328] on div at bounding box center [387, 324] width 27 height 11
type input "03:00"
type input "Add 2 timespots"
click at [482, 329] on div "Time Spot Items Item Name Amount Needed - 1 + Unlimited Add Item Add bulk items" at bounding box center [405, 355] width 291 height 69
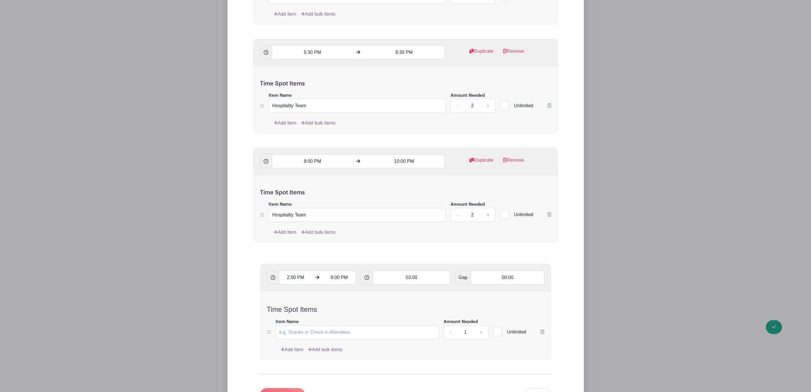
scroll to position [1129, 0]
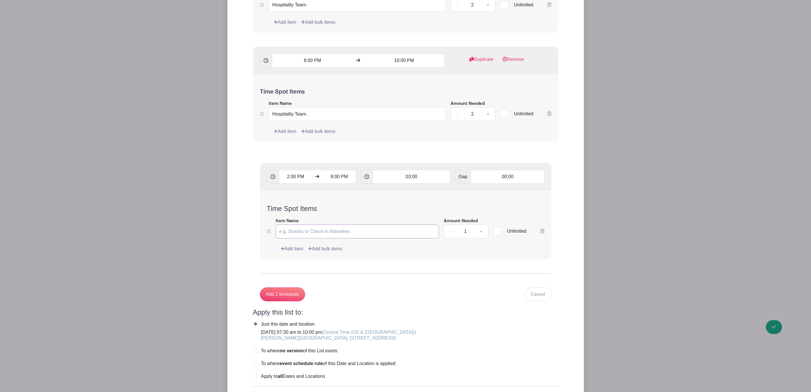
click at [334, 238] on input "Item Name" at bounding box center [357, 231] width 164 height 14
type input "Medals Table"
click at [480, 234] on link "+" at bounding box center [480, 231] width 14 height 14
type input "2"
click at [285, 299] on input "Add 2 timespots" at bounding box center [282, 294] width 45 height 14
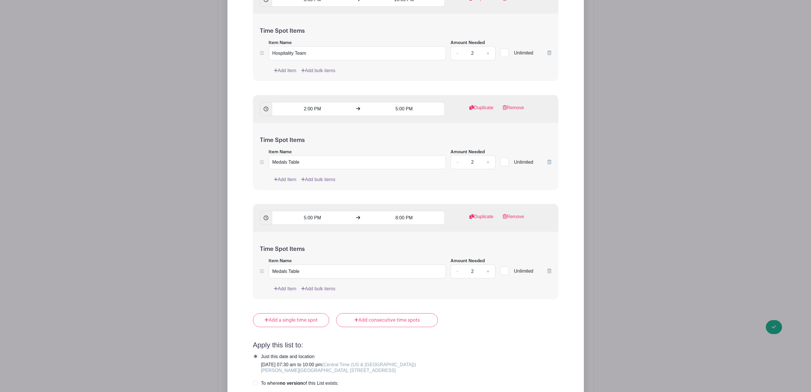
scroll to position [1216, 0]
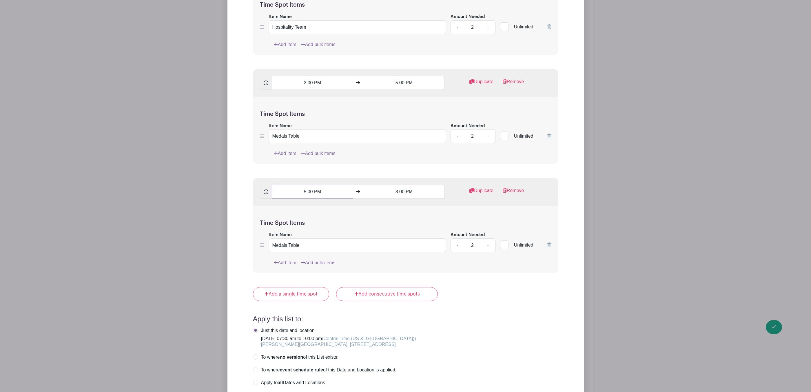
click at [303, 195] on input "5:00 PM" at bounding box center [312, 192] width 81 height 14
click at [281, 232] on icon at bounding box center [282, 234] width 3 height 5
click at [319, 222] on div "00" at bounding box center [320, 222] width 19 height 11
click at [328, 222] on div "30" at bounding box center [325, 222] width 19 height 11
type input "4:30 PM"
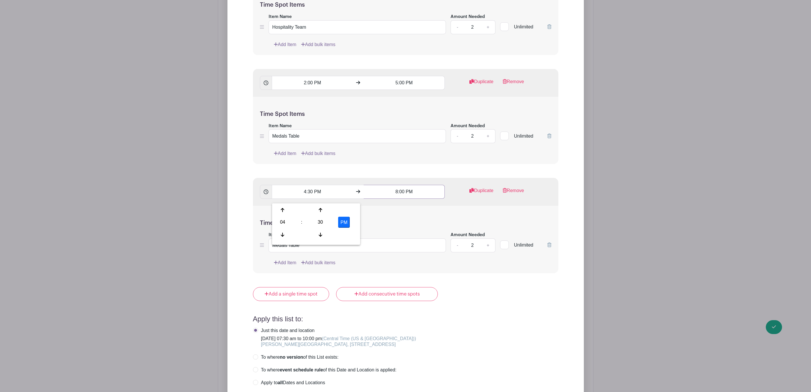
click at [391, 193] on input "8:00 PM" at bounding box center [403, 192] width 81 height 14
click at [373, 221] on div "08" at bounding box center [374, 222] width 19 height 11
click at [436, 221] on div "07" at bounding box center [438, 222] width 19 height 11
click at [416, 224] on div "00" at bounding box center [412, 222] width 19 height 11
click at [419, 223] on div "30" at bounding box center [417, 222] width 19 height 11
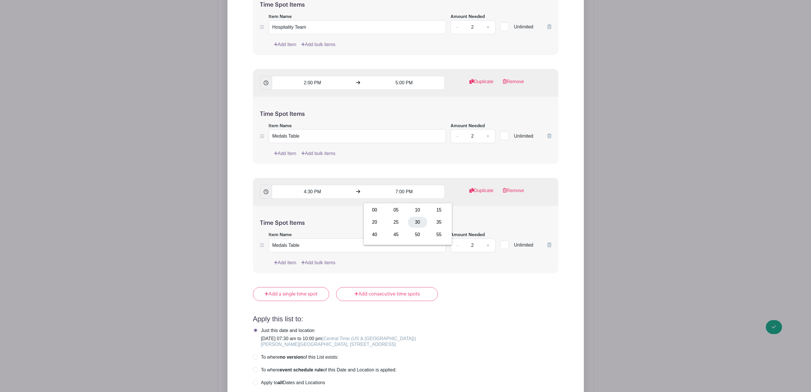
type input "7:30 PM"
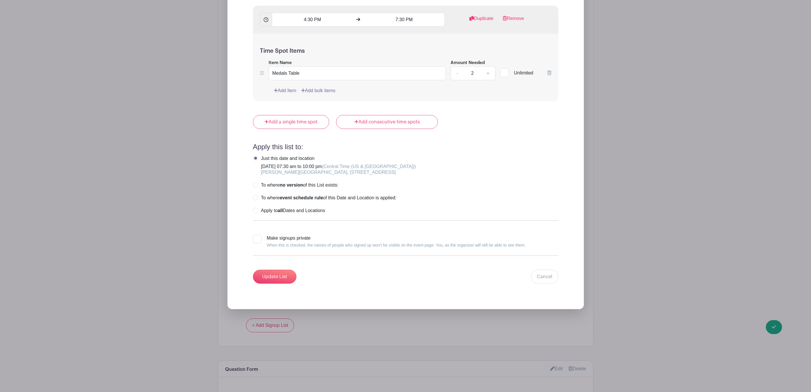
scroll to position [1390, 0]
click at [279, 279] on input "Update List" at bounding box center [274, 275] width 43 height 14
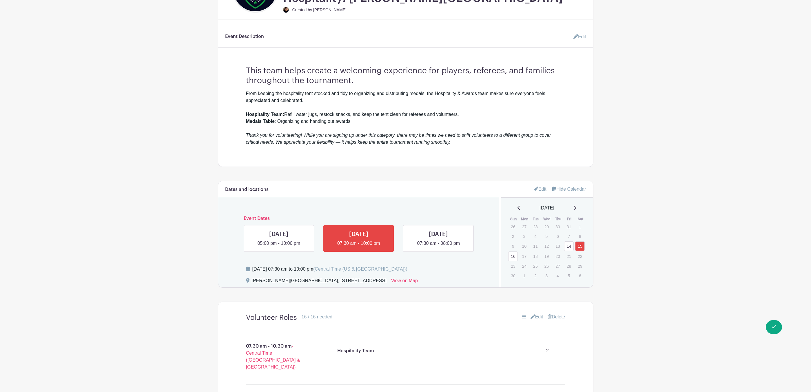
scroll to position [194, 0]
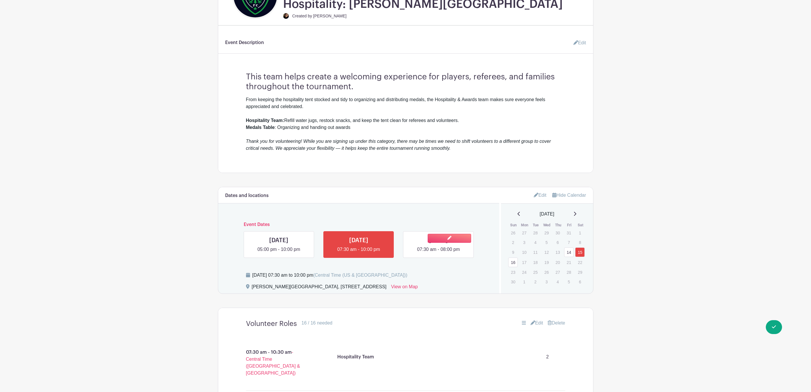
click at [438, 253] on link at bounding box center [438, 253] width 0 height 0
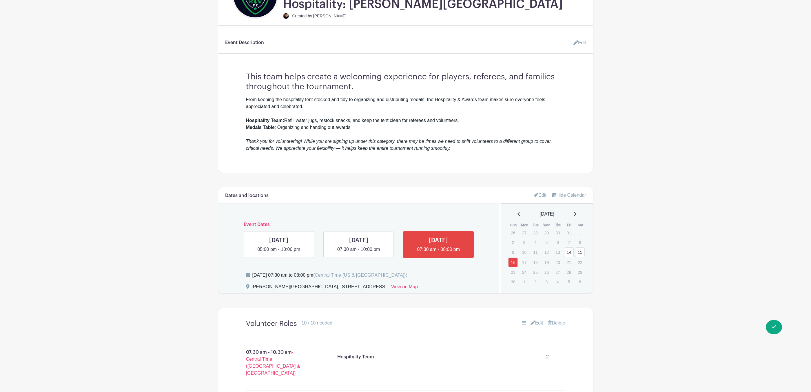
click at [536, 319] on link "Edit" at bounding box center [536, 322] width 13 height 7
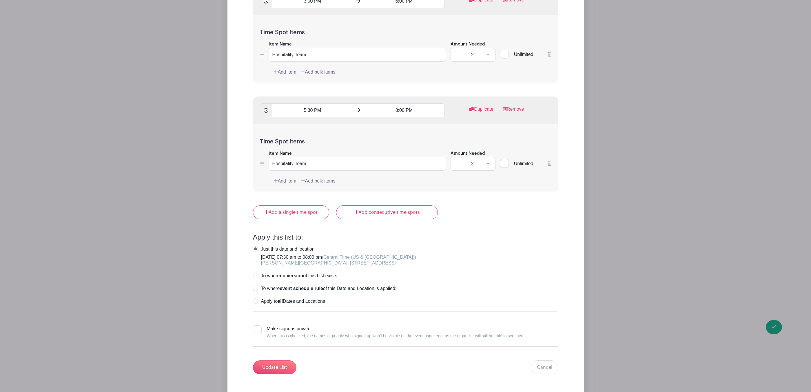
scroll to position [976, 0]
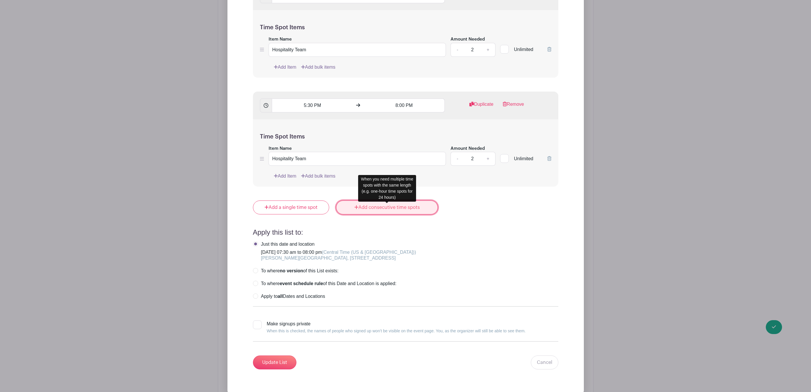
click at [381, 208] on link "Add consecutive time spots" at bounding box center [387, 207] width 102 height 14
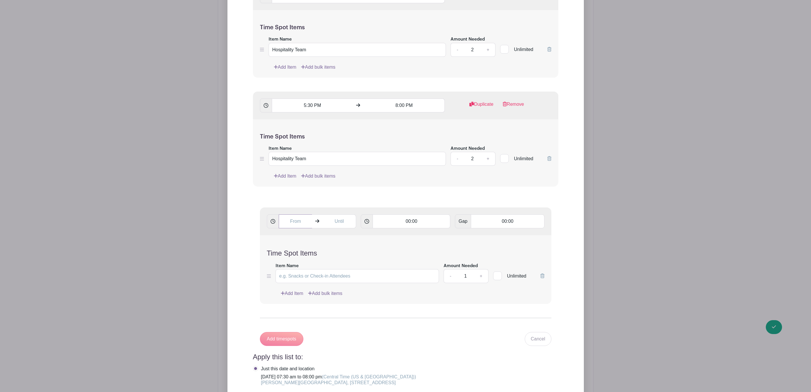
click at [289, 224] on input "text" at bounding box center [296, 221] width 34 height 14
click at [287, 252] on div "02" at bounding box center [289, 250] width 19 height 11
click at [352, 241] on div "03" at bounding box center [353, 238] width 19 height 11
click at [324, 247] on div "03" at bounding box center [327, 250] width 19 height 11
click at [291, 239] on div "00" at bounding box center [289, 238] width 19 height 11
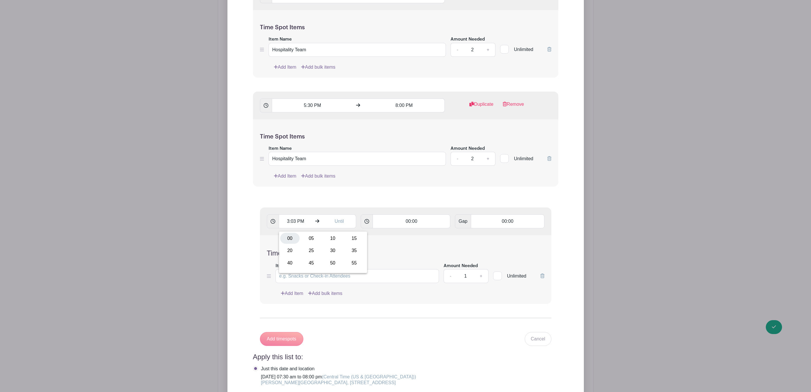
type input "3:00 PM"
click at [341, 220] on input "text" at bounding box center [339, 221] width 34 height 14
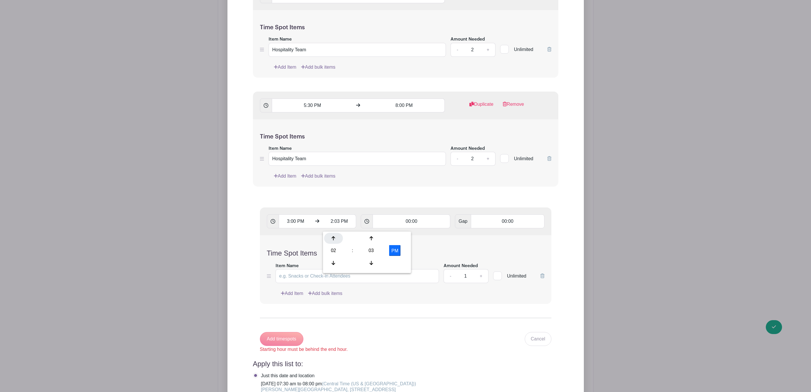
click at [333, 239] on icon at bounding box center [333, 238] width 3 height 5
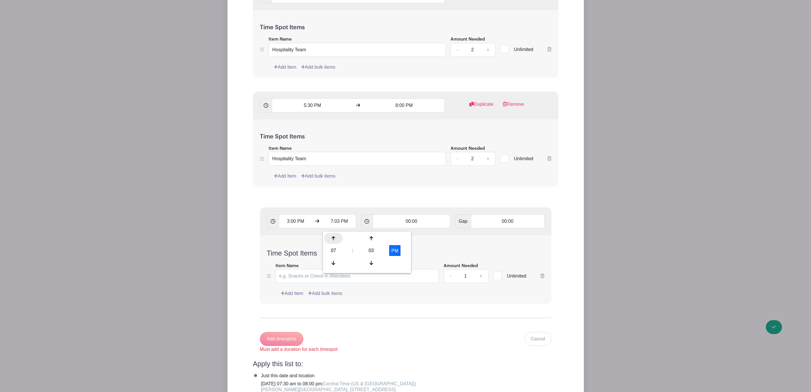
click at [333, 239] on icon at bounding box center [333, 238] width 3 height 5
click at [369, 251] on div "03" at bounding box center [371, 250] width 19 height 11
click at [335, 240] on div "00" at bounding box center [333, 238] width 19 height 11
type input "9:00 PM"
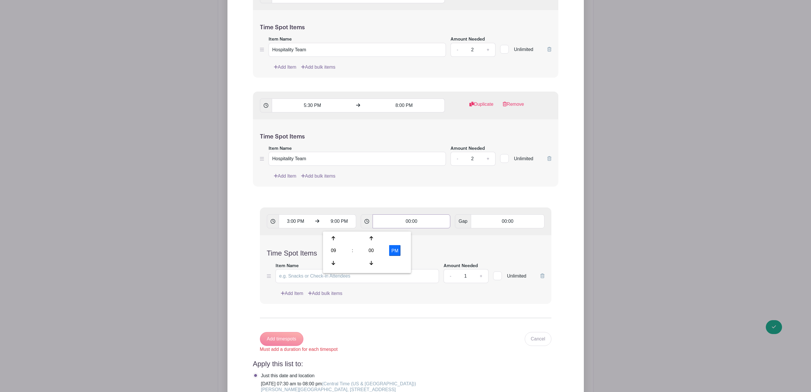
click at [408, 223] on input "00:00" at bounding box center [411, 221] width 78 height 14
click at [387, 238] on icon at bounding box center [386, 238] width 3 height 4
type input "01:00"
type input "Add 6 timespots"
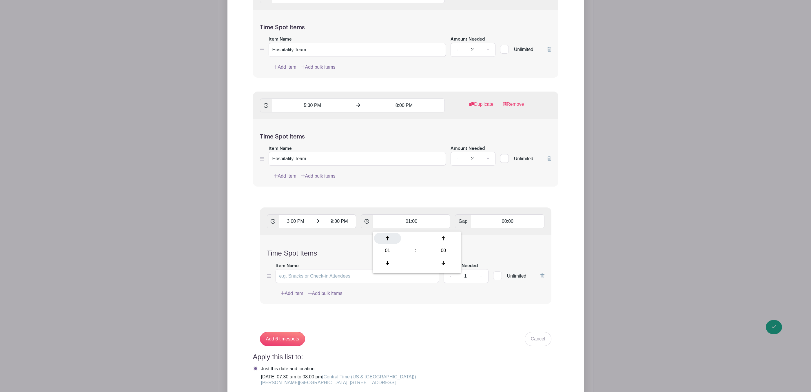
click at [387, 238] on icon at bounding box center [386, 238] width 3 height 4
type input "02:00"
type input "Add 3 timespots"
click at [387, 238] on icon at bounding box center [386, 238] width 3 height 4
type input "03:00"
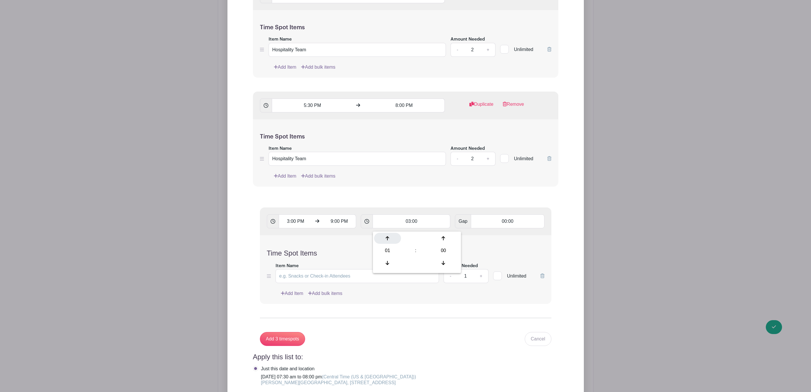
type input "Add 2 timespots"
click at [475, 243] on div "Time Spot Items Item Name Amount Needed - 1 + Unlimited Add Item Add bulk items" at bounding box center [405, 269] width 291 height 69
click at [282, 344] on input "Add 2 timespots" at bounding box center [282, 339] width 45 height 14
click at [316, 281] on input "Item Name" at bounding box center [357, 276] width 164 height 14
type input "Medals Table"
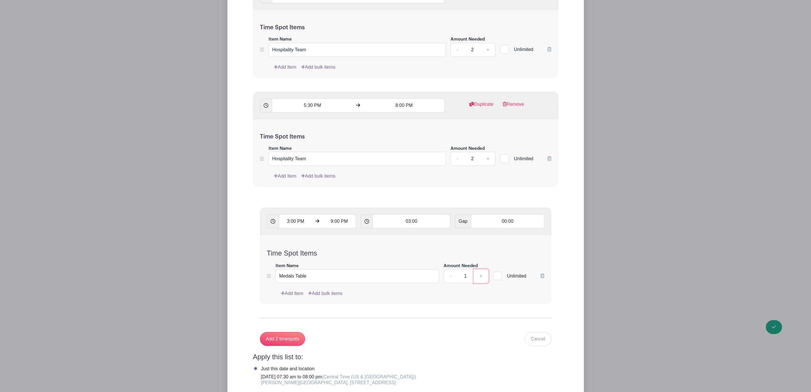
click at [480, 277] on link "+" at bounding box center [480, 276] width 14 height 14
type input "2"
click at [285, 345] on input "Add 2 timespots" at bounding box center [282, 339] width 45 height 14
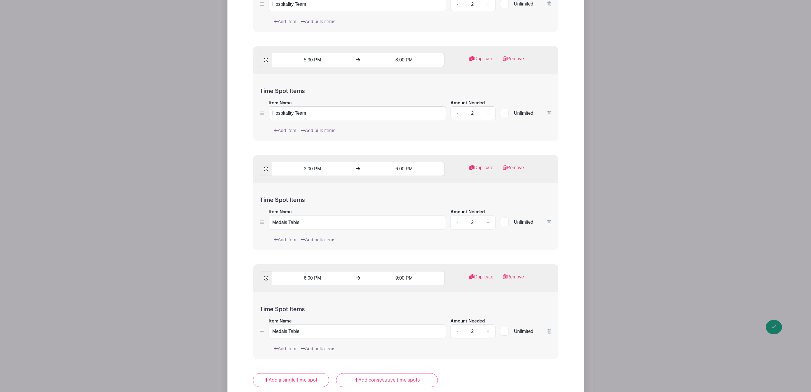
scroll to position [1019, 0]
click at [303, 285] on input "6:00 PM" at bounding box center [312, 280] width 81 height 14
click at [283, 323] on icon at bounding box center [282, 322] width 3 height 4
click at [318, 303] on div at bounding box center [320, 297] width 19 height 11
click at [323, 320] on div at bounding box center [320, 322] width 19 height 11
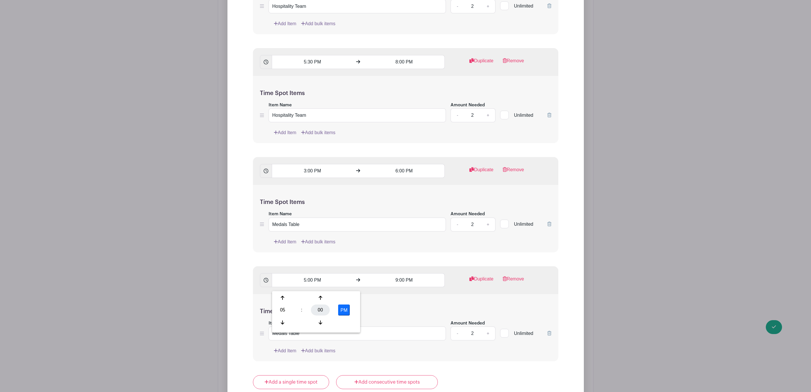
click at [318, 310] on div "00" at bounding box center [320, 309] width 19 height 11
click at [328, 310] on div "30" at bounding box center [325, 309] width 19 height 11
type input "5:30 PM"
click at [394, 285] on input "9:00 PM" at bounding box center [403, 280] width 81 height 14
click at [374, 319] on div at bounding box center [374, 322] width 19 height 11
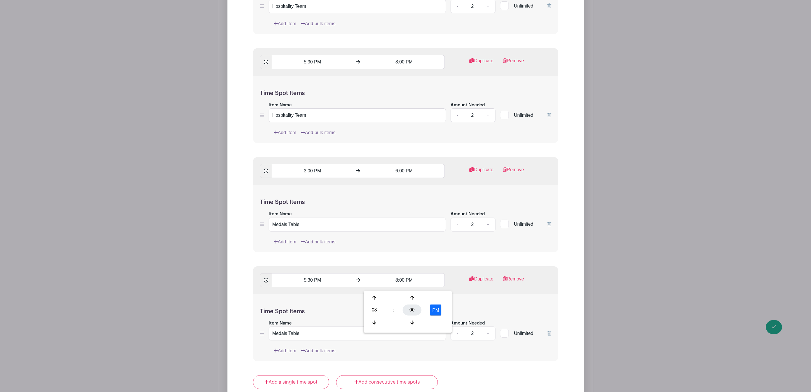
click at [408, 305] on div "00" at bounding box center [412, 309] width 19 height 11
click at [420, 309] on div "30" at bounding box center [417, 309] width 19 height 11
type input "8:30 PM"
click at [474, 306] on div "Time Spot Items Item Name Medals Table Amount Needed - 2 + Unlimited Add Item A…" at bounding box center [405, 327] width 305 height 67
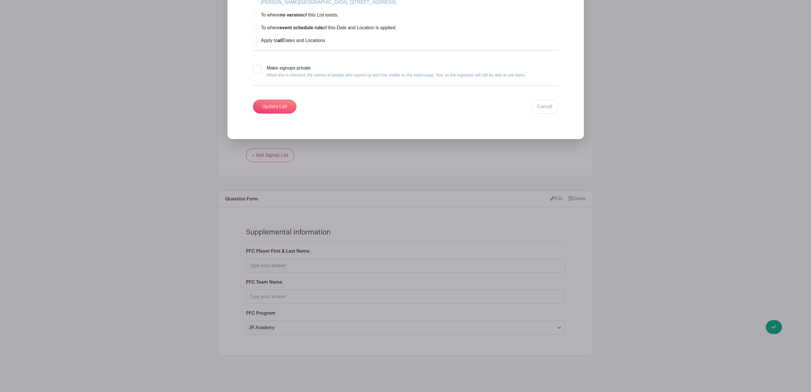
scroll to position [1456, 0]
click at [267, 107] on input "Update List" at bounding box center [274, 107] width 43 height 14
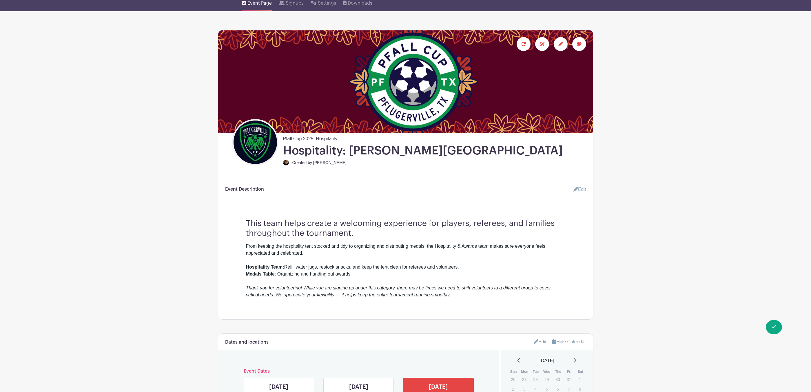
scroll to position [0, 0]
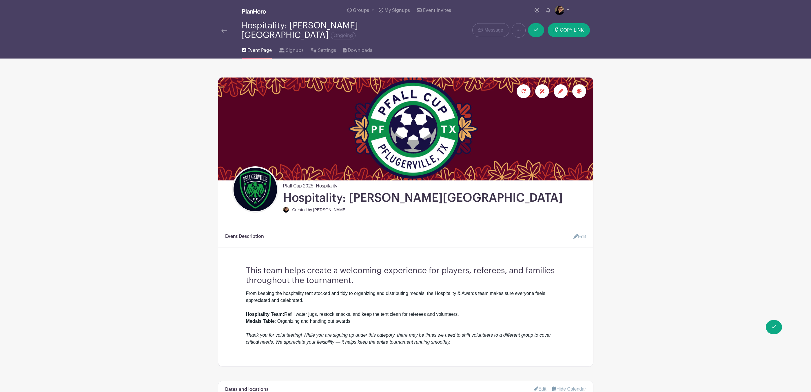
click at [582, 233] on link "Edit" at bounding box center [576, 237] width 17 height 12
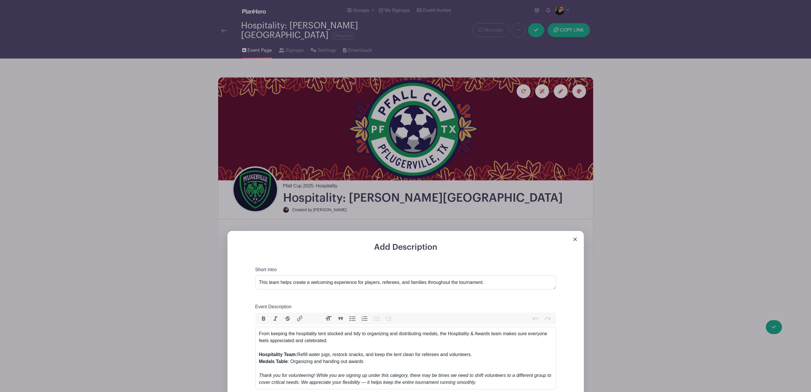
click at [575, 237] on img at bounding box center [574, 238] width 3 height 3
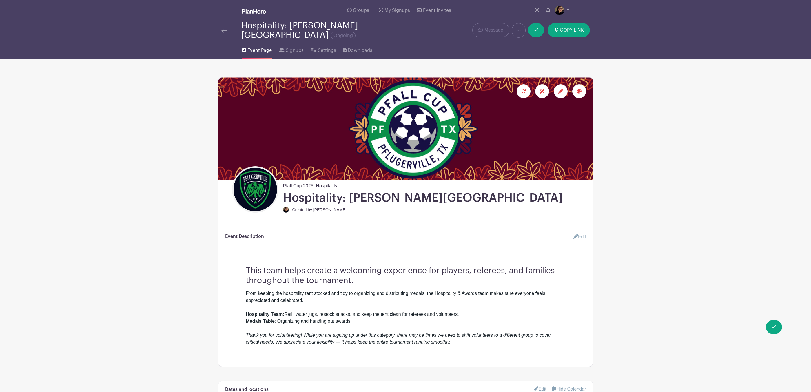
click at [559, 89] on icon at bounding box center [560, 91] width 5 height 5
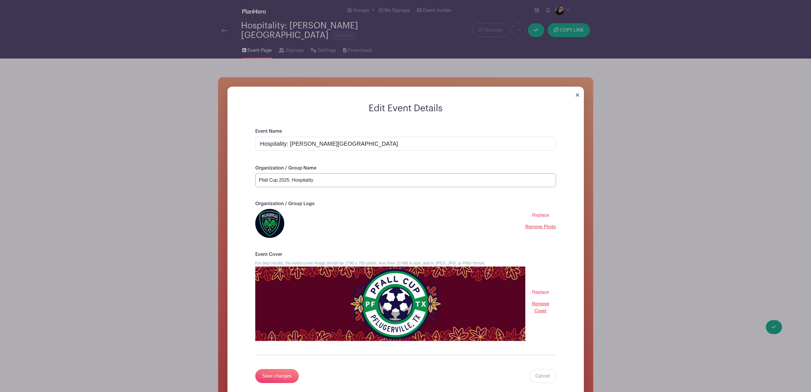
click at [335, 173] on input "Pfall Cup 2025: Hospitality" at bounding box center [405, 180] width 301 height 14
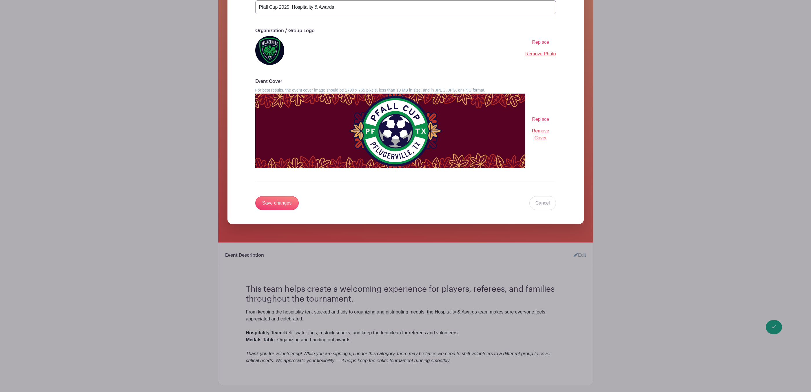
scroll to position [174, 0]
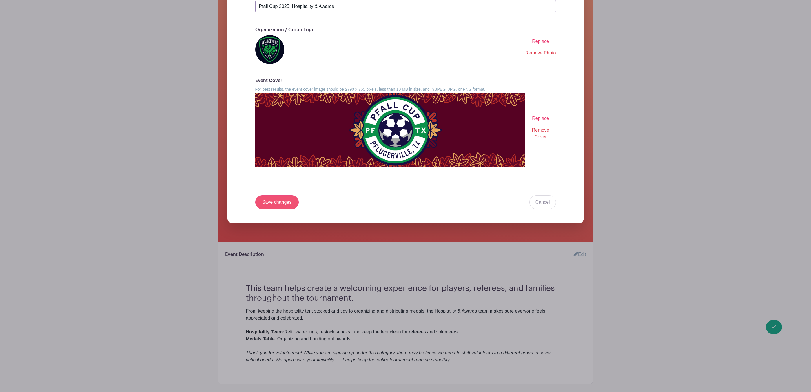
type input "Pfall Cup 2025: Hospitality & Awards"
click at [275, 199] on input "Save changes" at bounding box center [276, 202] width 43 height 14
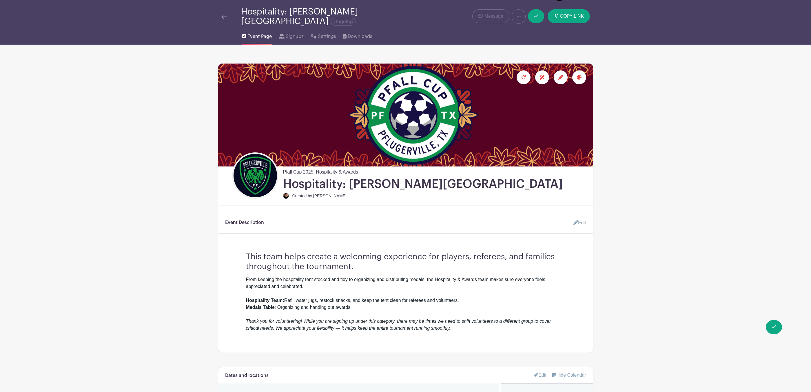
scroll to position [0, 0]
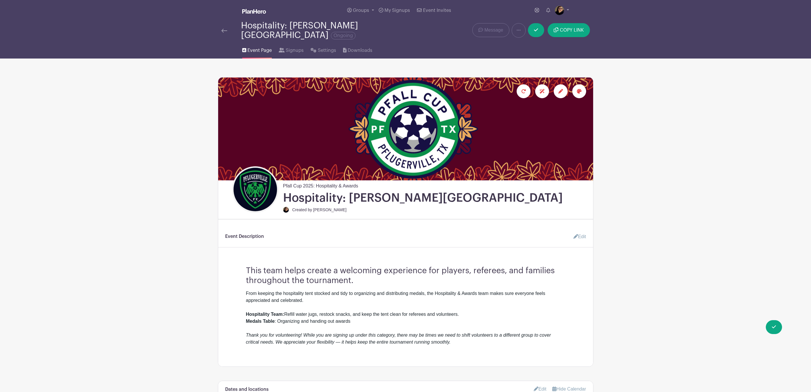
click at [223, 22] on div "Hospitality: [PERSON_NAME][GEOGRAPHIC_DATA] Ongoing" at bounding box center [327, 30] width 212 height 19
click at [222, 29] on img at bounding box center [224, 31] width 6 height 4
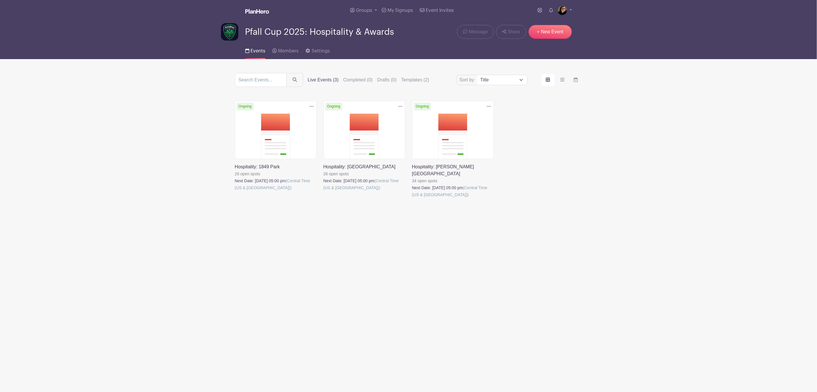
click at [323, 191] on link at bounding box center [323, 191] width 0 height 0
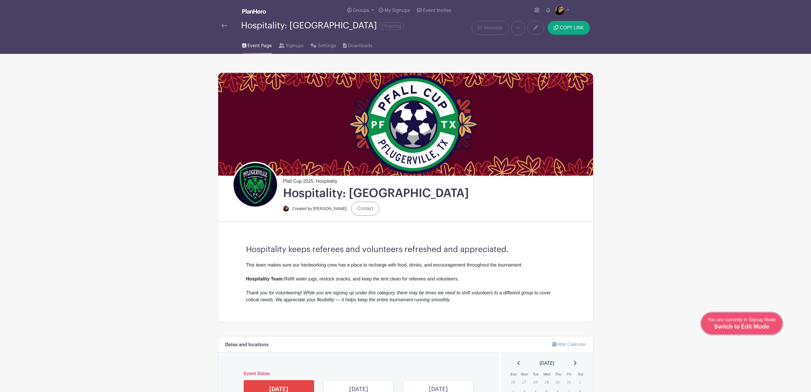
click at [738, 315] on link "Edit Event You are currently in Signup Mode Switch to Edit Mode" at bounding box center [741, 323] width 81 height 21
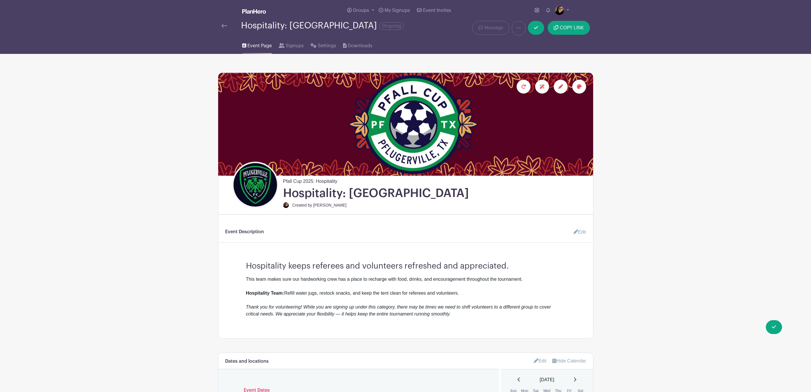
click at [562, 84] on div at bounding box center [560, 87] width 14 height 14
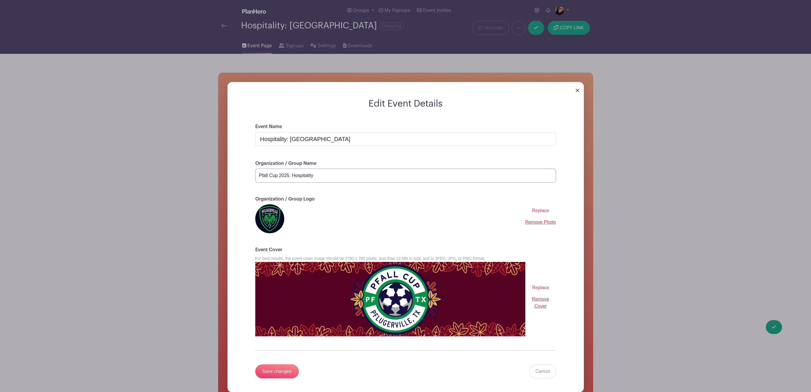
click at [343, 176] on input "Pfall Cup 2025: Hospitality" at bounding box center [405, 176] width 301 height 14
click at [366, 160] on div "Event Name Hospitality: [GEOGRAPHIC_DATA] Organization / Group Name Pfall Cup 2…" at bounding box center [405, 257] width 328 height 269
click at [356, 179] on input "Pfall Cup 2025: Hospitality" at bounding box center [405, 176] width 301 height 14
type input "Pfall Cup 2025: Hospitality & Awards"
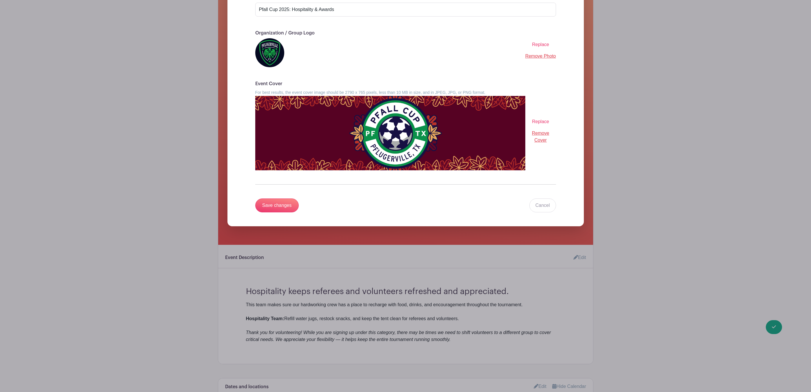
scroll to position [174, 0]
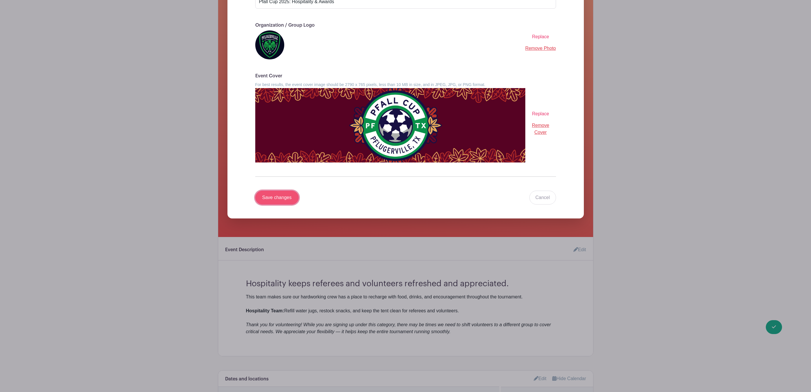
click at [273, 200] on input "Save changes" at bounding box center [276, 198] width 43 height 14
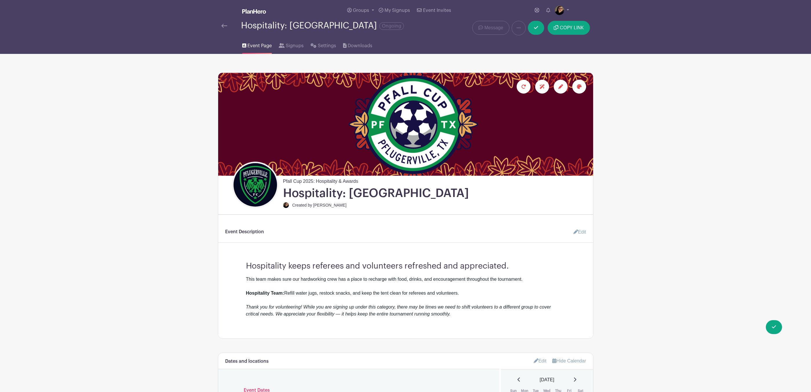
scroll to position [43, 0]
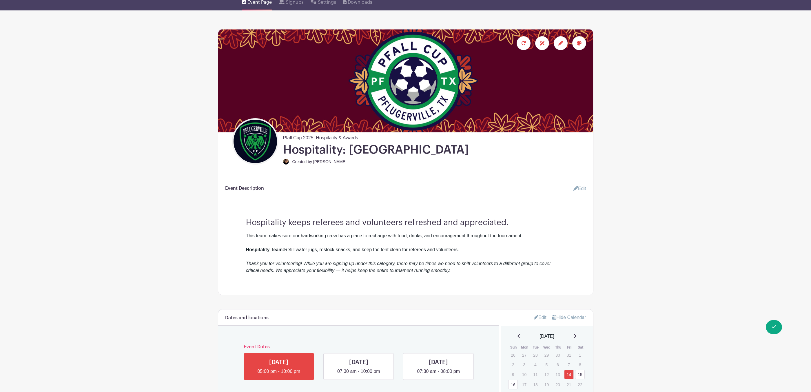
click at [581, 188] on link "Edit" at bounding box center [576, 189] width 17 height 12
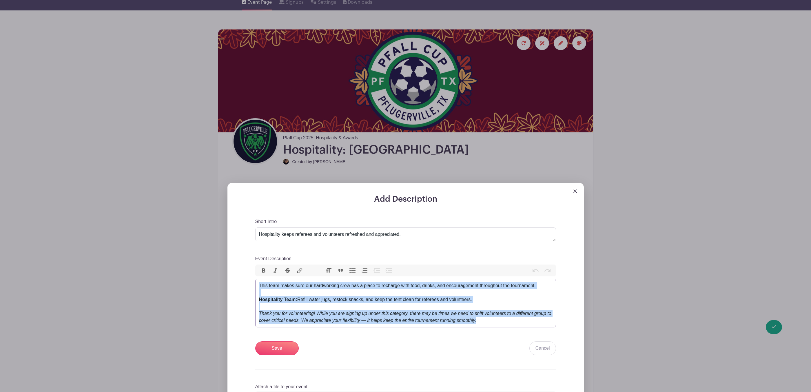
drag, startPoint x: 487, startPoint y: 323, endPoint x: 217, endPoint y: 288, distance: 272.5
click at [223, 288] on div "Add Description Short Intro Hospitality keeps referees and volunteers refreshed…" at bounding box center [405, 302] width 365 height 239
paste trix-editor "From keeping the hospitality tent stocked and tidy to organizing and distributi…"
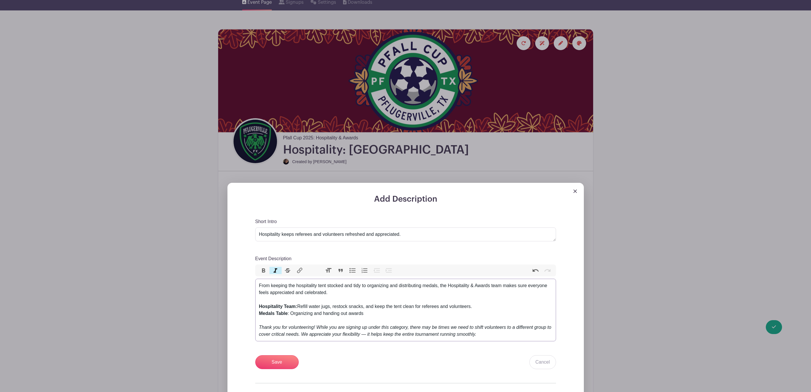
type trix-editor "<div>From keeping the hospitality tent stocked and tidy to organizing and distr…"
drag, startPoint x: 417, startPoint y: 235, endPoint x: 182, endPoint y: 227, distance: 235.3
click at [223, 227] on div "Add Description Short Intro Hospitality keeps referees and volunteers refreshed…" at bounding box center [405, 309] width 365 height 253
paste textarea "This team helps create a welcoming experience for players, referees, and famili…"
type textarea "This team helps create a welcoming experience for players, referees, and famili…"
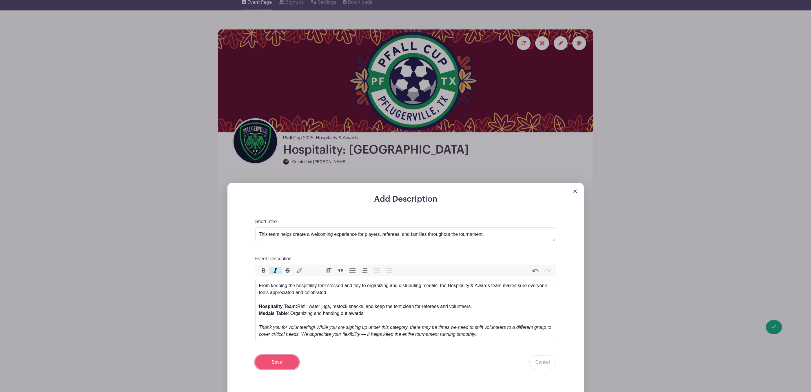
click at [286, 360] on input "Save" at bounding box center [276, 362] width 43 height 14
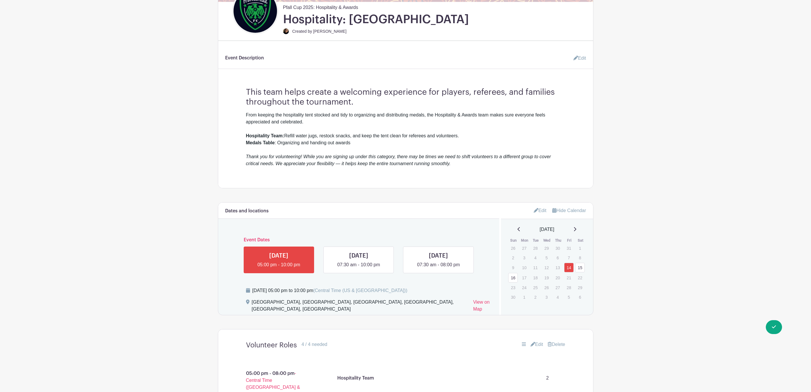
scroll to position [261, 0]
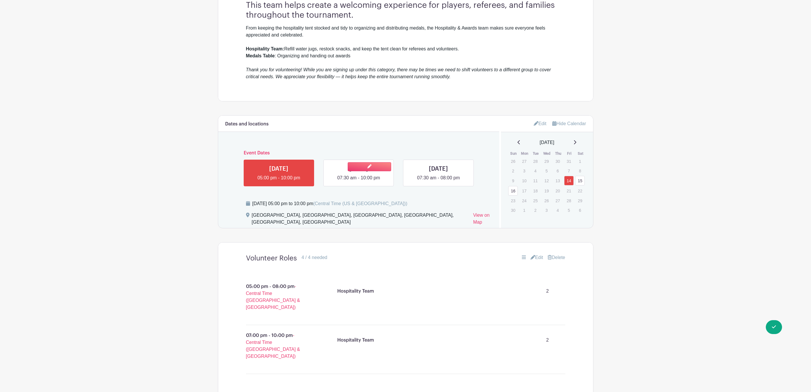
click at [358, 181] on link at bounding box center [358, 181] width 0 height 0
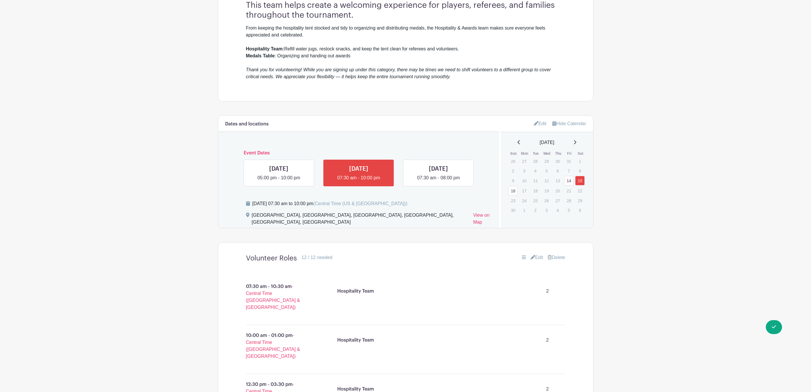
click at [536, 255] on link "Edit" at bounding box center [536, 257] width 13 height 7
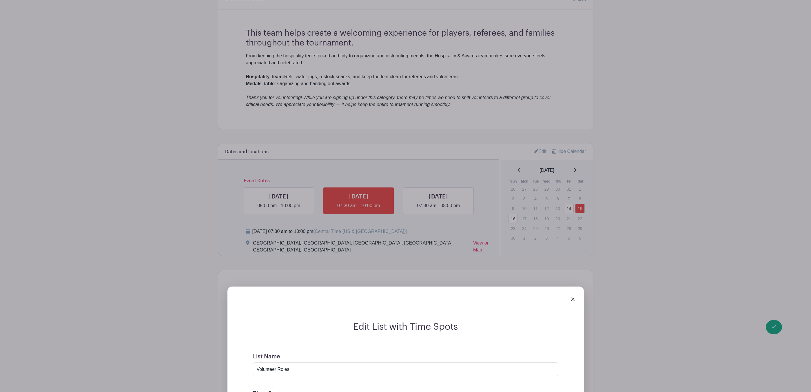
scroll to position [217, 0]
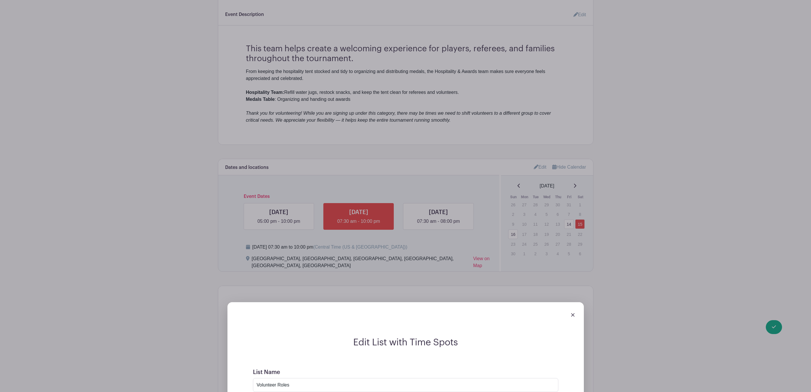
click at [575, 310] on div at bounding box center [405, 315] width 347 height 16
click at [569, 310] on div at bounding box center [405, 315] width 347 height 16
click at [572, 313] on img at bounding box center [572, 314] width 3 height 3
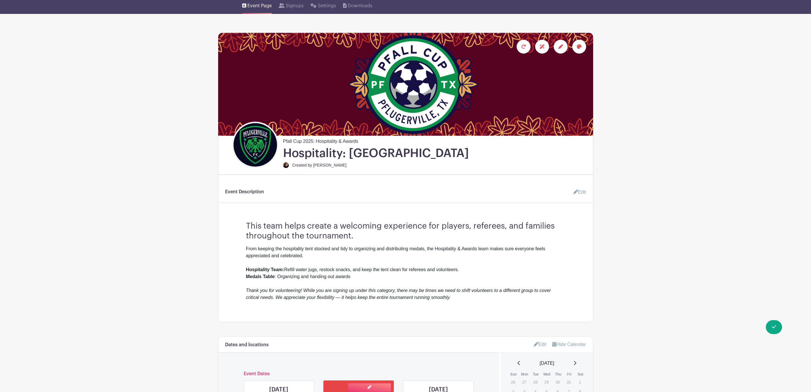
scroll to position [0, 0]
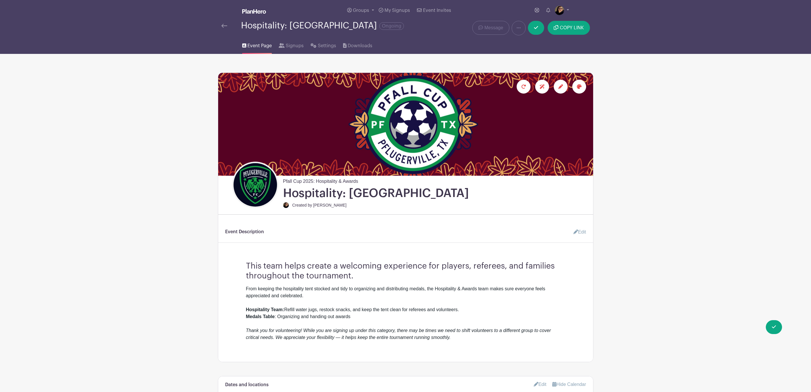
click at [224, 23] on link at bounding box center [224, 25] width 6 height 7
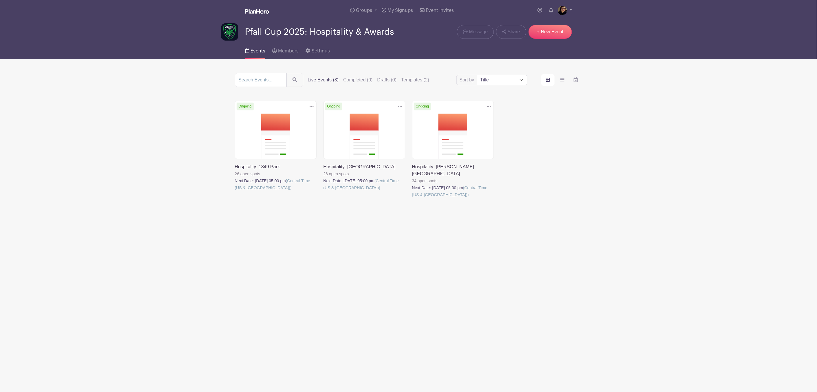
click at [235, 191] on link at bounding box center [235, 191] width 0 height 0
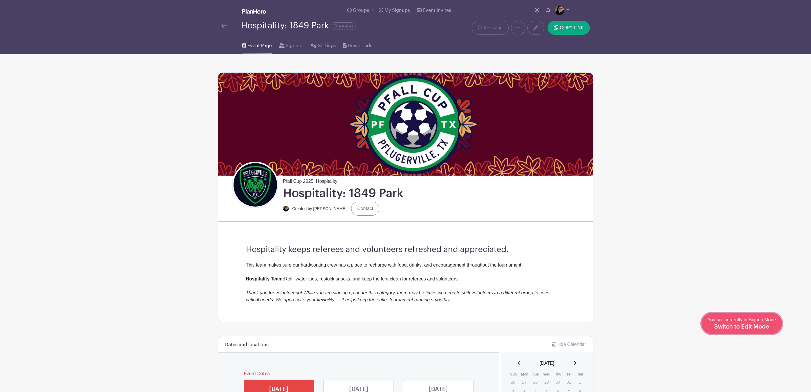
click at [760, 324] on span "Switch to Edit Mode" at bounding box center [741, 327] width 55 height 6
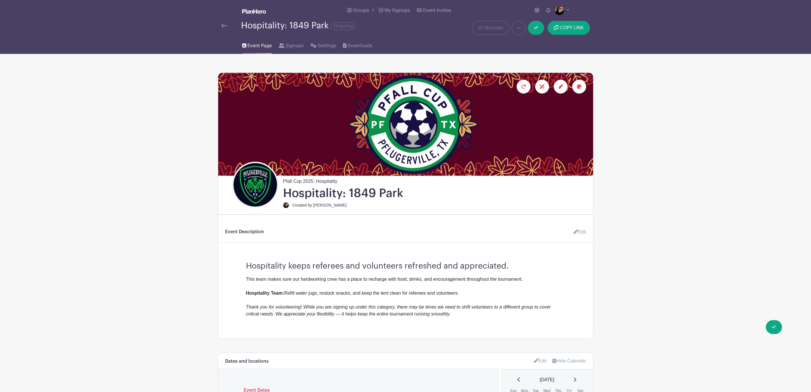
click at [559, 85] on icon at bounding box center [560, 86] width 5 height 5
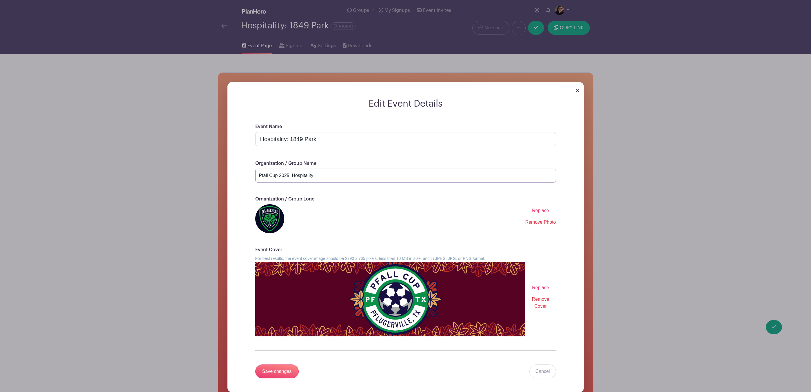
click at [376, 178] on input "Pfall Cup 2025: Hospitality" at bounding box center [405, 176] width 301 height 14
type input "Pfall Cup 2025: Hospitality & Awards"
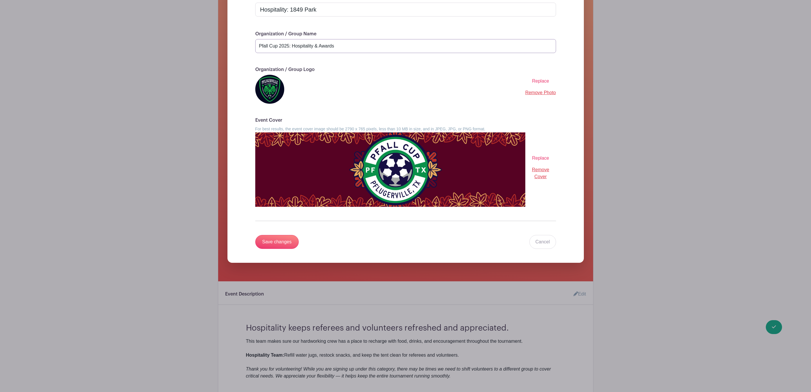
scroll to position [130, 0]
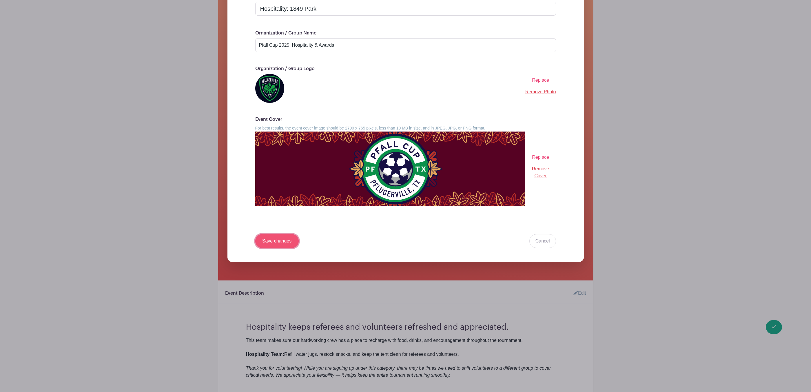
click at [282, 246] on input "Save changes" at bounding box center [276, 241] width 43 height 14
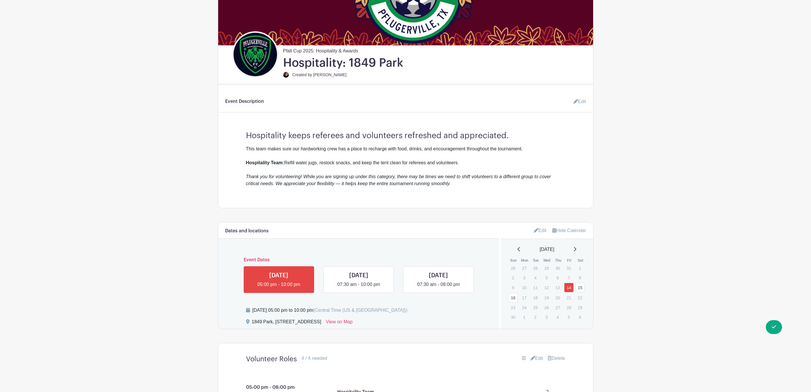
scroll to position [0, 0]
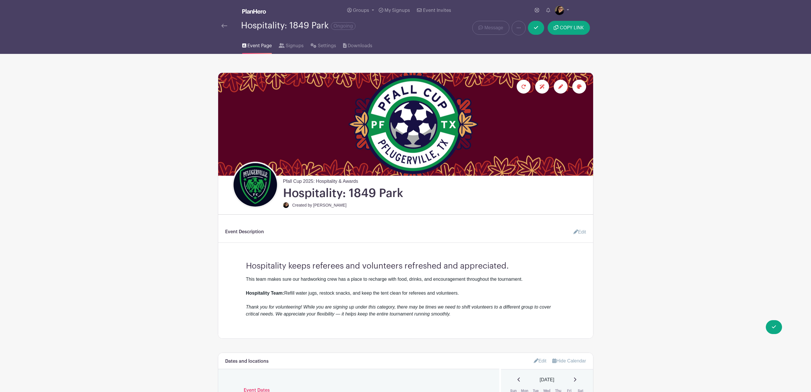
click at [583, 232] on link "Edit" at bounding box center [576, 232] width 17 height 12
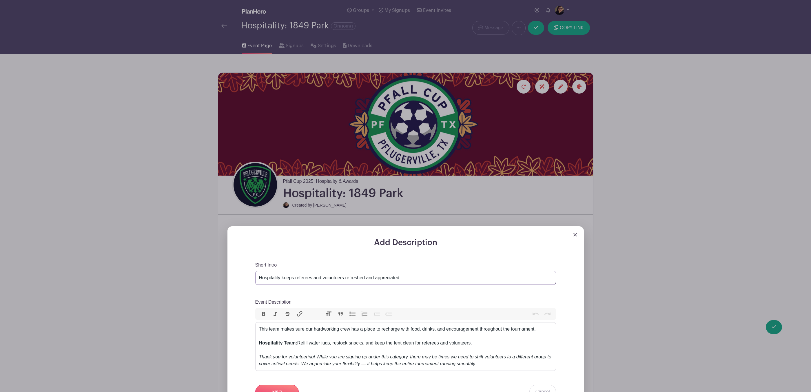
drag, startPoint x: 416, startPoint y: 275, endPoint x: 244, endPoint y: 280, distance: 171.8
click at [244, 280] on div "Add Description Short Intro Hospitality keeps referees and volunteers refreshed…" at bounding box center [405, 351] width 328 height 227
paste textarea "This team helps create a welcoming experience for players, referees, and famili…"
type textarea "This team helps create a welcoming experience for players, referees, and famili…"
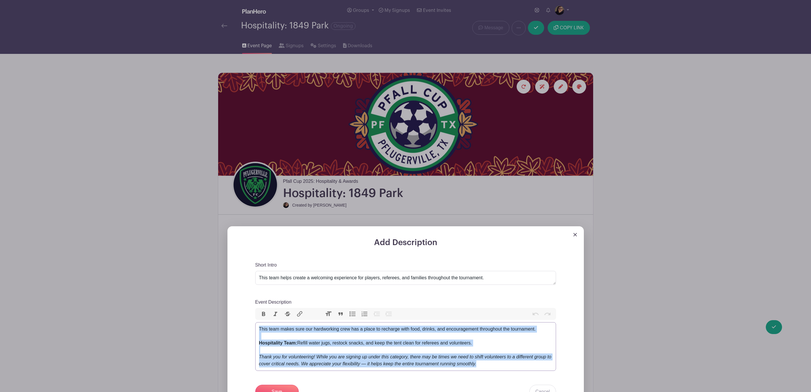
drag, startPoint x: 488, startPoint y: 368, endPoint x: 196, endPoint y: 299, distance: 299.4
click at [223, 299] on div "Add Description Short Intro Hospitality keeps referees and volunteers refreshed…" at bounding box center [405, 345] width 365 height 239
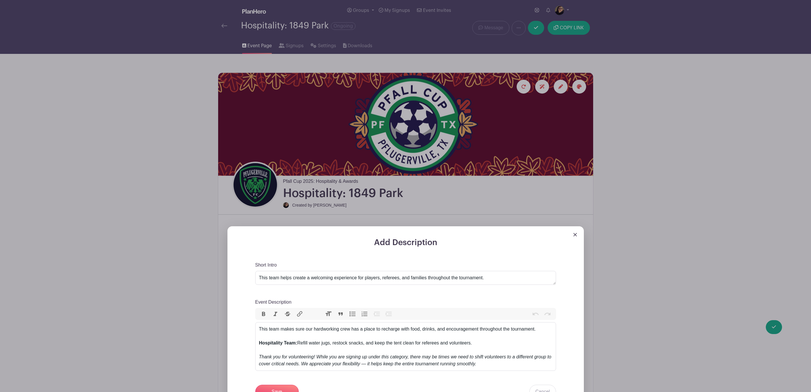
drag, startPoint x: 310, startPoint y: 343, endPoint x: 631, endPoint y: 255, distance: 332.3
click at [588, 255] on div "Add Description Short Intro Hospitality keeps referees and volunteers refreshed…" at bounding box center [405, 345] width 365 height 239
click at [575, 235] on img at bounding box center [574, 234] width 3 height 3
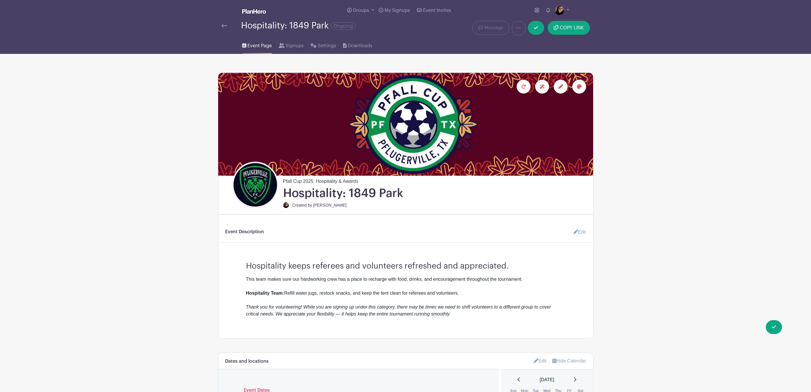
click at [222, 24] on link at bounding box center [224, 25] width 6 height 7
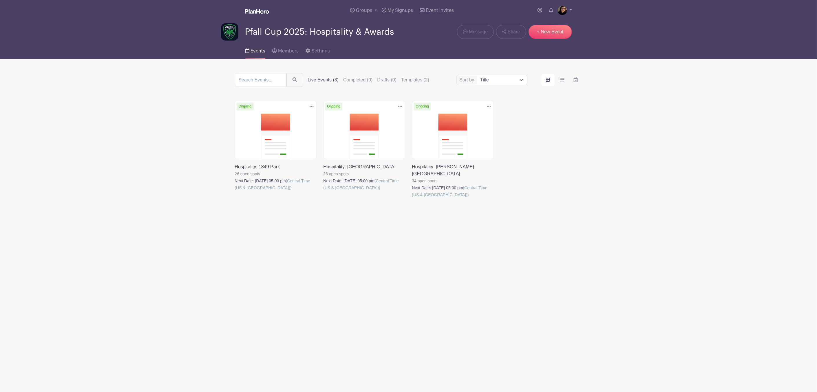
click at [412, 198] on link at bounding box center [412, 198] width 0 height 0
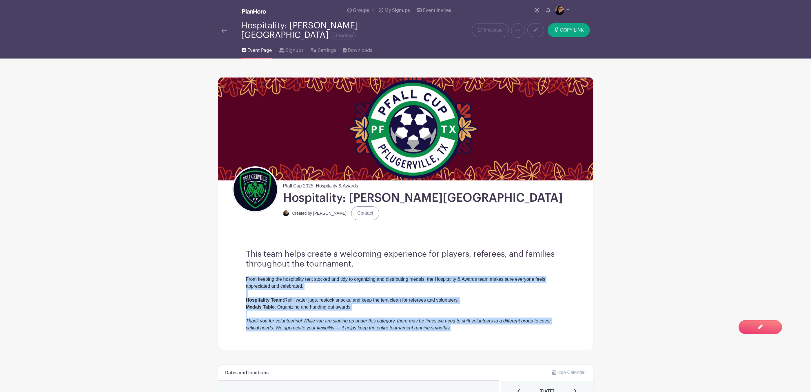
drag, startPoint x: 463, startPoint y: 327, endPoint x: 232, endPoint y: 274, distance: 236.8
click at [232, 274] on div "This team helps create a welcoming experience for players, referees, and famili…" at bounding box center [405, 290] width 347 height 119
copy div "From keeping the hospitality tent stocked and tidy to organizing and distributi…"
click at [223, 29] on img at bounding box center [224, 31] width 6 height 4
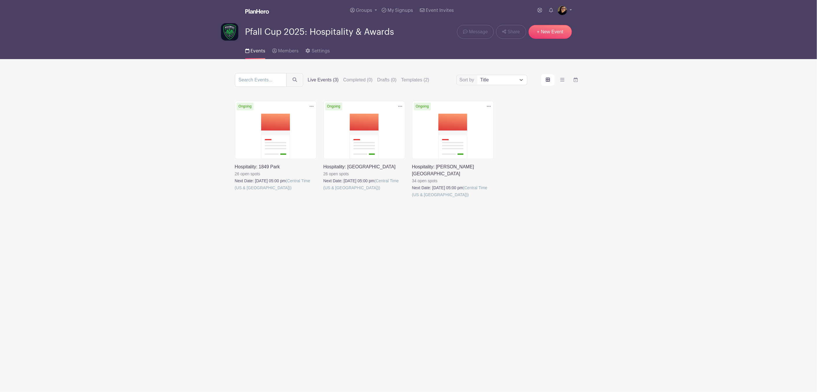
click at [235, 191] on link at bounding box center [235, 191] width 0 height 0
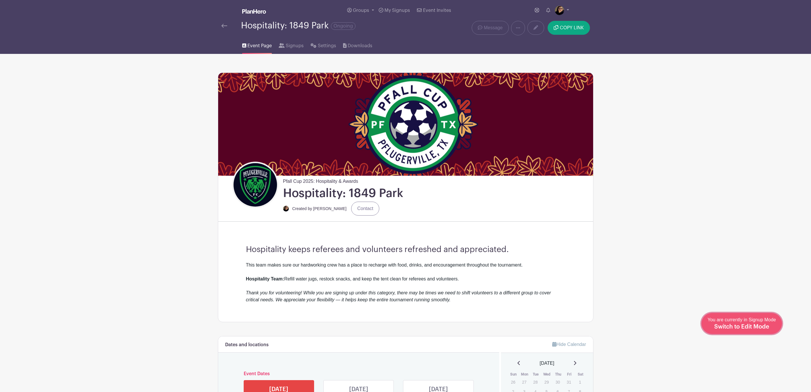
click at [755, 325] on span "Switch to Edit Mode" at bounding box center [741, 327] width 55 height 6
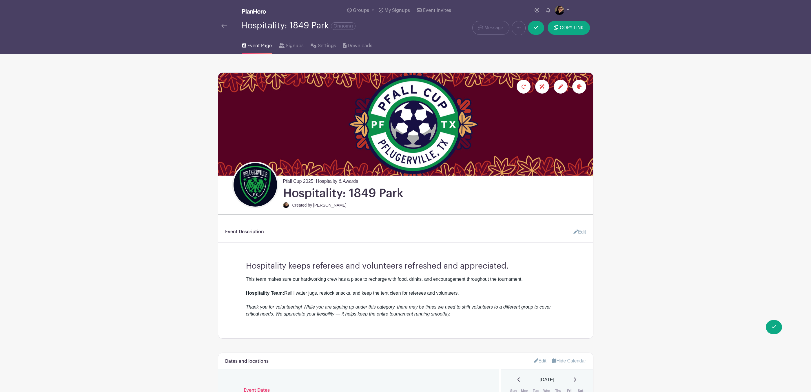
click at [583, 231] on link "Edit" at bounding box center [576, 232] width 17 height 12
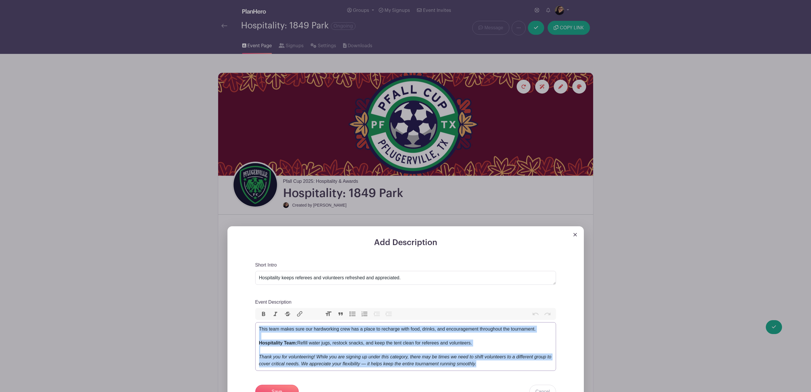
drag, startPoint x: 483, startPoint y: 367, endPoint x: 228, endPoint y: 316, distance: 259.6
click at [228, 316] on div "Add Description Short Intro Hospitality keeps referees and volunteers refreshed…" at bounding box center [405, 345] width 356 height 239
paste trix-editor "From keeping the hospitality tent stocked and tidy to organizing and distributi…"
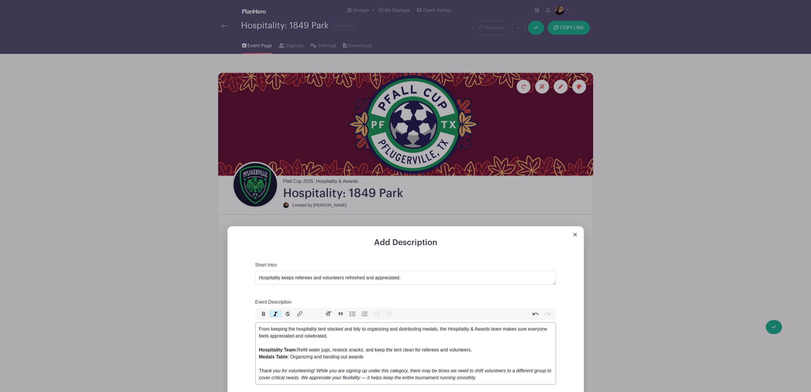
type trix-editor "<div>From keeping the hospitality tent stocked and tidy to organizing and distr…"
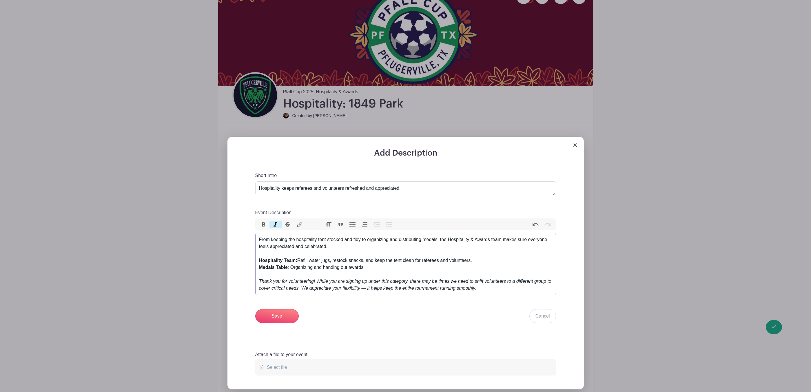
scroll to position [130, 0]
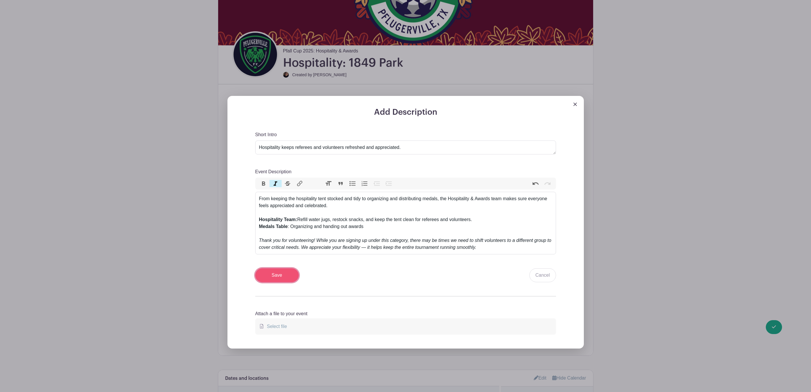
click at [283, 279] on input "Save" at bounding box center [276, 275] width 43 height 14
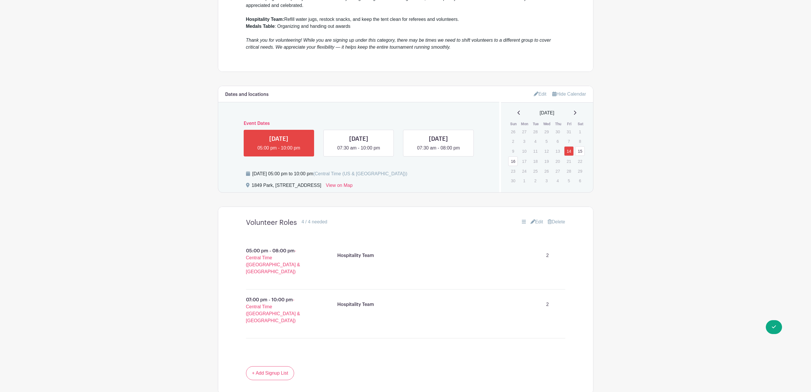
scroll to position [304, 0]
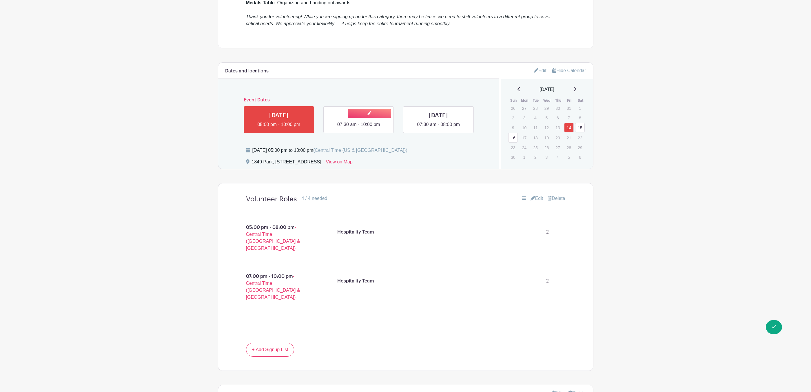
click at [358, 128] on link at bounding box center [358, 128] width 0 height 0
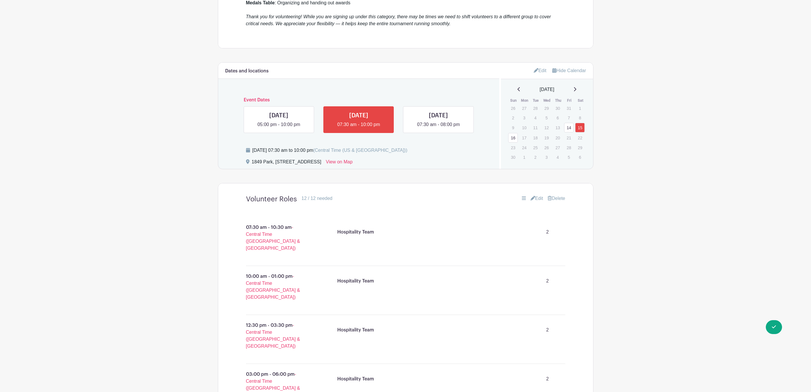
click at [539, 70] on link "Edit" at bounding box center [539, 71] width 13 height 10
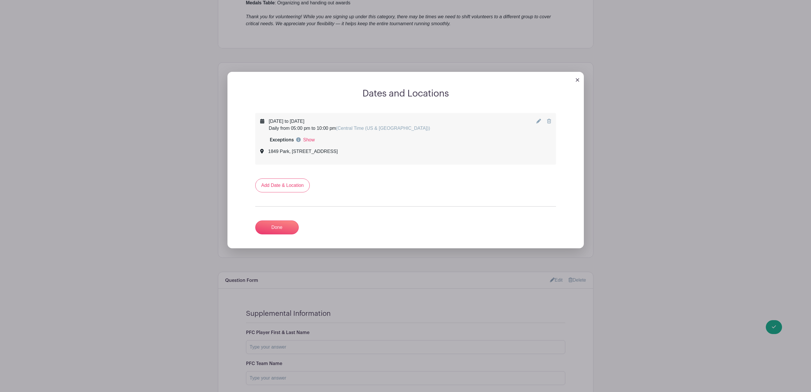
click at [576, 79] on link at bounding box center [576, 79] width 3 height 5
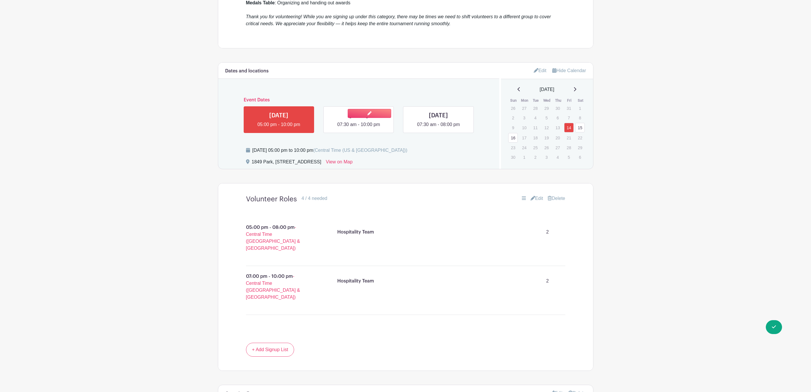
click at [358, 128] on link at bounding box center [358, 128] width 0 height 0
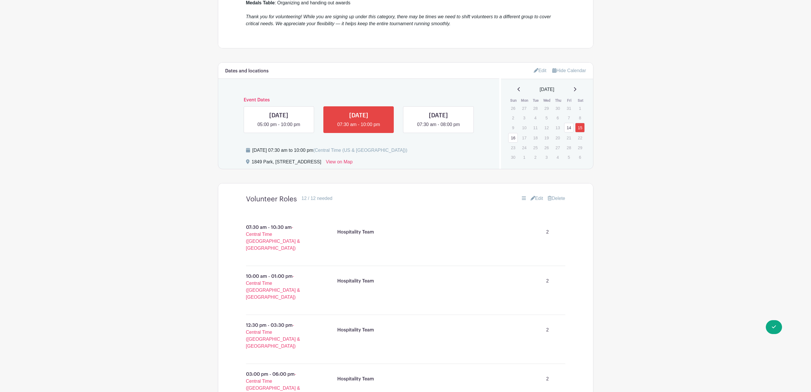
click at [535, 199] on link "Edit" at bounding box center [536, 198] width 13 height 7
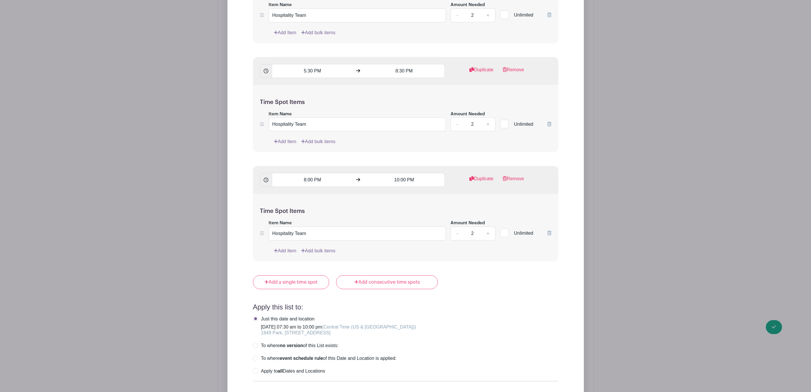
scroll to position [999, 0]
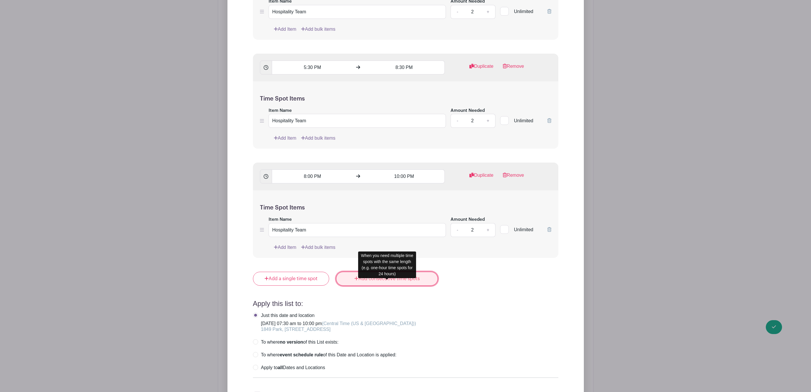
click at [392, 286] on link "Add consecutive time spots" at bounding box center [387, 279] width 102 height 14
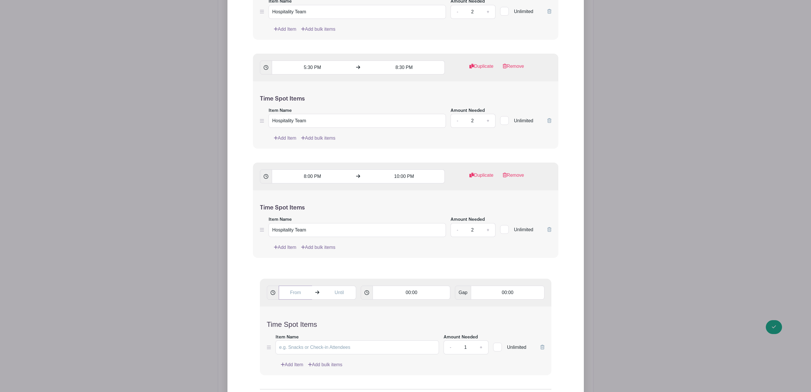
click at [291, 299] on input "text" at bounding box center [296, 293] width 34 height 14
drag, startPoint x: 287, startPoint y: 300, endPoint x: 304, endPoint y: 299, distance: 17.4
click at [304, 299] on input "2:06 PM" at bounding box center [296, 293] width 34 height 14
click at [308, 306] on div "6:09 PM 00:00 Gap 00:00" at bounding box center [405, 293] width 291 height 28
drag, startPoint x: 290, startPoint y: 301, endPoint x: 287, endPoint y: 302, distance: 3.5
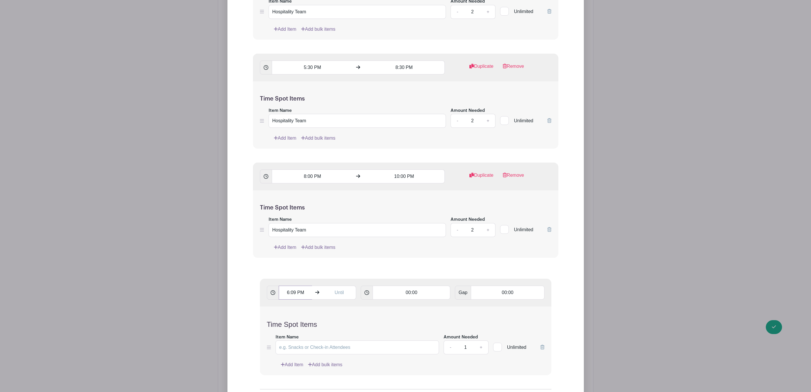
click at [288, 299] on input "6:09 PM" at bounding box center [296, 293] width 34 height 14
click at [289, 336] on div at bounding box center [289, 339] width 19 height 11
click at [333, 327] on div "09" at bounding box center [327, 326] width 19 height 11
click at [293, 316] on div "00" at bounding box center [289, 314] width 19 height 11
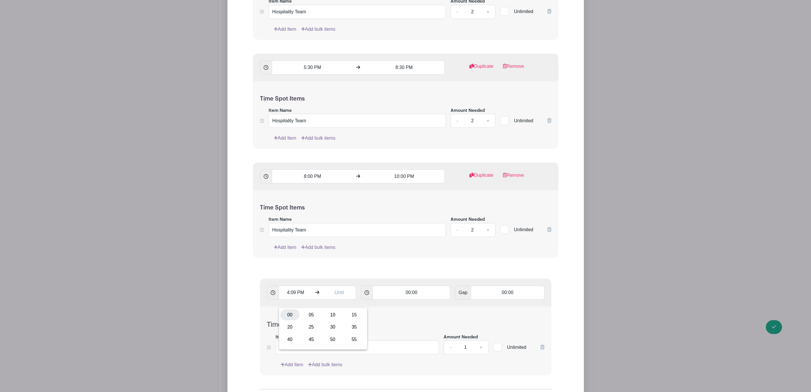
type input "4:00 PM"
click at [337, 299] on input "text" at bounding box center [339, 293] width 34 height 14
click at [333, 340] on icon at bounding box center [333, 339] width 3 height 4
click at [333, 315] on icon at bounding box center [333, 315] width 3 height 4
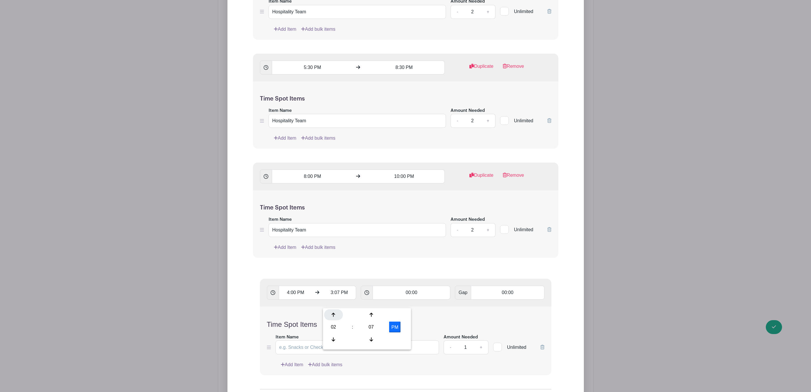
click at [333, 315] on icon at bounding box center [333, 315] width 3 height 4
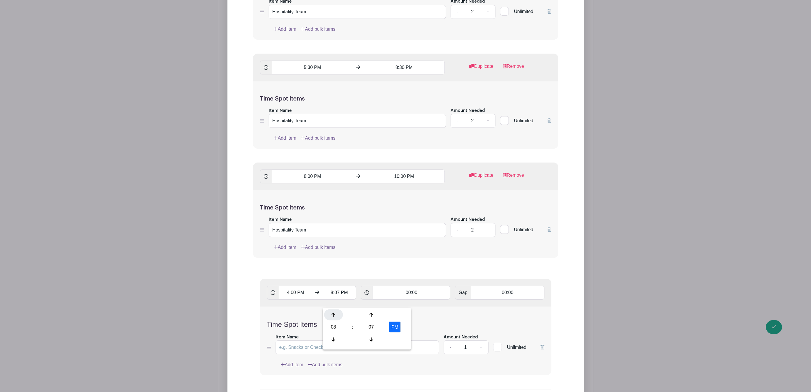
click at [333, 315] on icon at bounding box center [333, 315] width 3 height 4
click at [368, 324] on div "07" at bounding box center [371, 326] width 19 height 11
click at [336, 315] on div "00" at bounding box center [333, 314] width 19 height 11
type input "9:00 PM"
click at [407, 299] on input "00:00" at bounding box center [411, 293] width 78 height 14
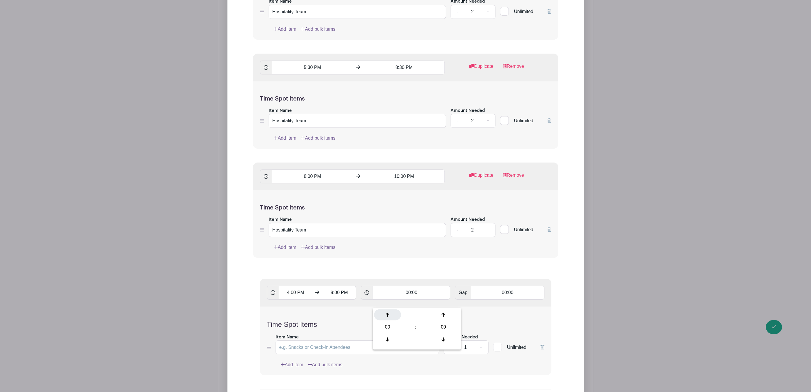
click at [389, 316] on div at bounding box center [387, 314] width 27 height 11
type input "01:00"
type input "Add 5 timespots"
click at [389, 316] on div at bounding box center [387, 314] width 27 height 11
type input "02:00"
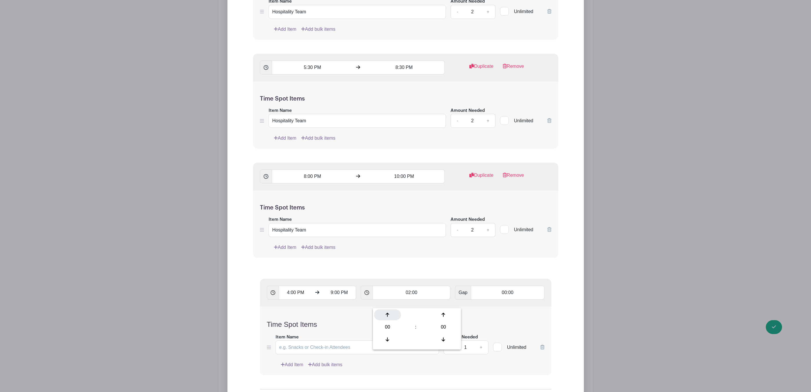
type input "Add 3 timespots"
click at [389, 316] on div at bounding box center [387, 314] width 27 height 11
type input "03:00"
type input "Add timespots"
click at [480, 326] on div "Time Spot Items Item Name Amount Needed - 1 + Unlimited Add Item Add bulk items" at bounding box center [405, 340] width 291 height 69
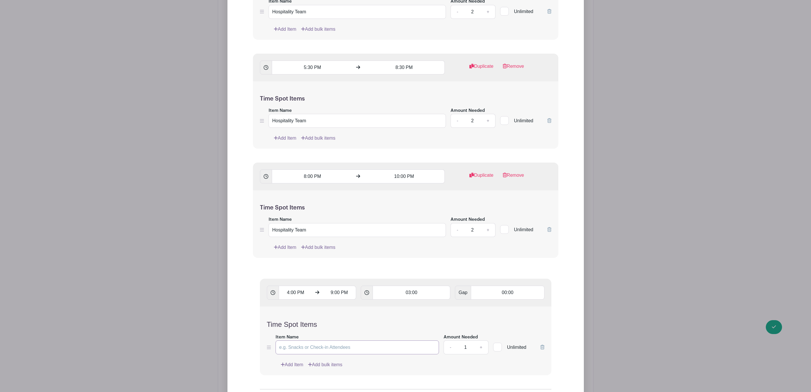
click at [373, 354] on input "Item Name" at bounding box center [357, 347] width 164 height 14
type input "Medals Table"
click at [480, 354] on link "+" at bounding box center [480, 347] width 14 height 14
type input "2"
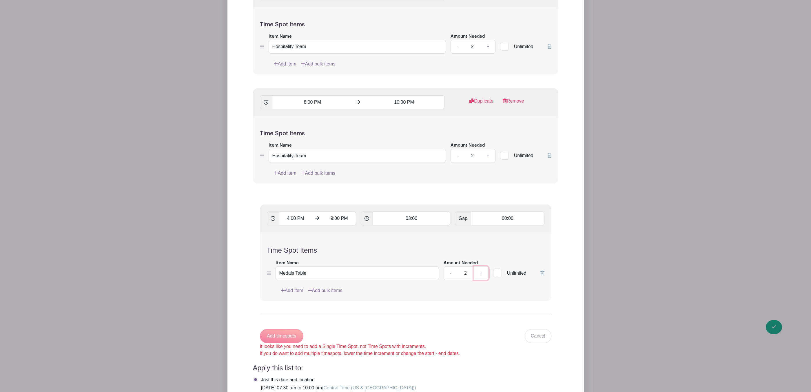
scroll to position [1086, 0]
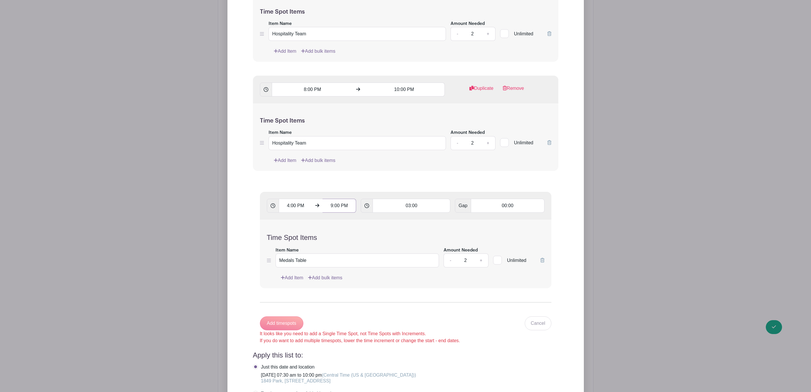
click at [331, 213] on input "9:00 PM" at bounding box center [339, 206] width 34 height 14
click at [333, 227] on icon at bounding box center [333, 228] width 3 height 4
type input "10:00 PM"
type input "Add 2 timespots"
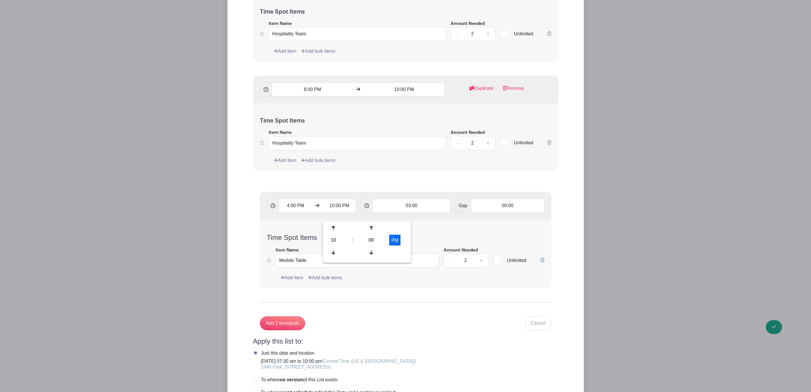
click at [449, 230] on div "Time Spot Items Item Name Medals Table Amount Needed - 2 + Unlimited Add Item A…" at bounding box center [405, 253] width 291 height 69
click at [290, 330] on input "Add 2 timespots" at bounding box center [282, 323] width 45 height 14
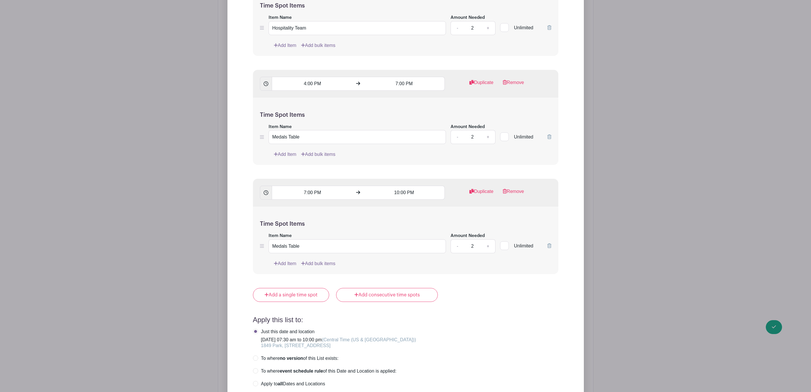
scroll to position [1216, 0]
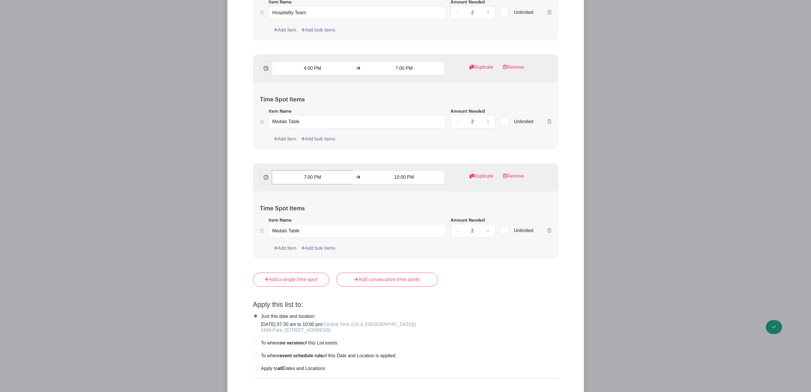
click at [304, 184] on input "7:00 PM" at bounding box center [312, 177] width 81 height 14
click at [282, 222] on div at bounding box center [282, 224] width 19 height 11
type input "6:00 PM"
click at [399, 184] on input "10:00 PM" at bounding box center [403, 177] width 81 height 14
click at [375, 224] on icon at bounding box center [373, 225] width 3 height 5
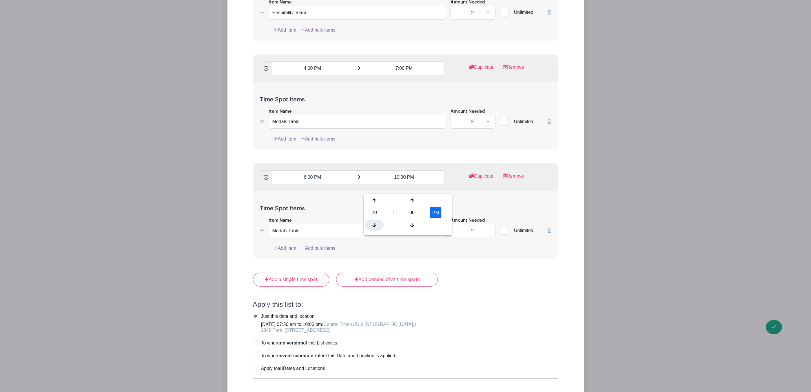
type input "9:00 PM"
click at [464, 207] on div "Time Spot Items Item Name Medals Table Amount Needed - 2 + Unlimited Add Item A…" at bounding box center [405, 224] width 305 height 67
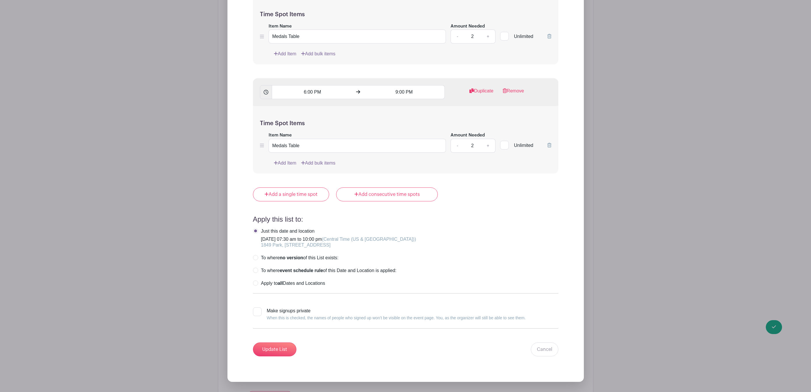
scroll to position [1390, 0]
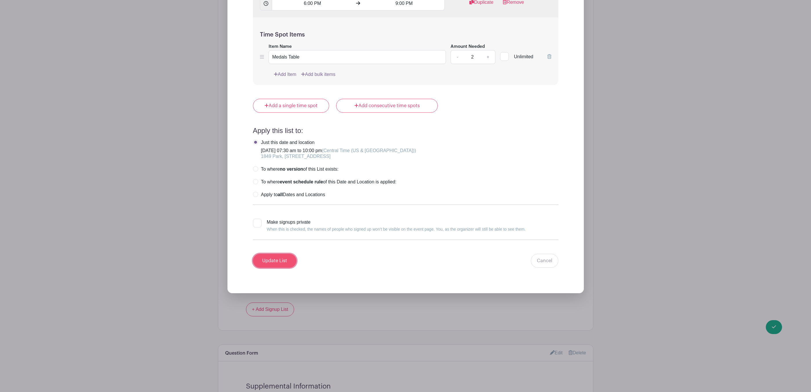
click at [279, 268] on input "Update List" at bounding box center [274, 261] width 43 height 14
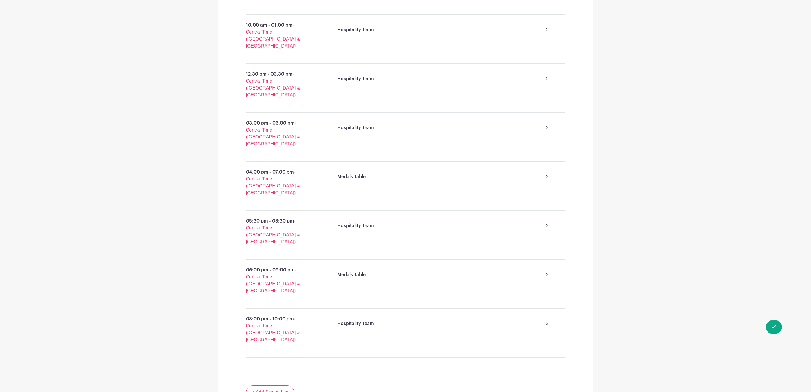
scroll to position [411, 0]
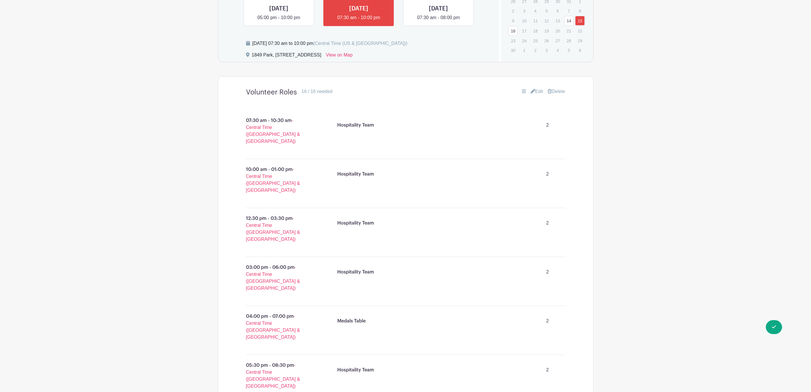
click at [537, 95] on link "Edit" at bounding box center [536, 91] width 13 height 7
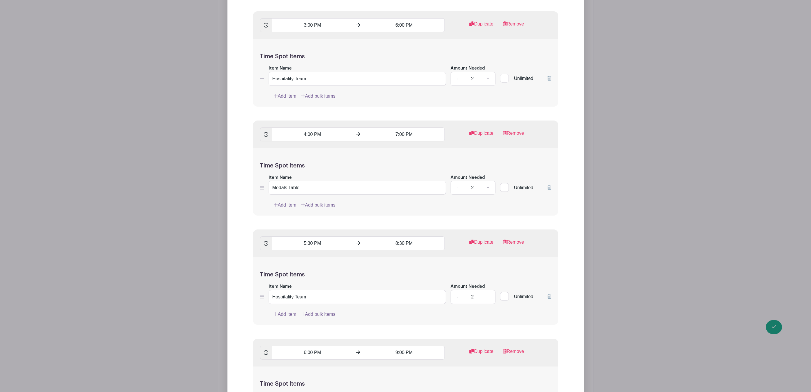
scroll to position [976, 0]
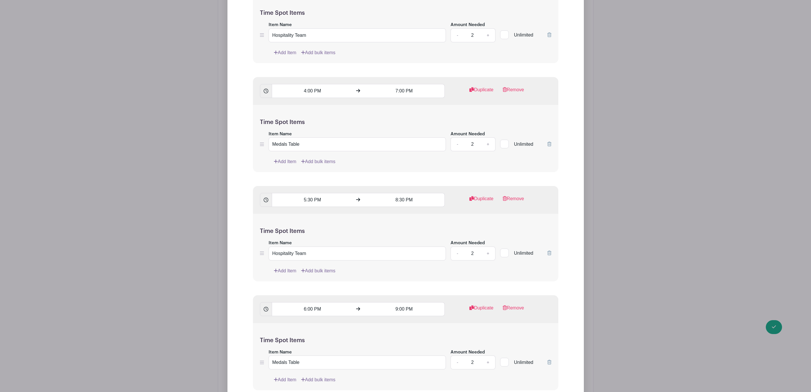
click at [548, 146] on icon at bounding box center [549, 144] width 4 height 5
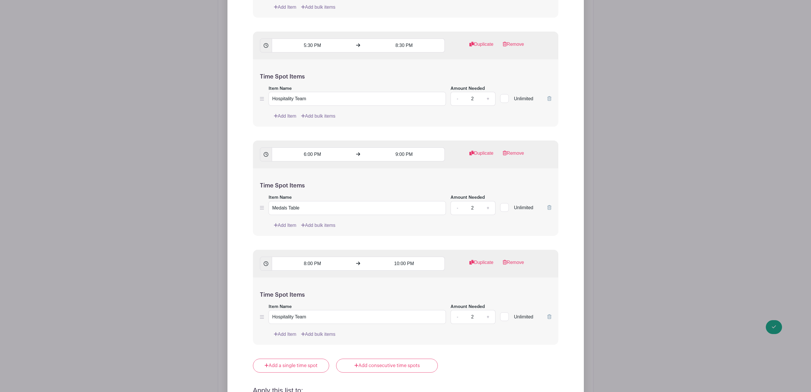
scroll to position [1106, 0]
click at [550, 208] on icon at bounding box center [549, 206] width 4 height 5
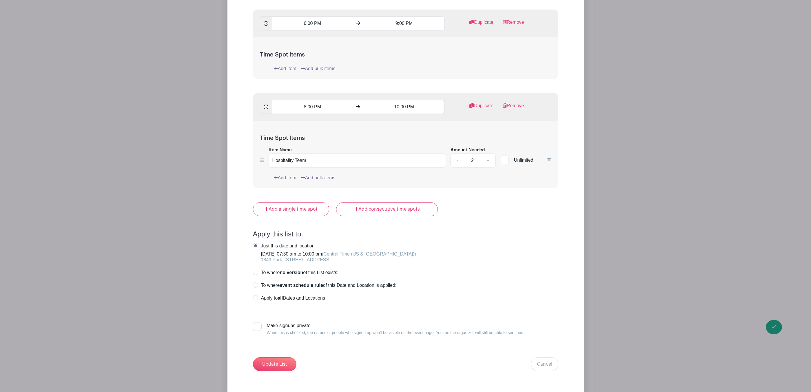
scroll to position [1280, 0]
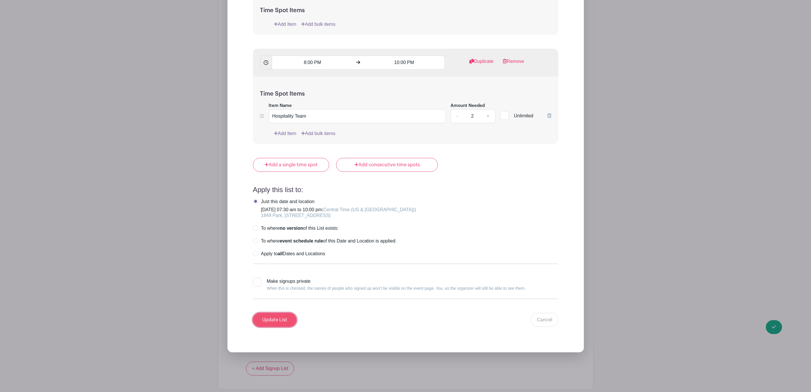
click at [270, 326] on input "Update List" at bounding box center [274, 320] width 43 height 14
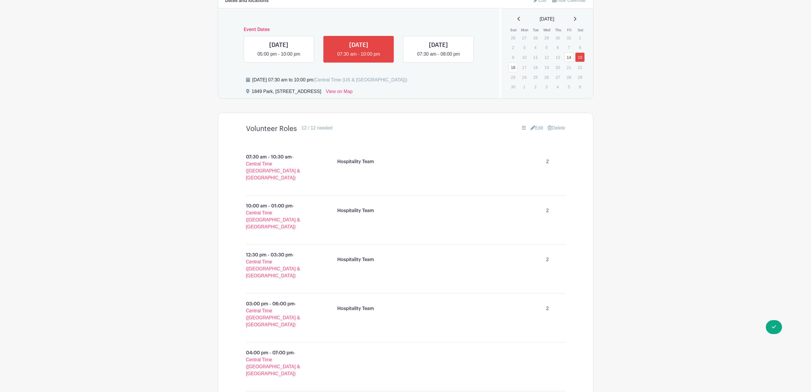
scroll to position [274, 0]
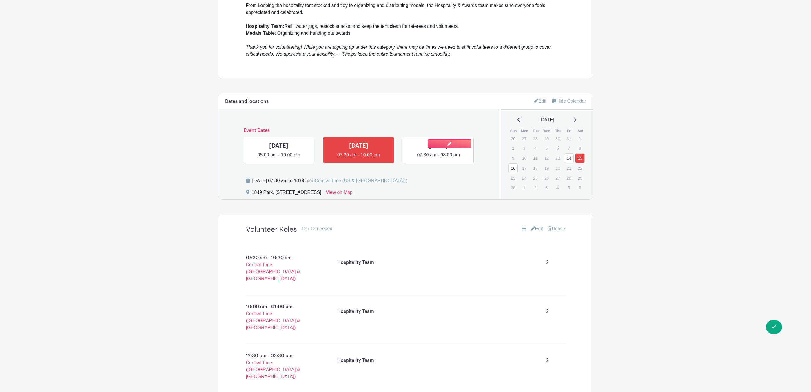
click at [438, 158] on link at bounding box center [438, 158] width 0 height 0
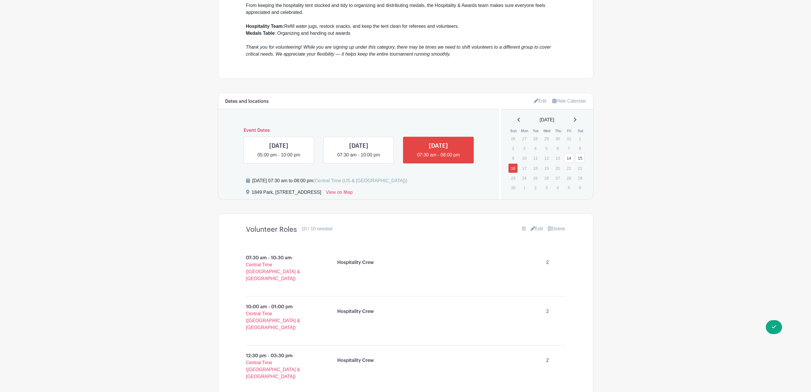
click at [534, 230] on link "Edit" at bounding box center [536, 228] width 13 height 7
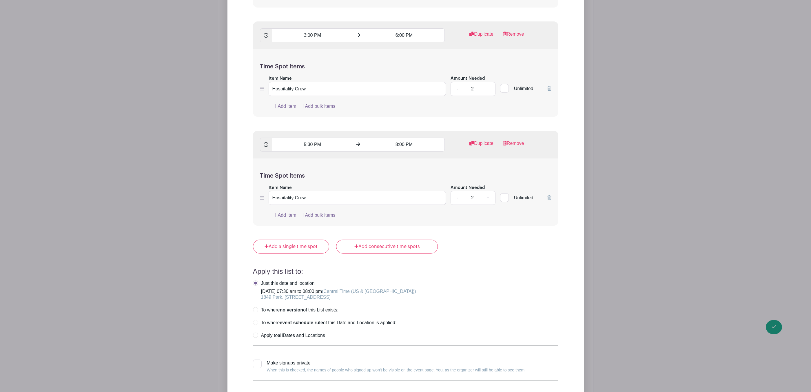
scroll to position [925, 0]
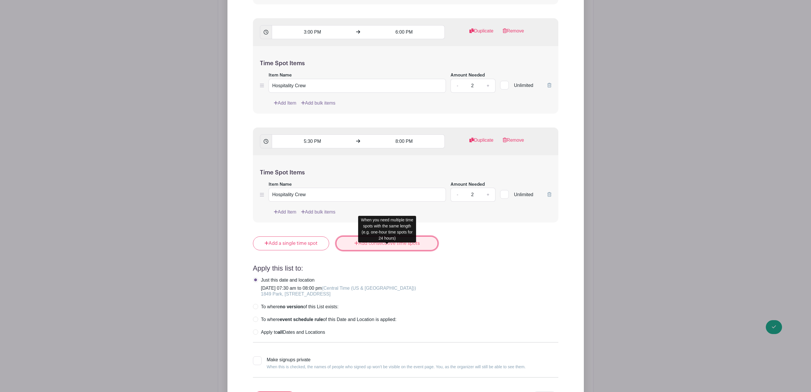
click at [364, 250] on link "Add consecutive time spots" at bounding box center [387, 243] width 102 height 14
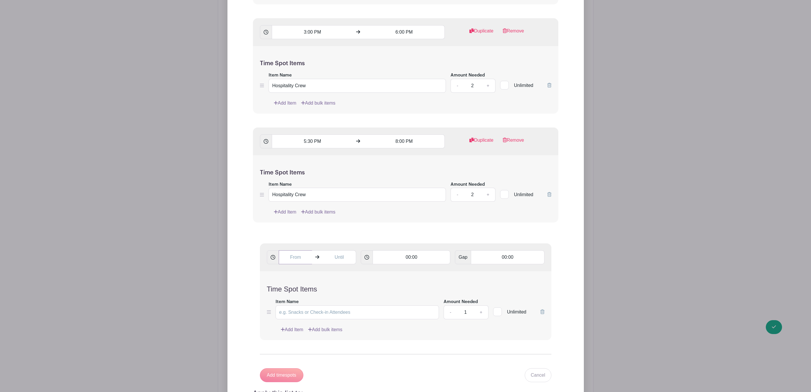
click at [291, 264] on input "text" at bounding box center [296, 257] width 34 height 14
click at [291, 305] on div at bounding box center [289, 303] width 19 height 11
click at [289, 280] on icon at bounding box center [289, 279] width 3 height 4
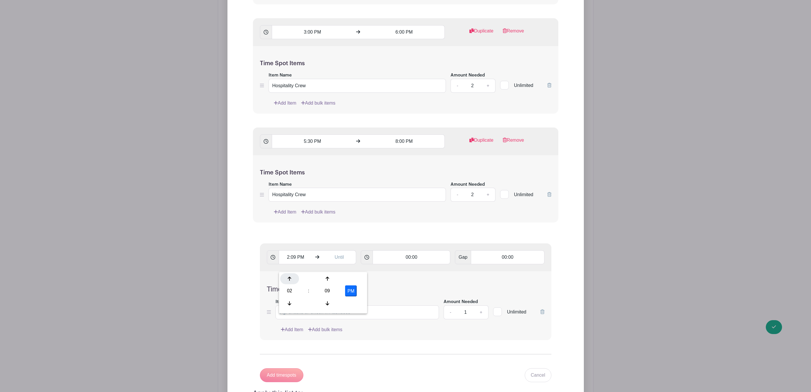
click at [289, 280] on icon at bounding box center [289, 279] width 3 height 4
click at [325, 290] on div "09" at bounding box center [327, 290] width 19 height 11
click at [292, 281] on div "00" at bounding box center [289, 278] width 19 height 11
type input "4:00 PM"
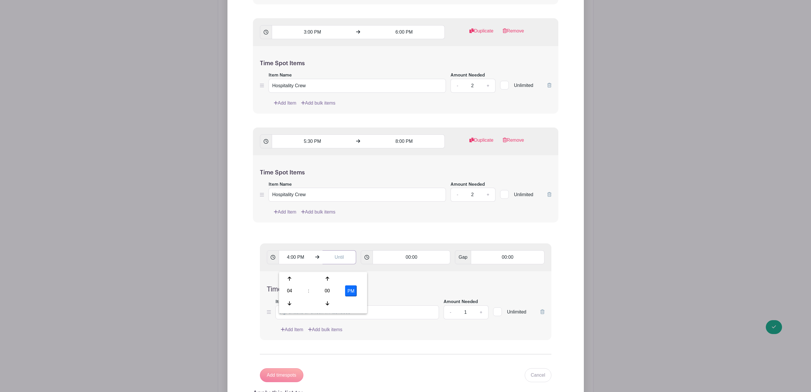
click at [341, 264] on input "text" at bounding box center [339, 257] width 34 height 14
click at [335, 279] on div at bounding box center [333, 278] width 19 height 11
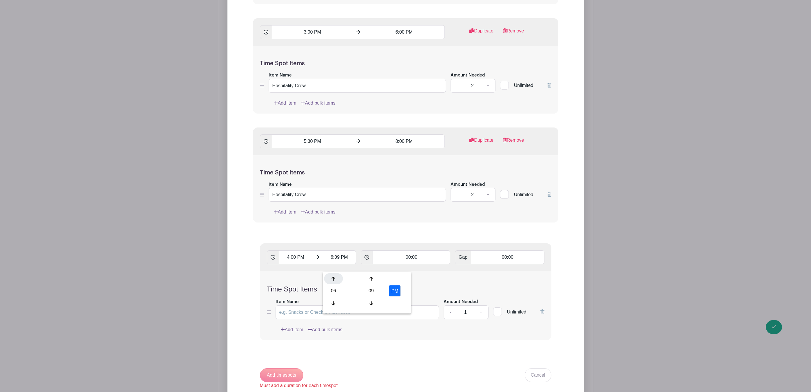
click at [335, 279] on div at bounding box center [333, 278] width 19 height 11
click at [371, 290] on div "09" at bounding box center [371, 290] width 19 height 11
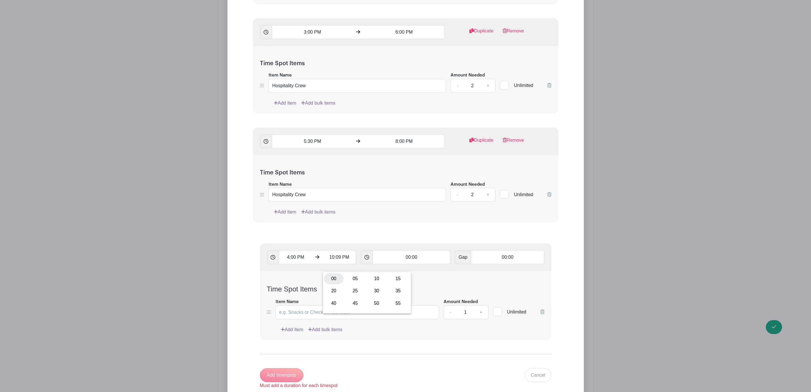
click at [335, 280] on div "00" at bounding box center [333, 278] width 19 height 11
type input "10:00 PM"
click at [406, 261] on input "00:00" at bounding box center [411, 257] width 78 height 14
click at [390, 281] on div at bounding box center [387, 278] width 27 height 11
type input "01:00"
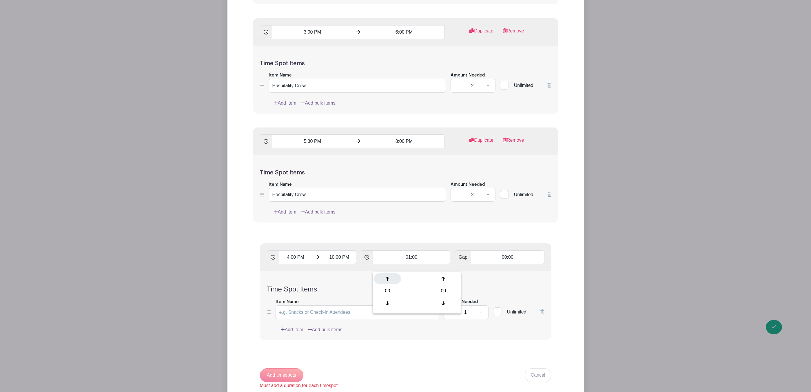
type input "Add 6 timespots"
click at [390, 281] on div at bounding box center [387, 278] width 27 height 11
type input "02:00"
type input "Add 3 timespots"
click at [390, 281] on div at bounding box center [387, 278] width 27 height 11
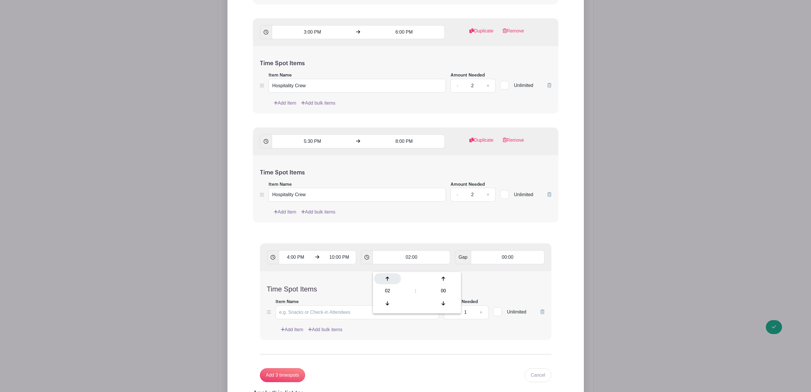
type input "03:00"
type input "Add 2 timespots"
click at [361, 316] on input "Item Name" at bounding box center [357, 312] width 164 height 14
type input "Medals Table"
click at [479, 317] on link "+" at bounding box center [480, 312] width 14 height 14
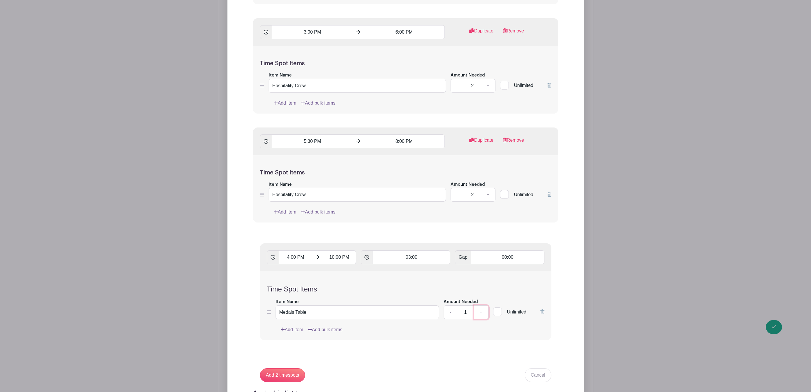
type input "2"
click at [280, 380] on input "Add 2 timespots" at bounding box center [282, 375] width 45 height 14
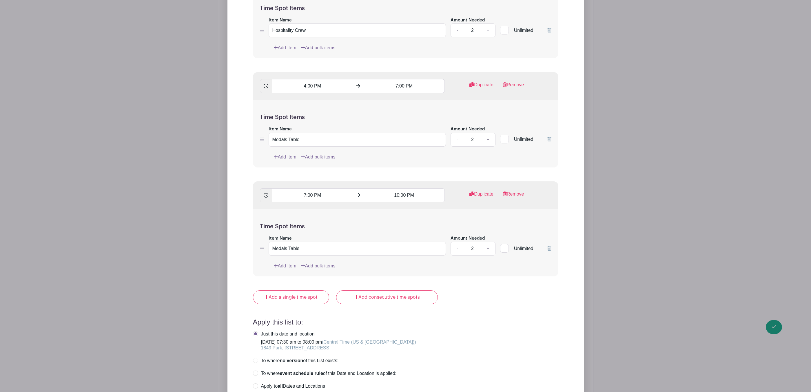
scroll to position [1099, 0]
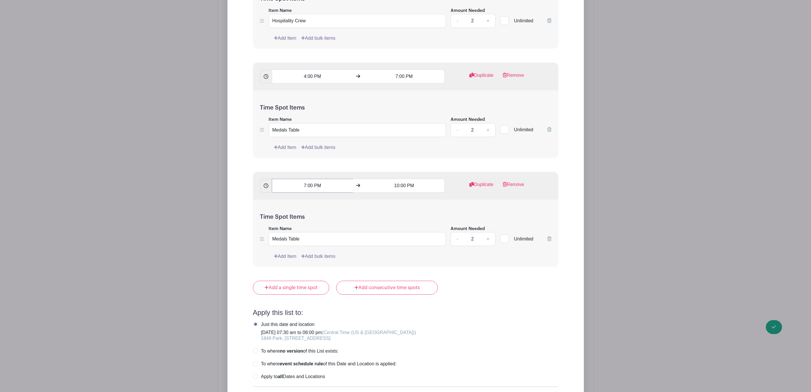
click at [306, 193] on input "7:00 PM" at bounding box center [312, 186] width 81 height 14
click at [278, 231] on div at bounding box center [282, 232] width 19 height 11
type input "6:00 PM"
click at [399, 193] on input "10:00 PM" at bounding box center [403, 186] width 81 height 14
click at [375, 231] on icon at bounding box center [373, 232] width 3 height 5
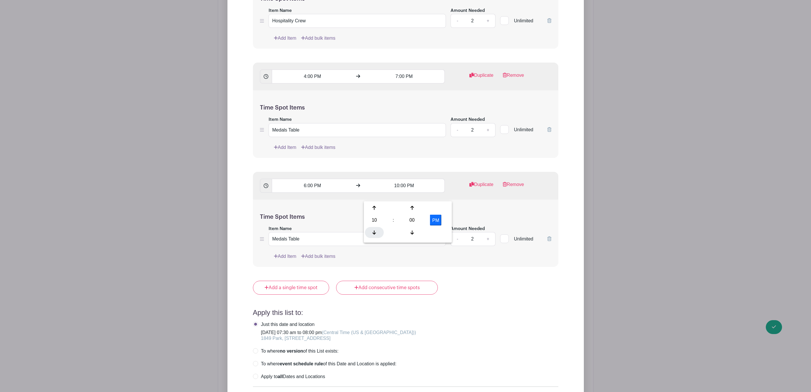
type input "9:00 PM"
click at [469, 219] on div "Time Spot Items Item Name Medals Table Amount Needed - 2 + Unlimited Add Item A…" at bounding box center [405, 233] width 305 height 67
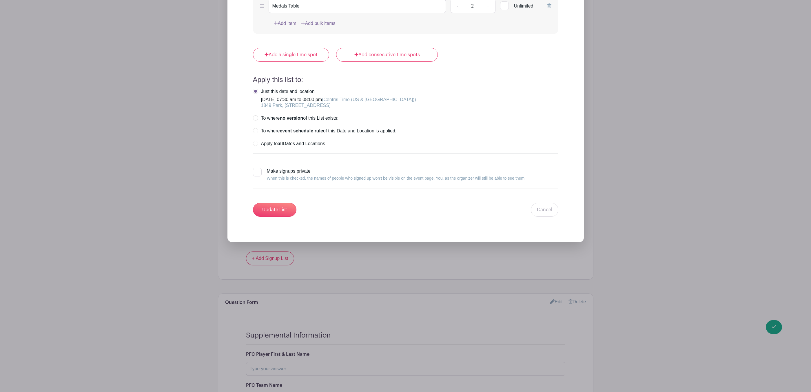
scroll to position [1229, 0]
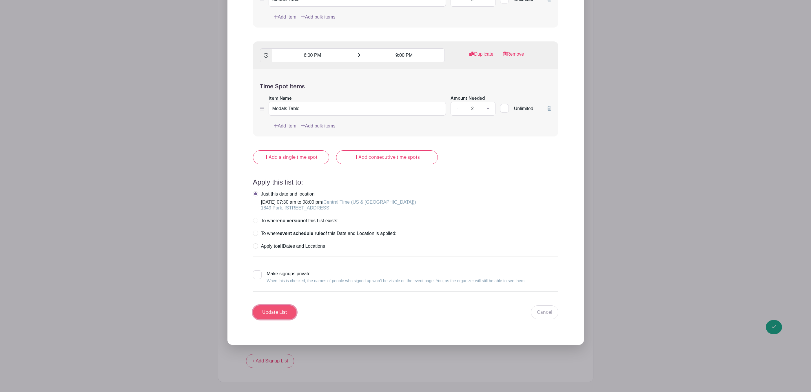
click at [275, 318] on input "Update List" at bounding box center [274, 312] width 43 height 14
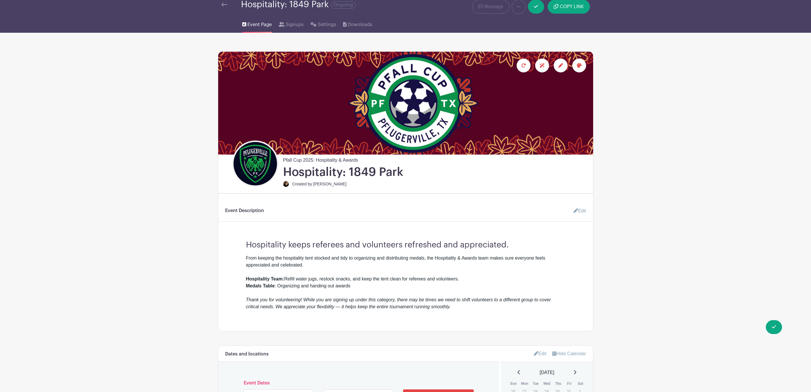
scroll to position [0, 0]
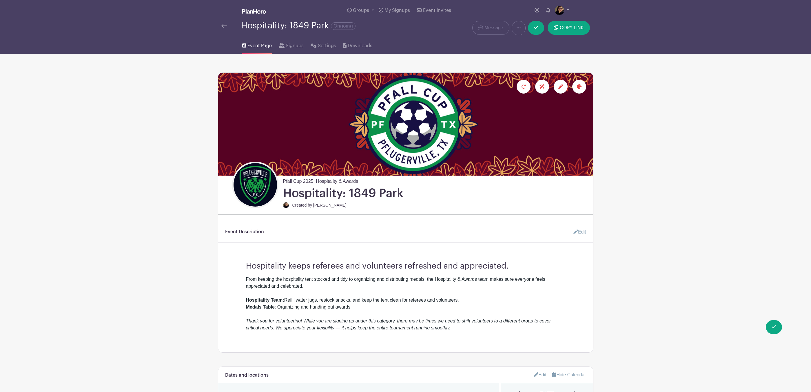
click at [222, 25] on img at bounding box center [224, 26] width 6 height 4
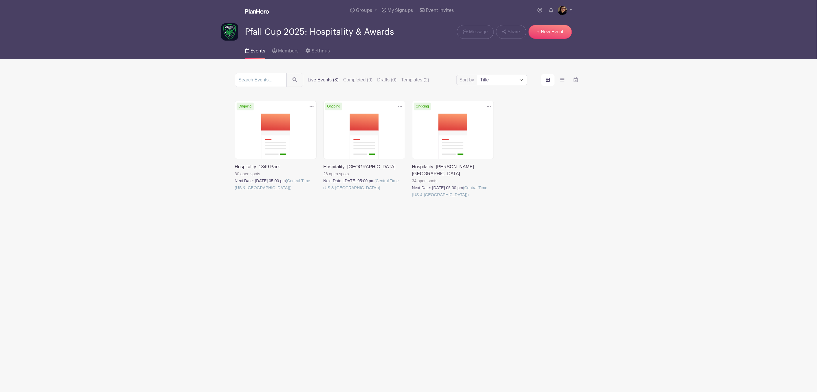
click at [412, 198] on link at bounding box center [412, 198] width 0 height 0
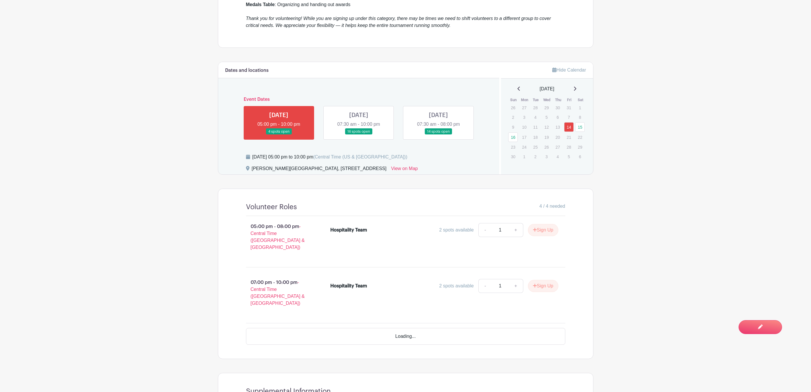
scroll to position [347, 0]
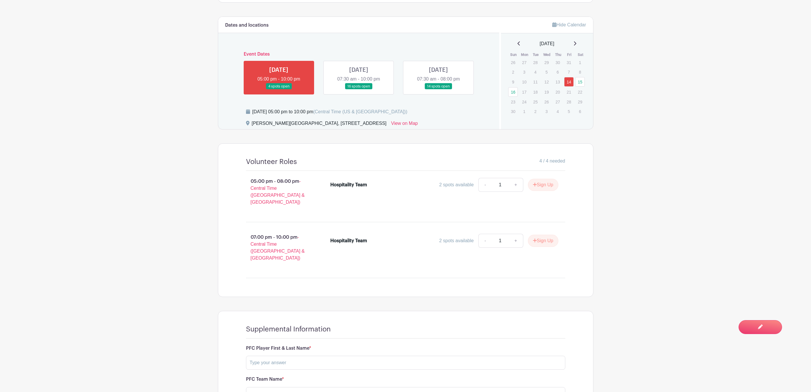
click at [358, 89] on link at bounding box center [358, 89] width 0 height 0
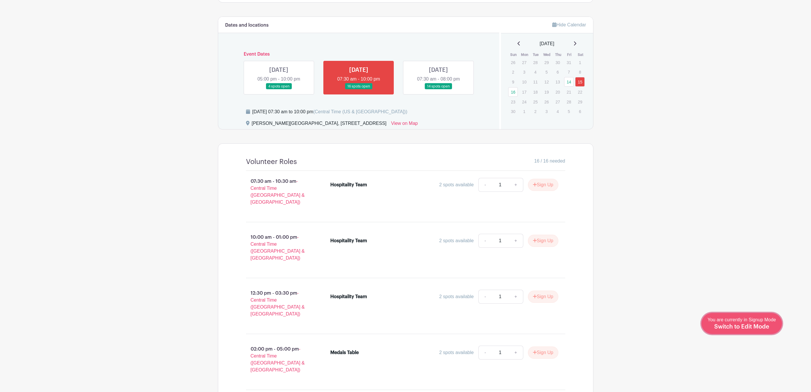
click at [753, 327] on span "Switch to Edit Mode" at bounding box center [741, 327] width 55 height 6
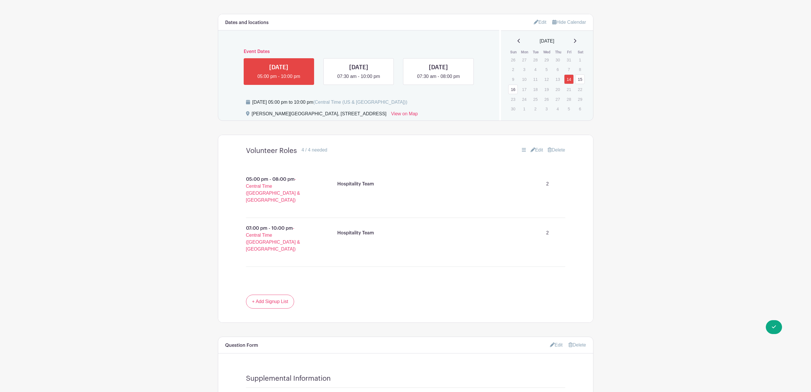
scroll to position [391, 0]
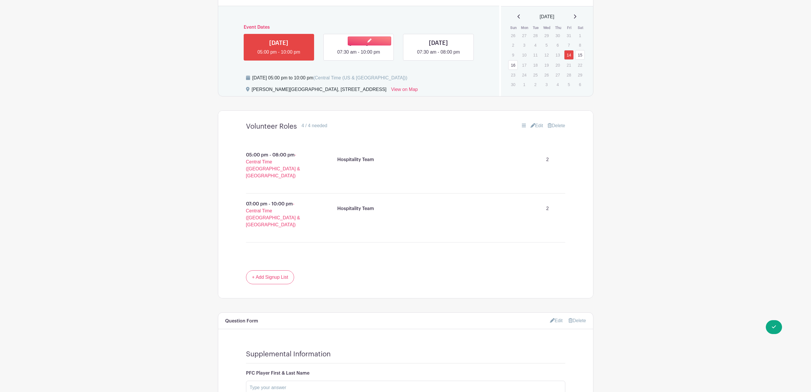
drag, startPoint x: 333, startPoint y: 44, endPoint x: 335, endPoint y: 48, distance: 4.7
click at [358, 56] on link at bounding box center [358, 56] width 0 height 0
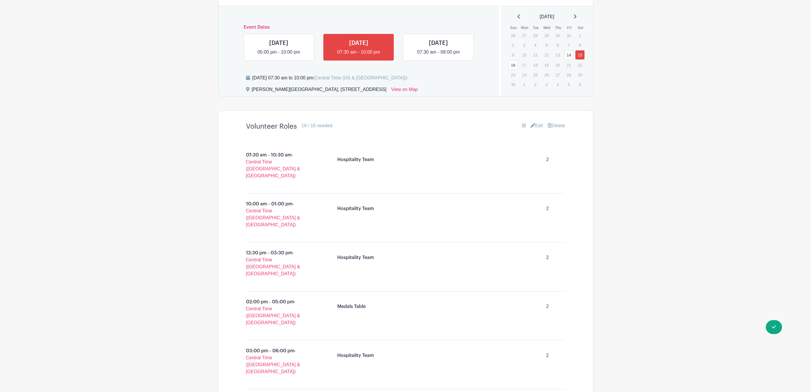
click at [535, 125] on link "Edit" at bounding box center [536, 125] width 13 height 7
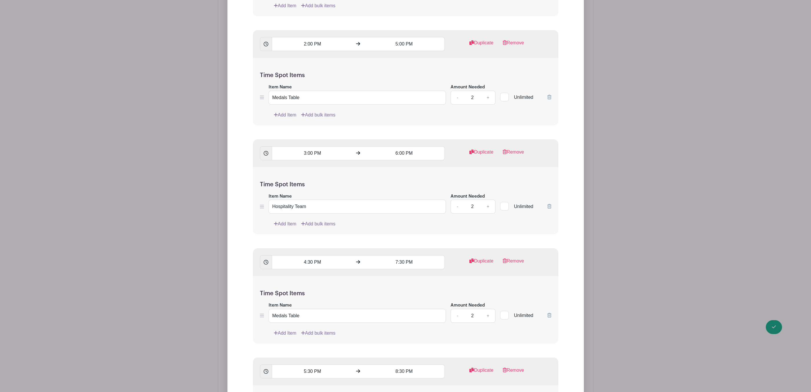
scroll to position [912, 0]
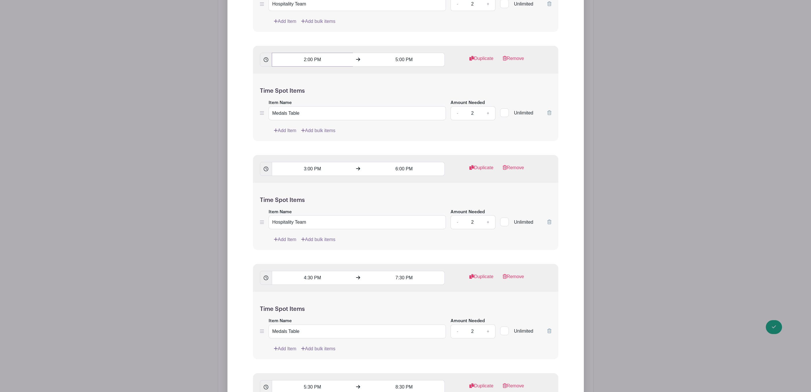
click at [306, 62] on input "2:00 PM" at bounding box center [312, 60] width 81 height 14
click at [284, 72] on div at bounding box center [282, 74] width 19 height 11
type input "3:00 PM"
click at [396, 58] on input "5:00 PM" at bounding box center [403, 60] width 81 height 14
click at [376, 76] on icon at bounding box center [373, 75] width 3 height 5
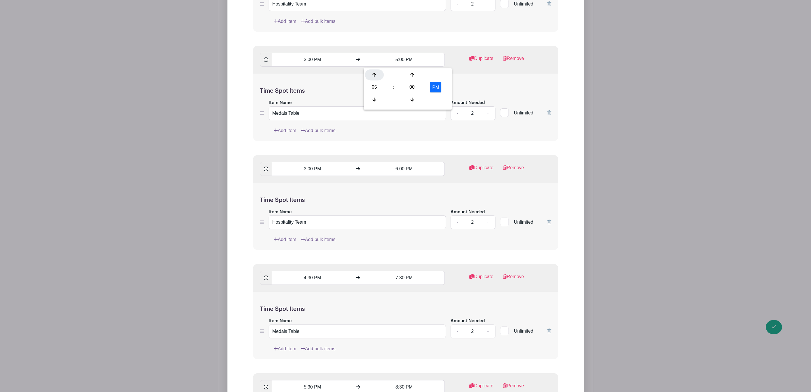
type input "6:00 PM"
click at [335, 84] on div "Time Spot Items Item Name Medals Table Amount Needed - 2 + Unlimited Add Item A…" at bounding box center [405, 107] width 305 height 67
click at [313, 62] on input "3:00 PM" at bounding box center [312, 60] width 81 height 14
click at [303, 171] on input "3:00 PM" at bounding box center [312, 169] width 81 height 14
click at [298, 285] on input "4:30 PM" at bounding box center [312, 278] width 81 height 14
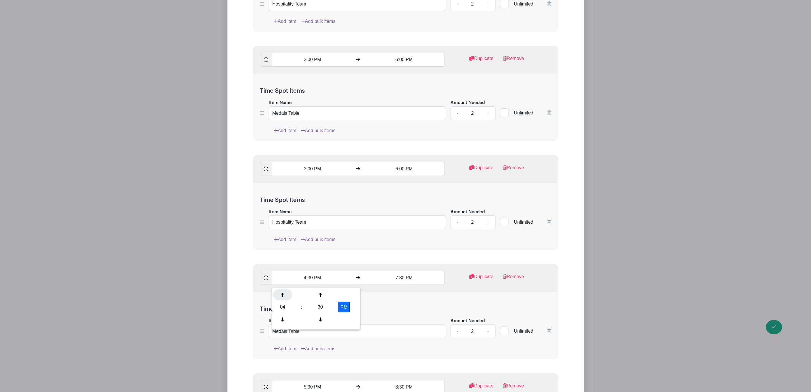
click at [286, 293] on div at bounding box center [282, 294] width 19 height 11
click at [315, 309] on div "30" at bounding box center [320, 306] width 19 height 11
click at [275, 293] on div "00" at bounding box center [282, 294] width 19 height 11
type input "5:00 PM"
click at [397, 281] on input "7:30 PM" at bounding box center [403, 278] width 81 height 14
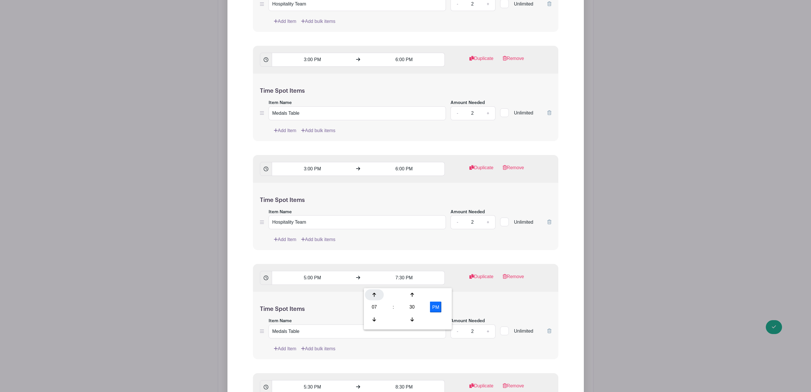
click at [378, 293] on div at bounding box center [374, 294] width 19 height 11
click at [412, 310] on div "30" at bounding box center [412, 306] width 19 height 11
click at [369, 296] on div "00" at bounding box center [374, 294] width 19 height 11
type input "8:00 PM"
click at [556, 288] on div "5:00 PM 8:00 PM Duplicate Remove" at bounding box center [405, 278] width 305 height 28
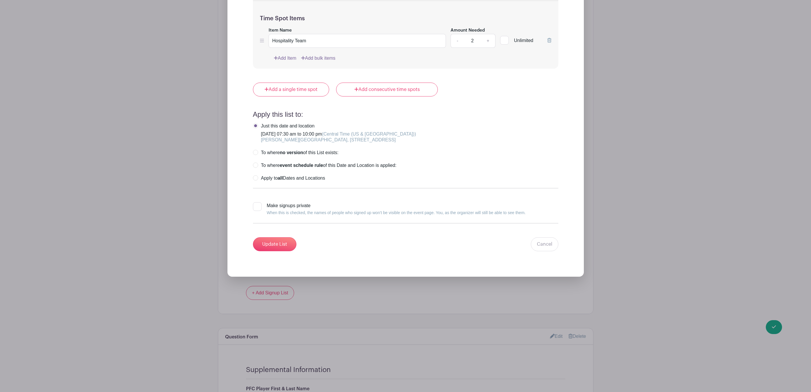
scroll to position [1433, 0]
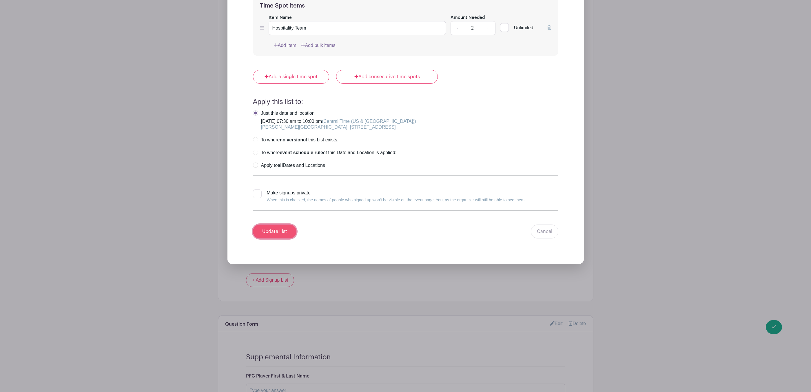
click at [281, 235] on input "Update List" at bounding box center [274, 231] width 43 height 14
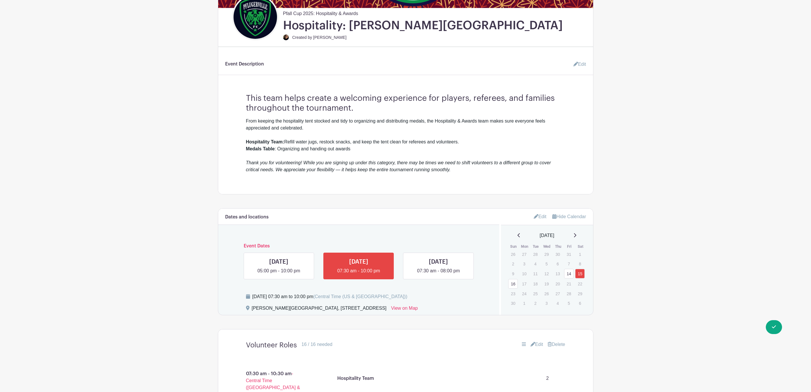
scroll to position [150, 0]
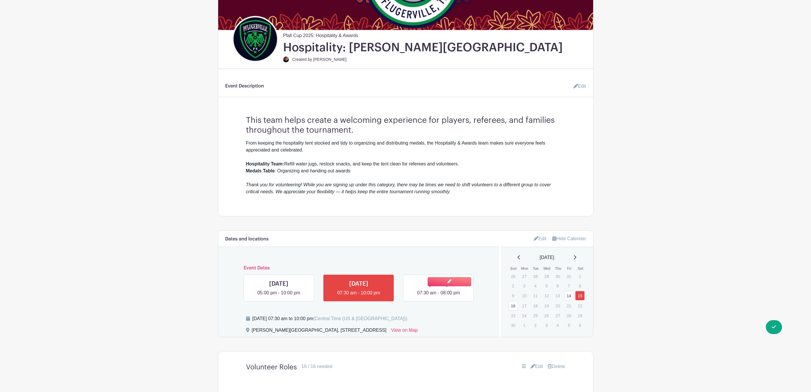
click at [438, 296] on link at bounding box center [438, 296] width 0 height 0
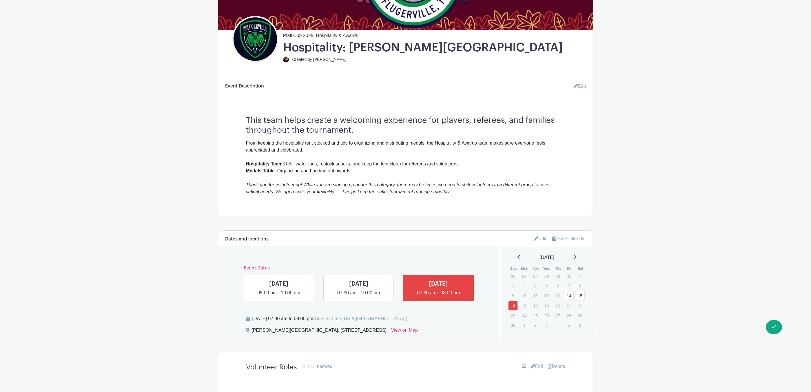
scroll to position [324, 0]
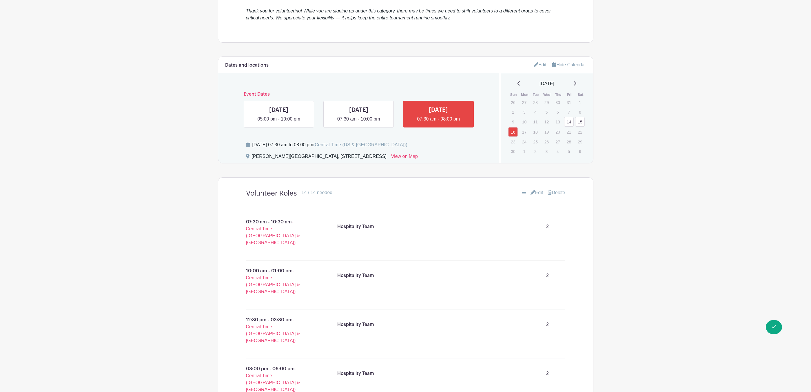
click at [535, 189] on link "Edit" at bounding box center [536, 192] width 13 height 7
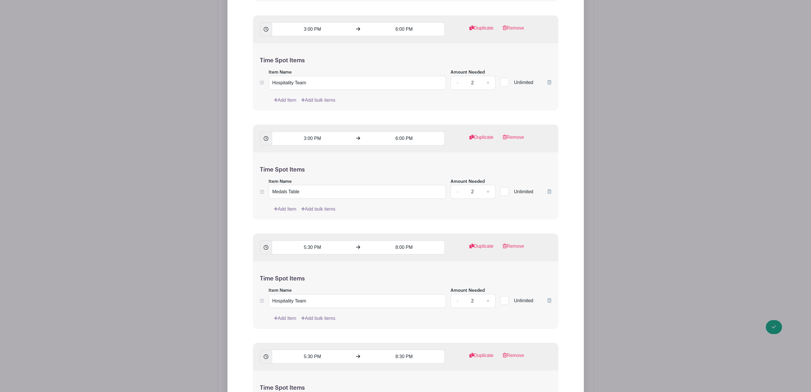
scroll to position [976, 0]
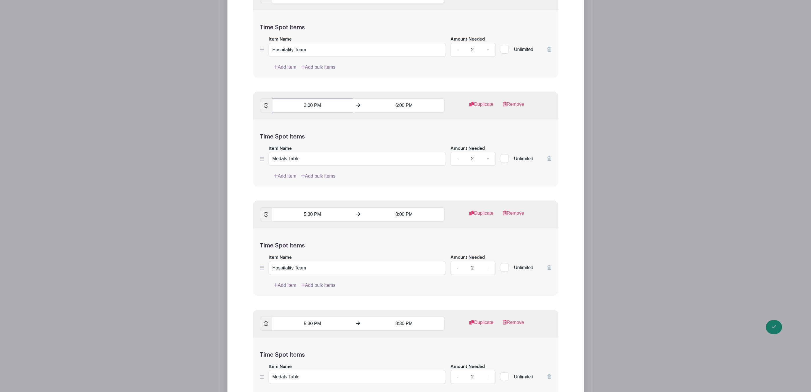
click at [305, 109] on input "3:00 PM" at bounding box center [312, 105] width 81 height 14
click at [281, 123] on icon at bounding box center [282, 121] width 3 height 5
type input "4:00 PM"
click at [398, 108] on input "6:00 PM" at bounding box center [403, 105] width 81 height 14
click at [378, 123] on div at bounding box center [374, 121] width 19 height 11
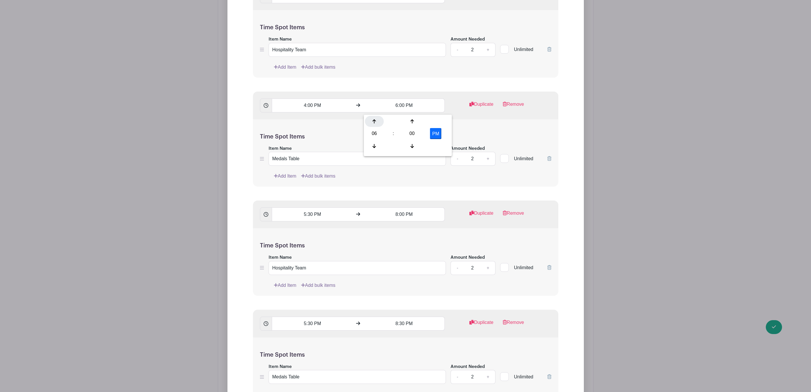
type input "7:00 PM"
click at [374, 175] on div "Time Spot Items Item Name Medals Table Amount Needed - 2 + Unlimited Add Item A…" at bounding box center [405, 152] width 305 height 67
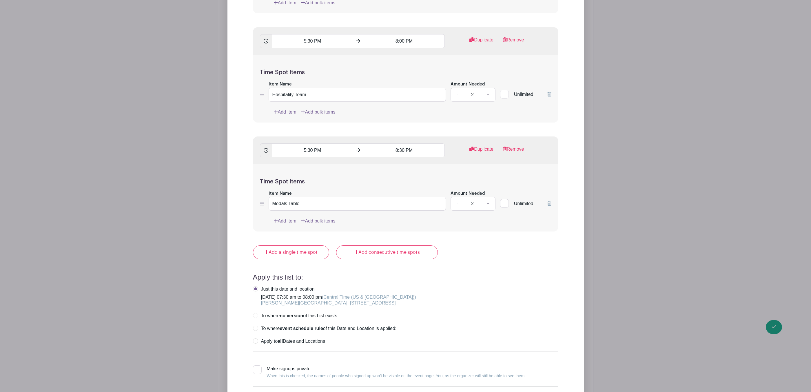
scroll to position [1149, 0]
click at [304, 154] on input "5:30 PM" at bounding box center [312, 150] width 81 height 14
click at [283, 191] on icon at bounding box center [282, 192] width 3 height 5
click at [281, 168] on icon at bounding box center [282, 167] width 3 height 5
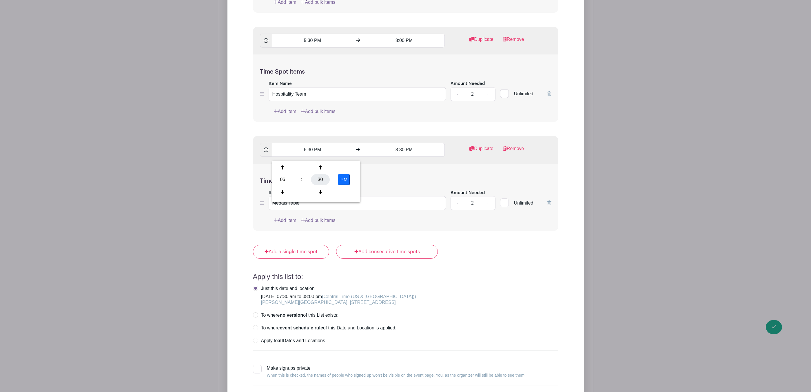
click at [319, 178] on div "30" at bounding box center [320, 179] width 19 height 11
click at [283, 169] on div "00" at bounding box center [282, 167] width 19 height 11
type input "6:00 PM"
click at [393, 156] on input "8:30 PM" at bounding box center [403, 150] width 81 height 14
click at [374, 165] on icon at bounding box center [373, 167] width 3 height 5
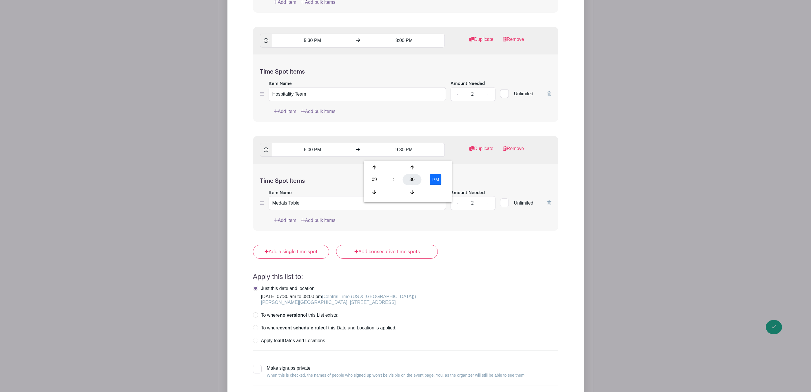
click at [414, 178] on div "30" at bounding box center [412, 179] width 19 height 11
click at [367, 163] on div "00" at bounding box center [374, 167] width 19 height 11
type input "9:00 PM"
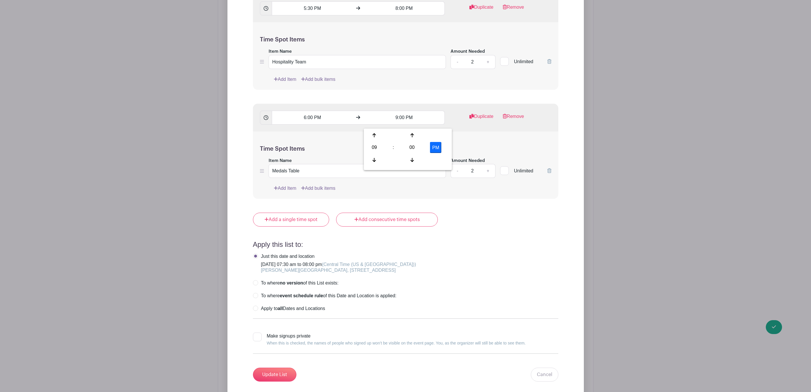
scroll to position [1323, 0]
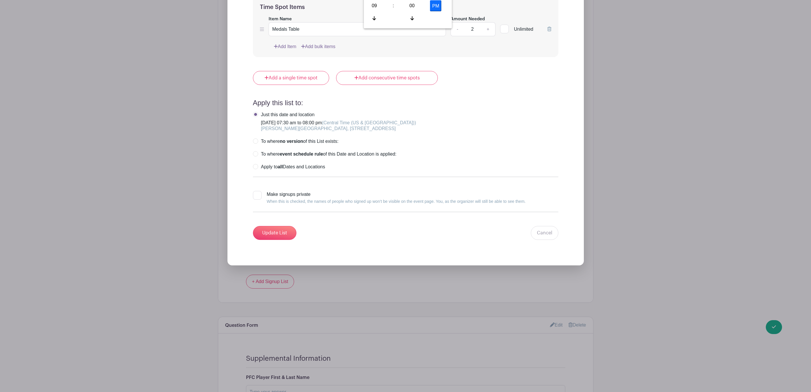
click at [482, 117] on div "Just this date and location [DATE] 07:30 am to 08:00 pm (Central Time ([GEOGRAP…" at bounding box center [405, 122] width 305 height 20
click at [275, 237] on input "Update List" at bounding box center [274, 233] width 43 height 14
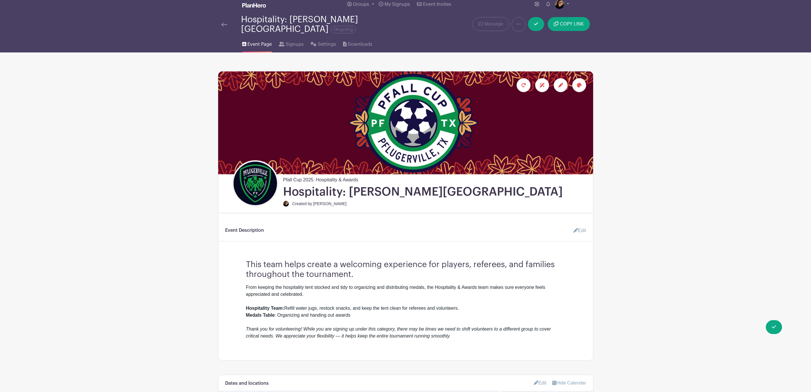
scroll to position [0, 0]
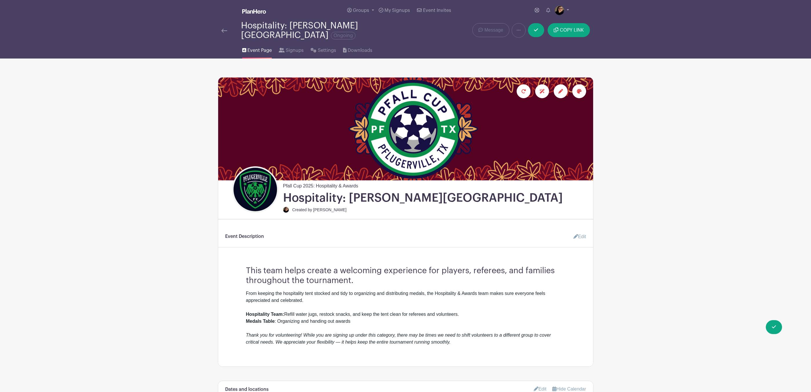
click at [222, 27] on link at bounding box center [224, 30] width 6 height 7
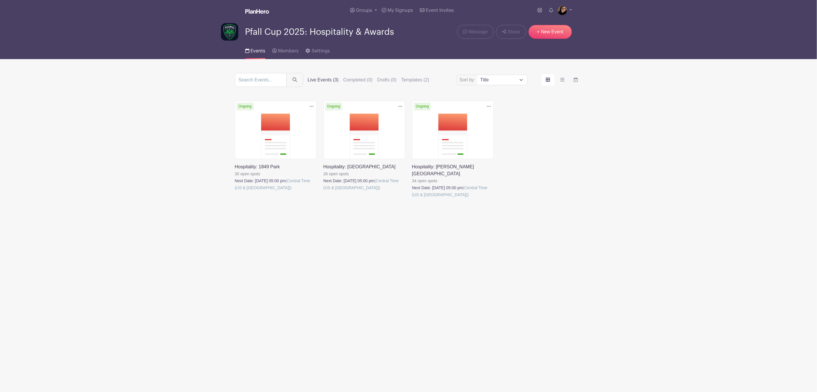
click at [311, 107] on icon at bounding box center [312, 106] width 4 height 5
click at [235, 191] on link at bounding box center [235, 191] width 0 height 0
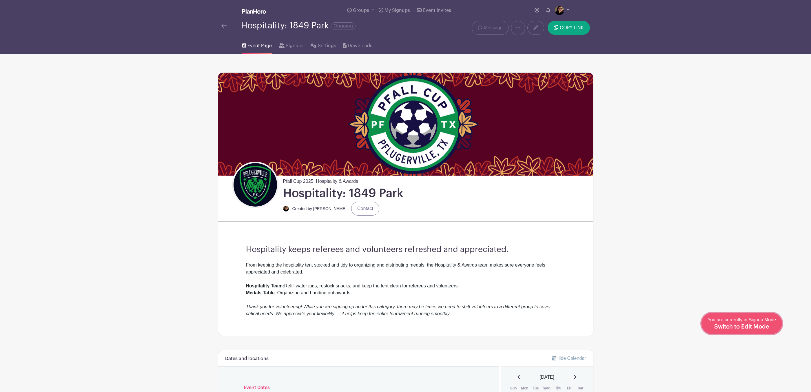
click at [751, 324] on span "Switch to Edit Mode" at bounding box center [741, 327] width 55 height 6
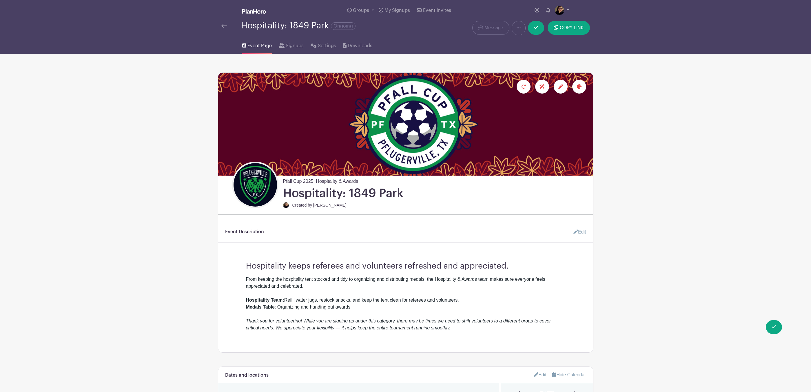
click at [559, 86] on icon at bounding box center [560, 86] width 5 height 5
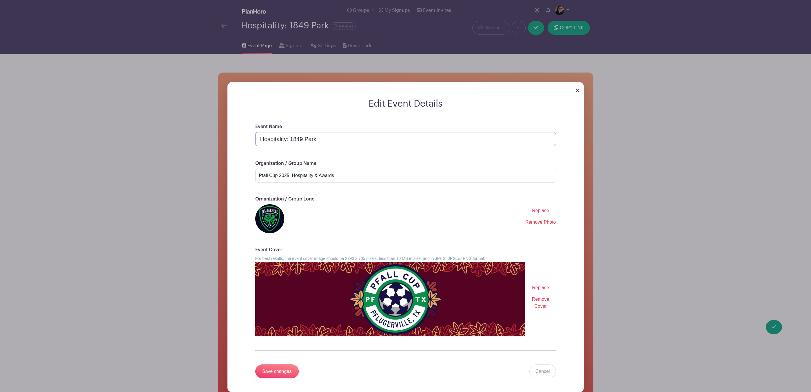
click at [286, 140] on input "Hospitality: 1849 Park" at bounding box center [405, 139] width 301 height 14
type input "Hospitality & Awards: 1849 Park"
click at [273, 373] on input "Save changes" at bounding box center [276, 371] width 43 height 14
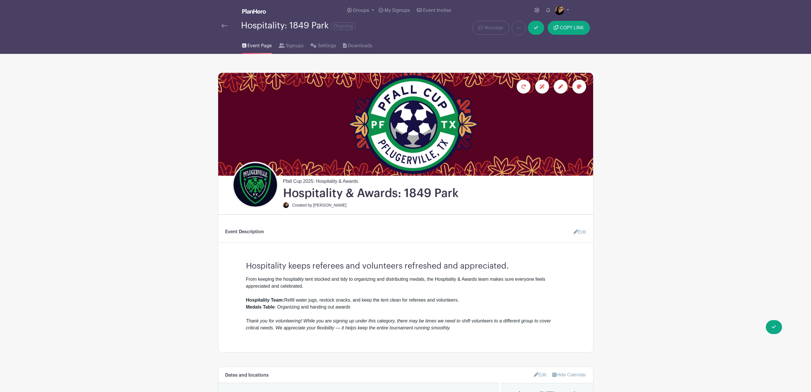
click at [223, 25] on img at bounding box center [224, 26] width 6 height 4
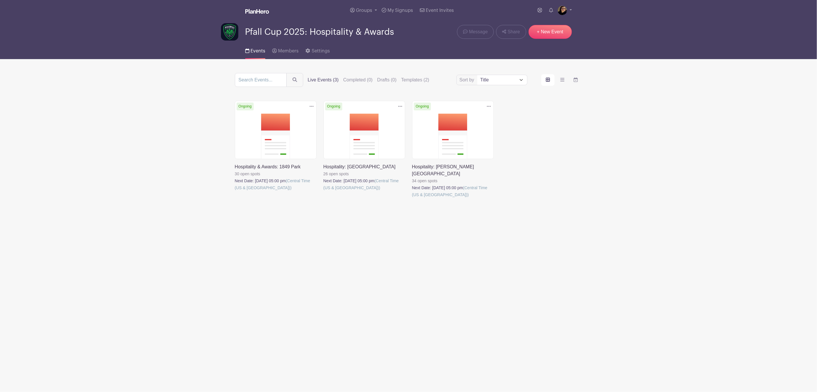
click at [323, 191] on link at bounding box center [323, 191] width 0 height 0
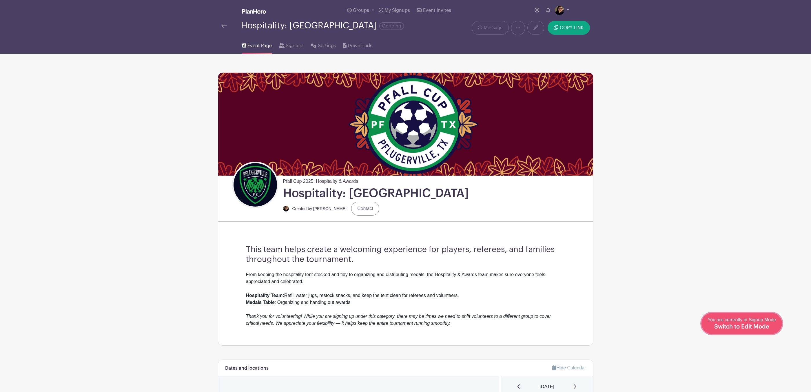
click at [767, 324] on span "Switch to Edit Mode" at bounding box center [741, 327] width 55 height 6
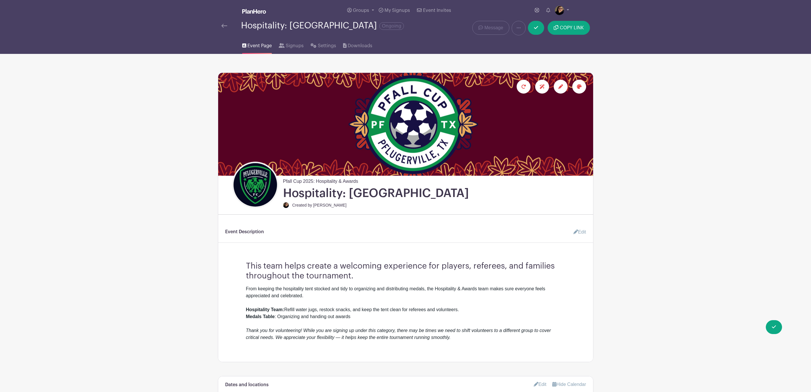
click at [560, 80] on div at bounding box center [554, 83] width 76 height 21
click at [560, 85] on icon at bounding box center [560, 86] width 5 height 5
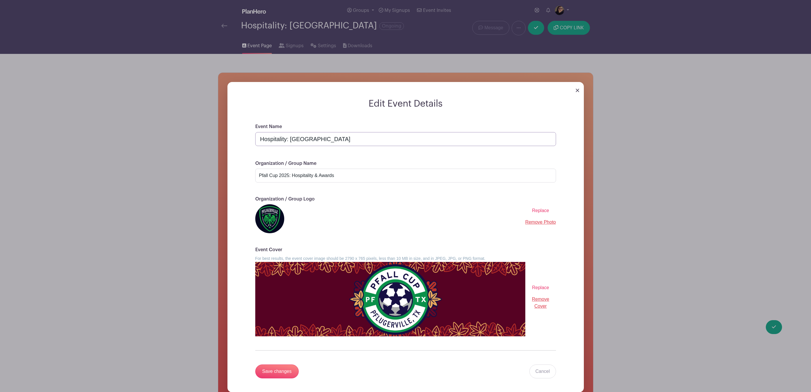
click at [286, 139] on input "Hospitality: [GEOGRAPHIC_DATA]" at bounding box center [405, 139] width 301 height 14
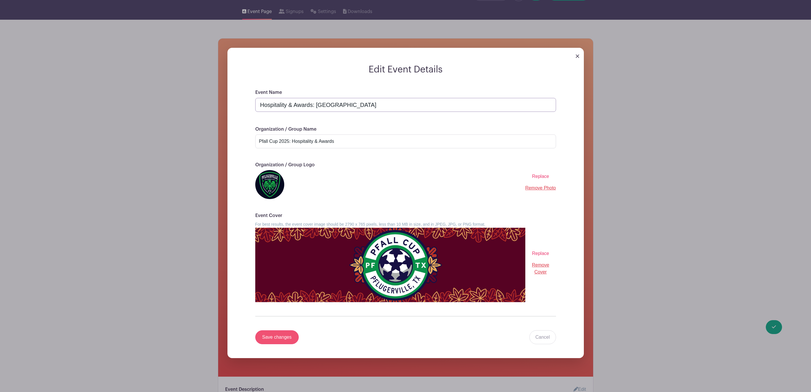
scroll to position [43, 0]
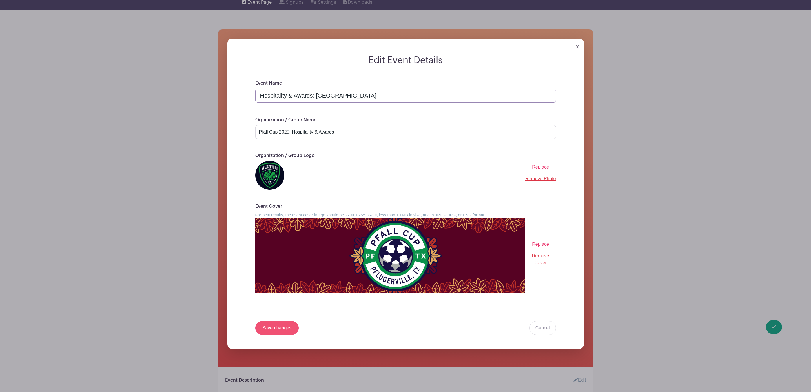
type input "Hospitality & Awards: [GEOGRAPHIC_DATA]"
click at [276, 330] on input "Save changes" at bounding box center [276, 328] width 43 height 14
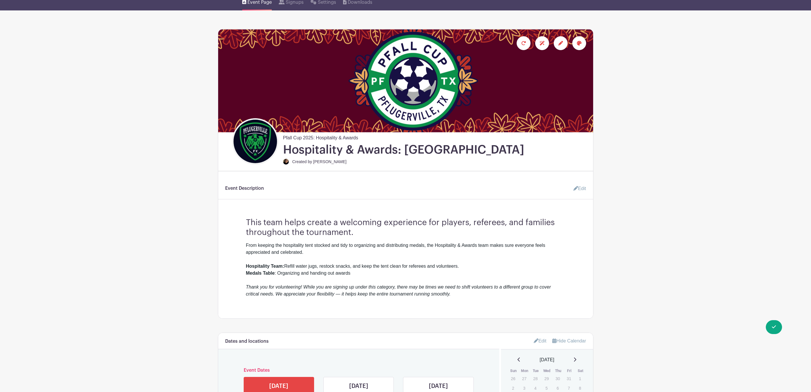
scroll to position [0, 0]
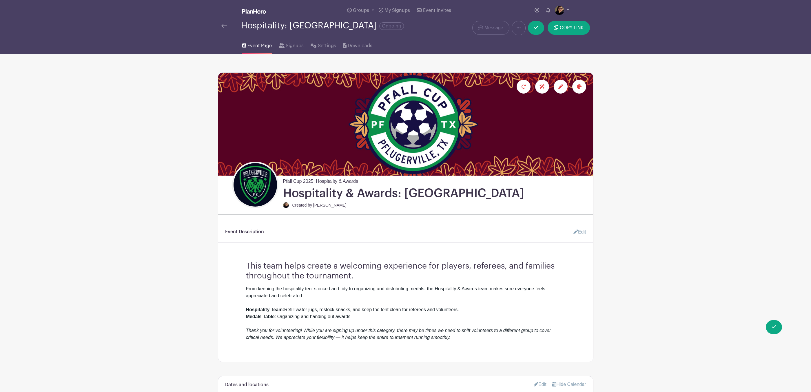
click at [222, 26] on img at bounding box center [224, 26] width 6 height 4
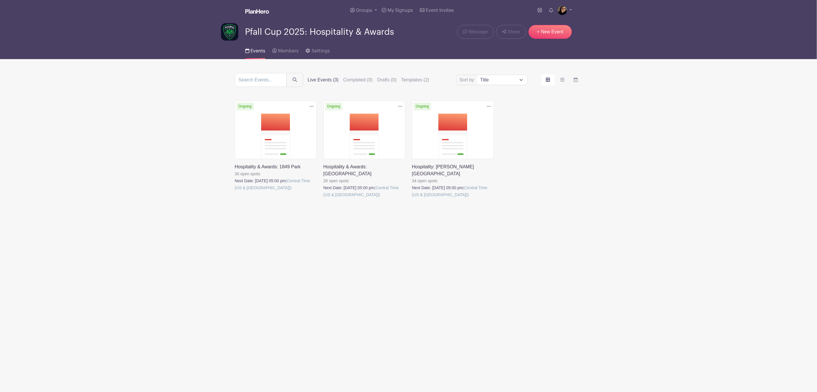
click at [412, 198] on link at bounding box center [412, 198] width 0 height 0
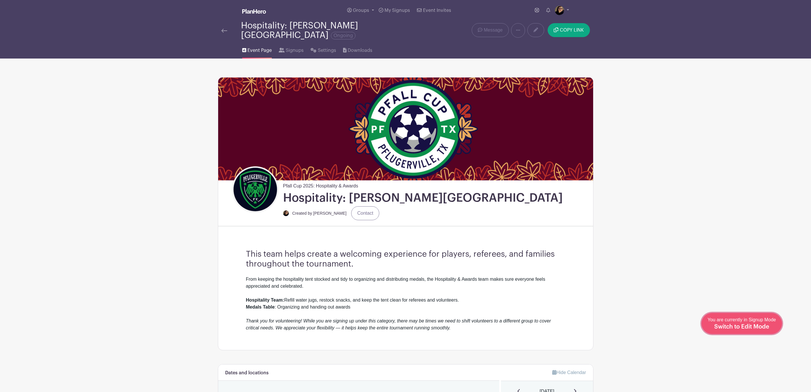
click at [761, 325] on span "Switch to Edit Mode" at bounding box center [741, 327] width 55 height 6
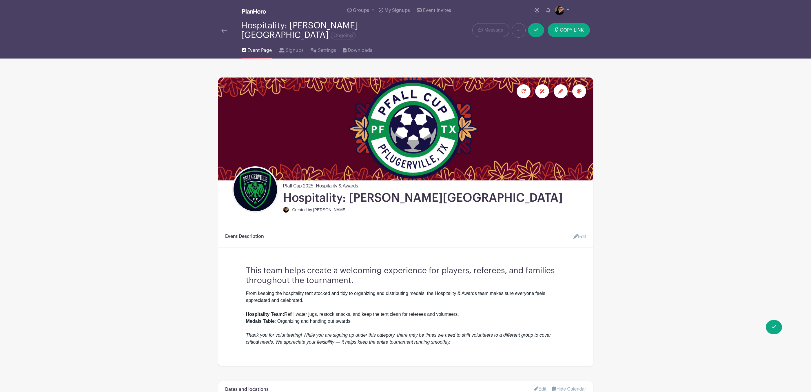
click at [560, 84] on div at bounding box center [560, 91] width 14 height 14
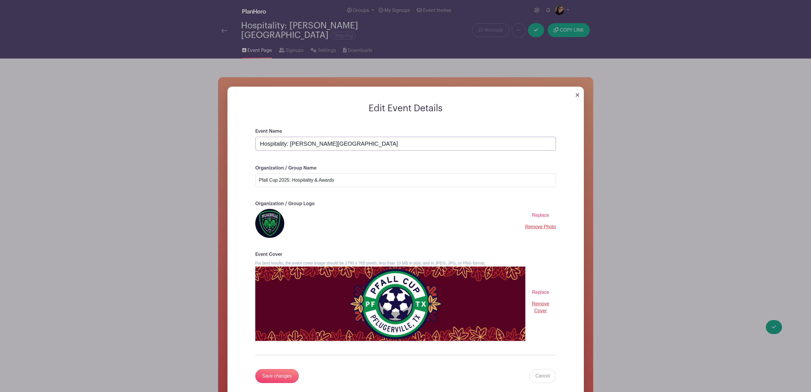
click at [286, 139] on input "Hospitality: [PERSON_NAME][GEOGRAPHIC_DATA]" at bounding box center [405, 144] width 301 height 14
type input "Hospitality & Awards: [PERSON_NAME][GEOGRAPHIC_DATA]"
click at [279, 373] on input "Save changes" at bounding box center [276, 376] width 43 height 14
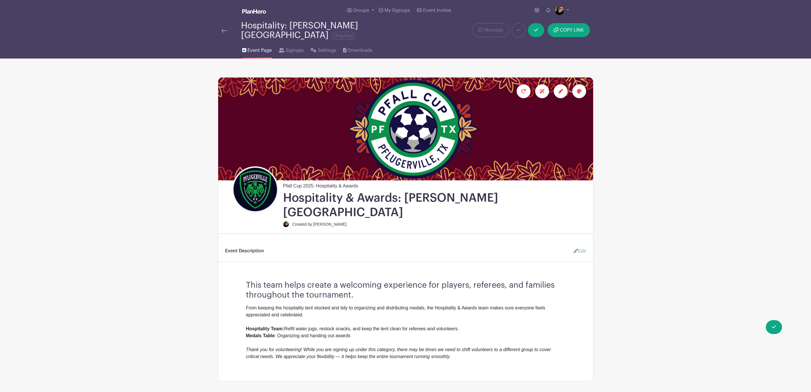
click at [224, 29] on img at bounding box center [224, 31] width 6 height 4
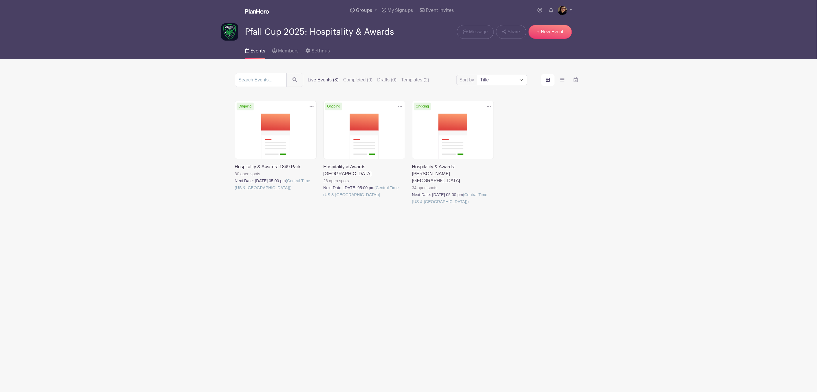
click at [361, 7] on link "Groups" at bounding box center [364, 10] width 32 height 21
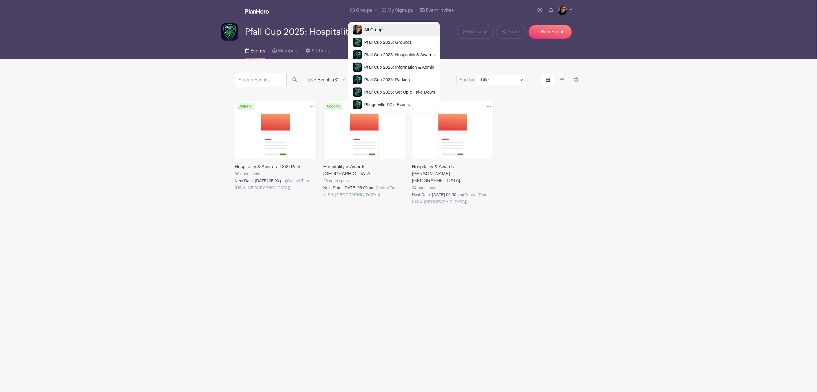
click at [363, 25] on link "All Groups" at bounding box center [394, 30] width 92 height 12
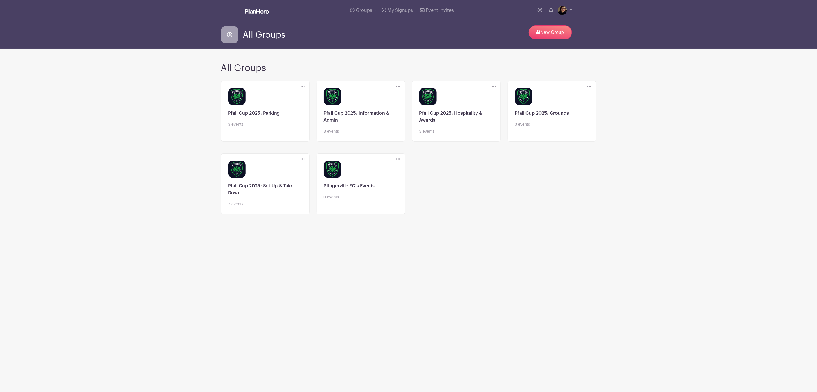
click at [527, 127] on link at bounding box center [552, 127] width 74 height 0
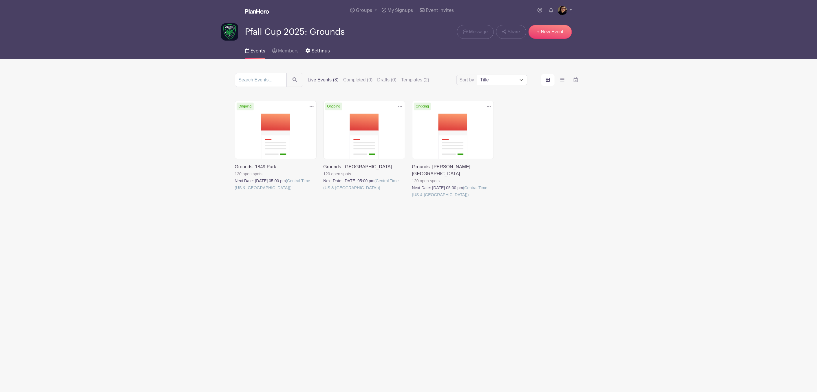
click at [312, 50] on span "Settings" at bounding box center [321, 51] width 18 height 5
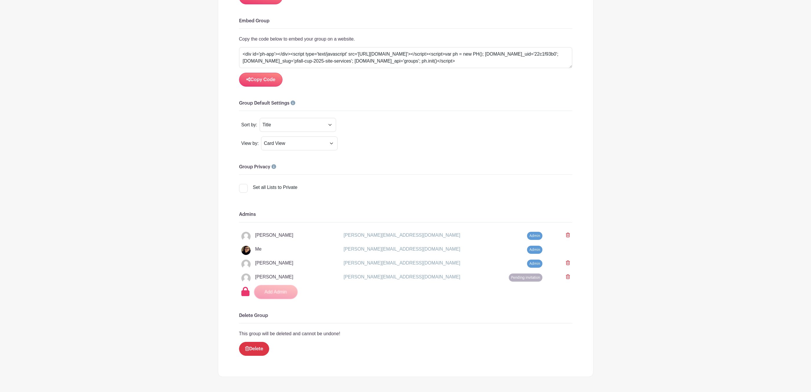
scroll to position [416, 0]
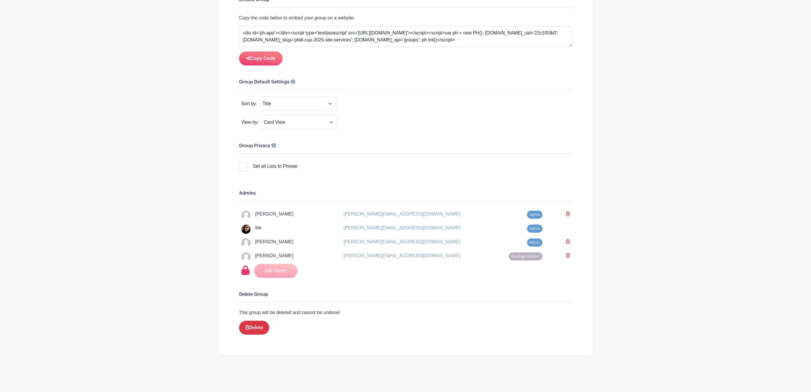
click at [568, 211] on icon at bounding box center [568, 213] width 4 height 5
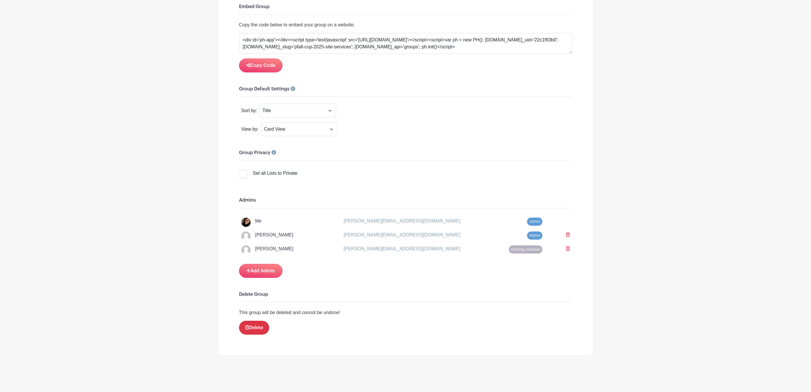
scroll to position [409, 0]
click at [259, 269] on link "Add Admin" at bounding box center [260, 271] width 43 height 14
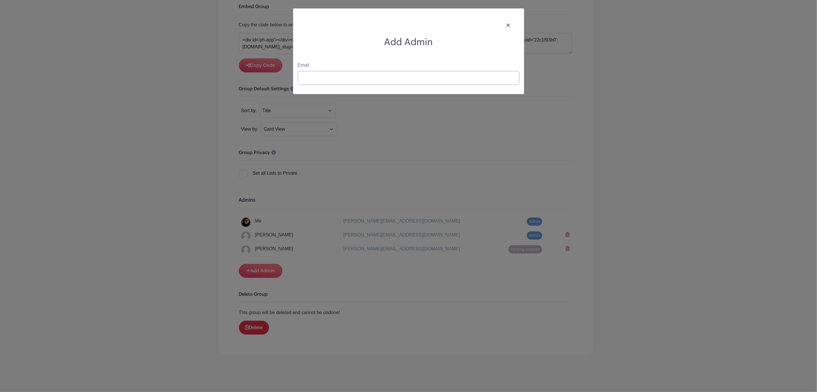
click at [352, 78] on input "Email" at bounding box center [409, 78] width 222 height 14
type input "ashlyn@pflugerville"
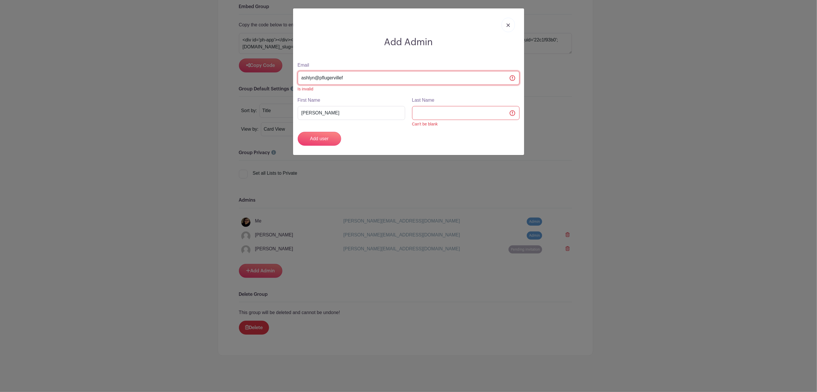
type input "ashlyn@pflugervillefc"
type input "[EMAIL_ADDRESS][DOMAIN_NAME]"
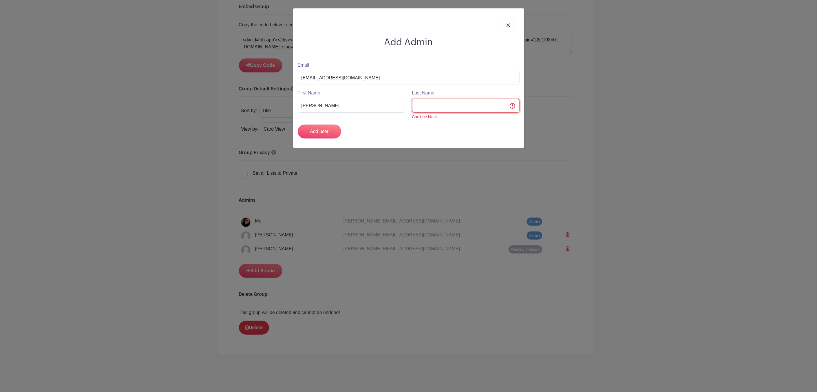
click at [436, 109] on input "Last Name" at bounding box center [465, 106] width 107 height 14
type input "[PERSON_NAME]"
click at [327, 130] on input "Add user" at bounding box center [319, 132] width 43 height 14
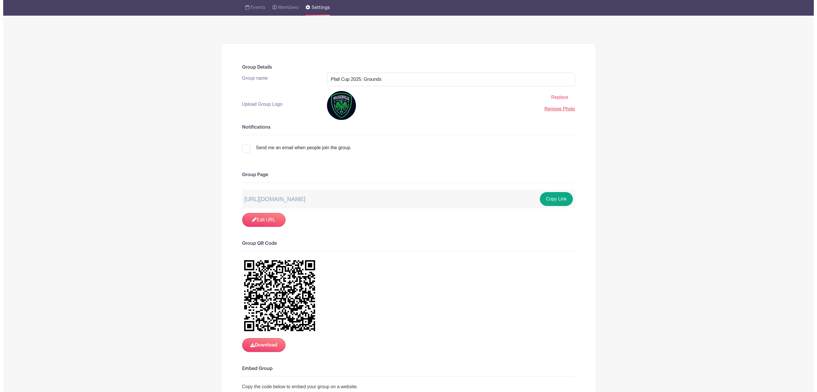
scroll to position [0, 0]
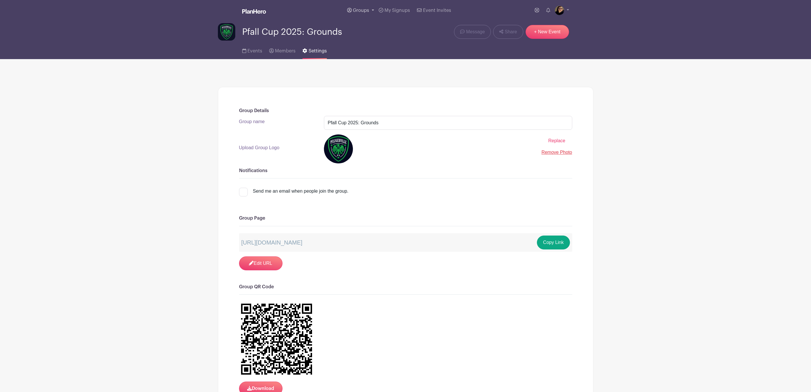
click at [363, 7] on link "Groups" at bounding box center [361, 10] width 32 height 21
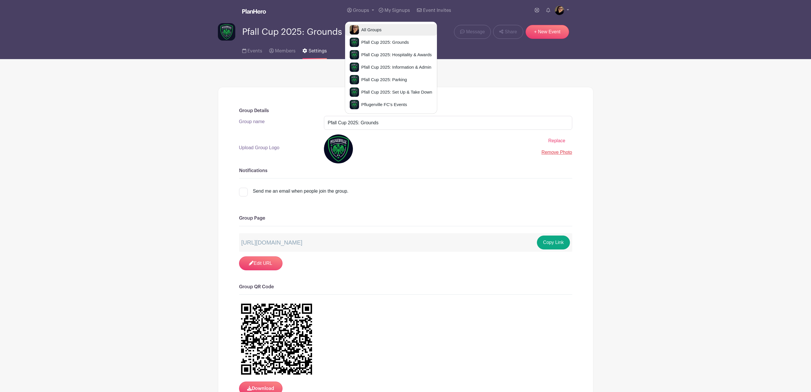
click at [361, 29] on span "All Groups" at bounding box center [370, 30] width 23 height 7
